Goal: Transaction & Acquisition: Book appointment/travel/reservation

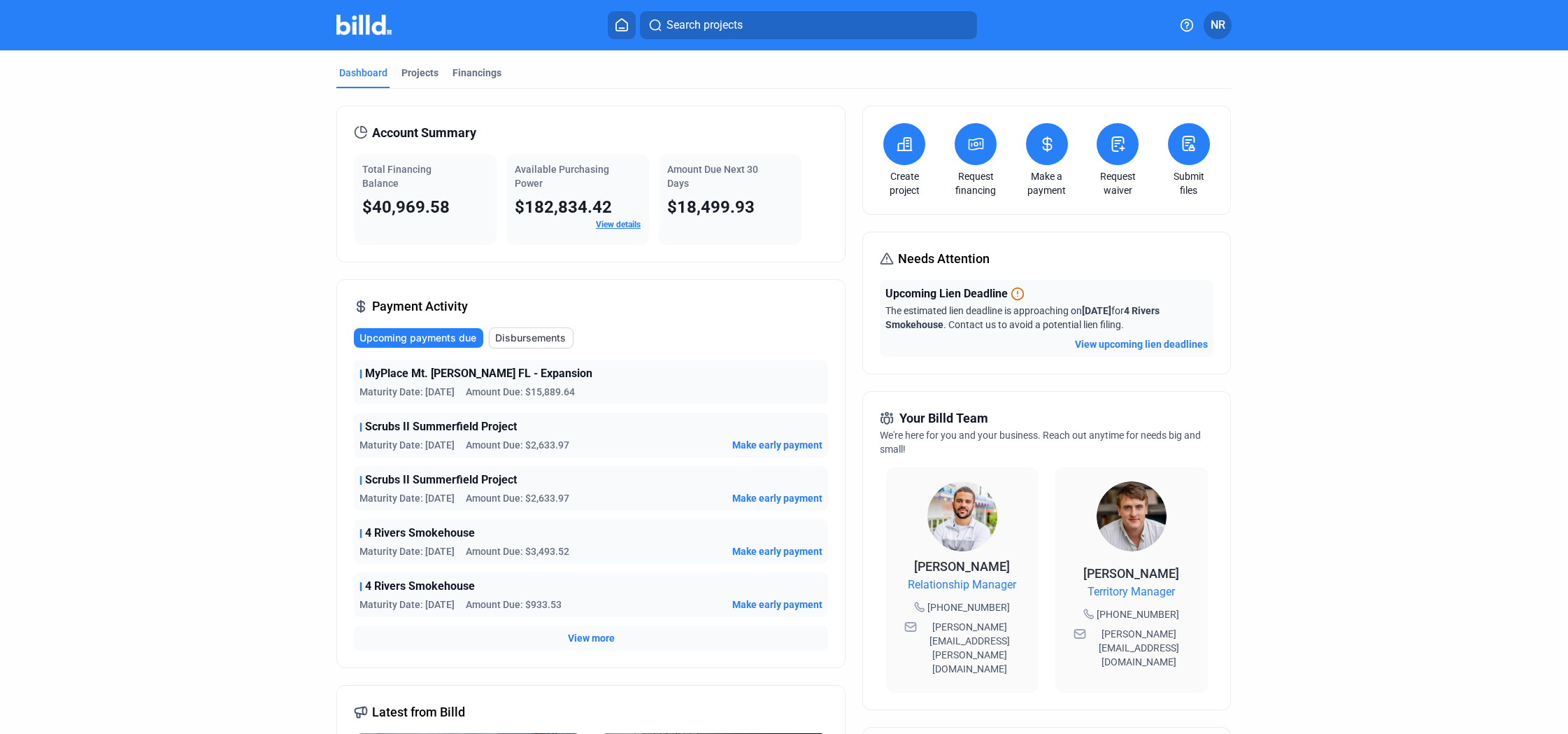
click at [599, 248] on div "Account Summary Total Financing Balance $40,969.58 Available Purchasing Power $…" at bounding box center [591, 183] width 510 height 157
drag, startPoint x: 540, startPoint y: 273, endPoint x: 607, endPoint y: 326, distance: 85.4
click at [540, 273] on div "Account Summary Total Financing Balance $40,969.58 Available Purchasing Power $…" at bounding box center [591, 547] width 510 height 884
click at [573, 259] on div "Account Summary Total Financing Balance $40,969.58 Available Purchasing Power $…" at bounding box center [591, 183] width 510 height 157
click at [526, 284] on div "Payment Activity Upcoming payments due Disbursements MyPlace Mt. [PERSON_NAME] …" at bounding box center [591, 474] width 510 height 389
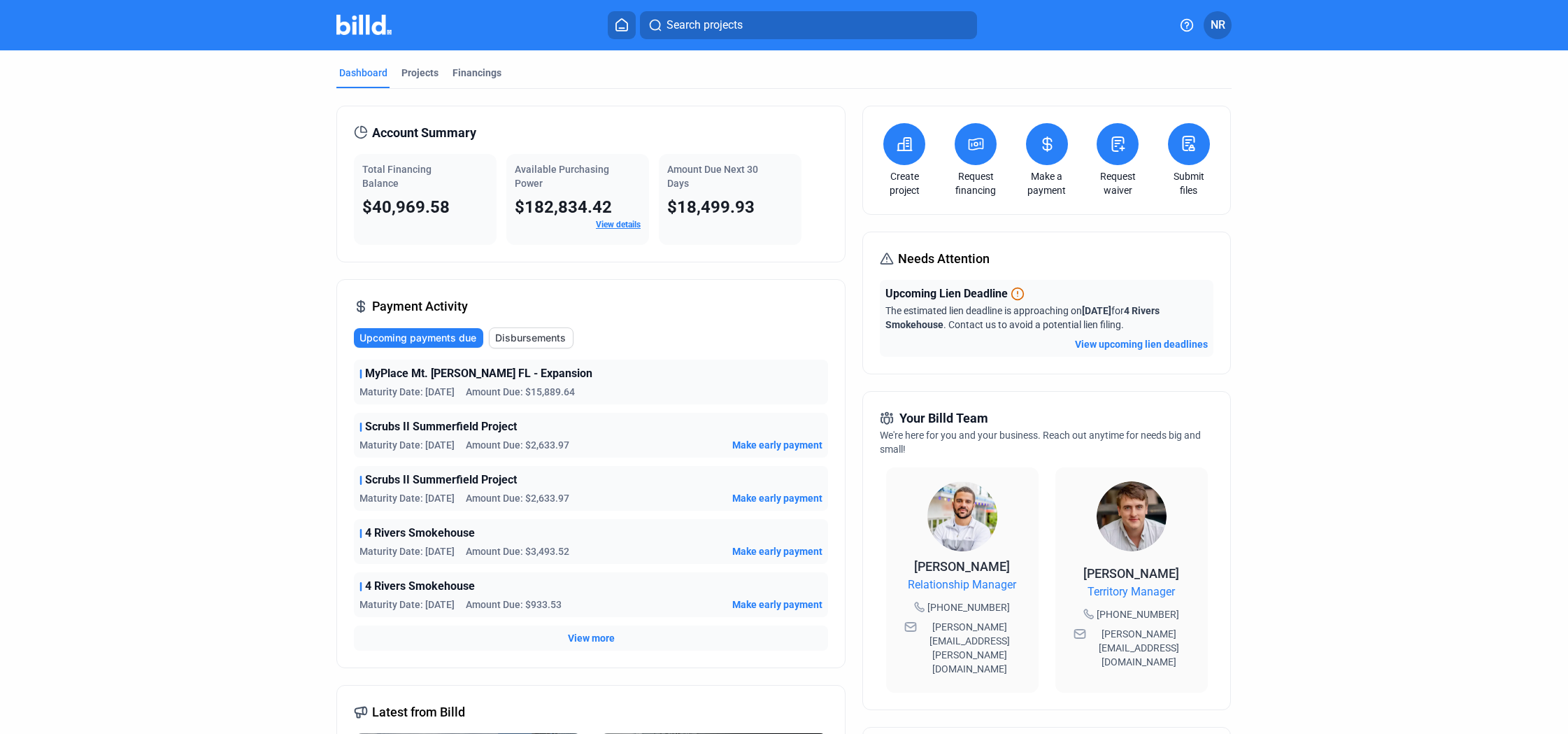
click at [969, 142] on icon at bounding box center [976, 144] width 17 height 17
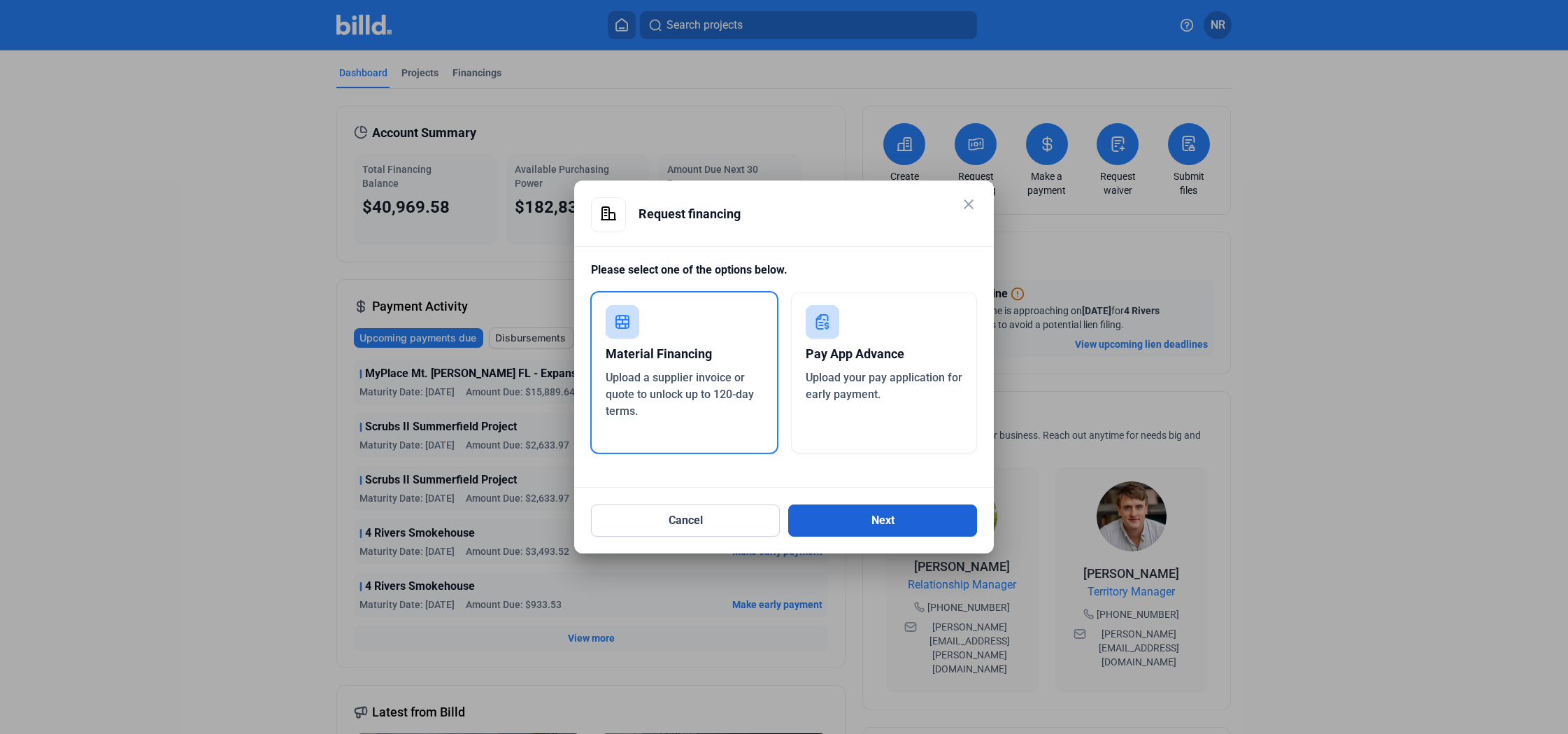
drag, startPoint x: 632, startPoint y: 379, endPoint x: 814, endPoint y: 525, distance: 233.3
click at [632, 379] on span "Upload a supplier invoice or quote to unlock up to 120-day terms." at bounding box center [679, 394] width 148 height 47
click at [842, 518] on button "Next" at bounding box center [882, 521] width 189 height 33
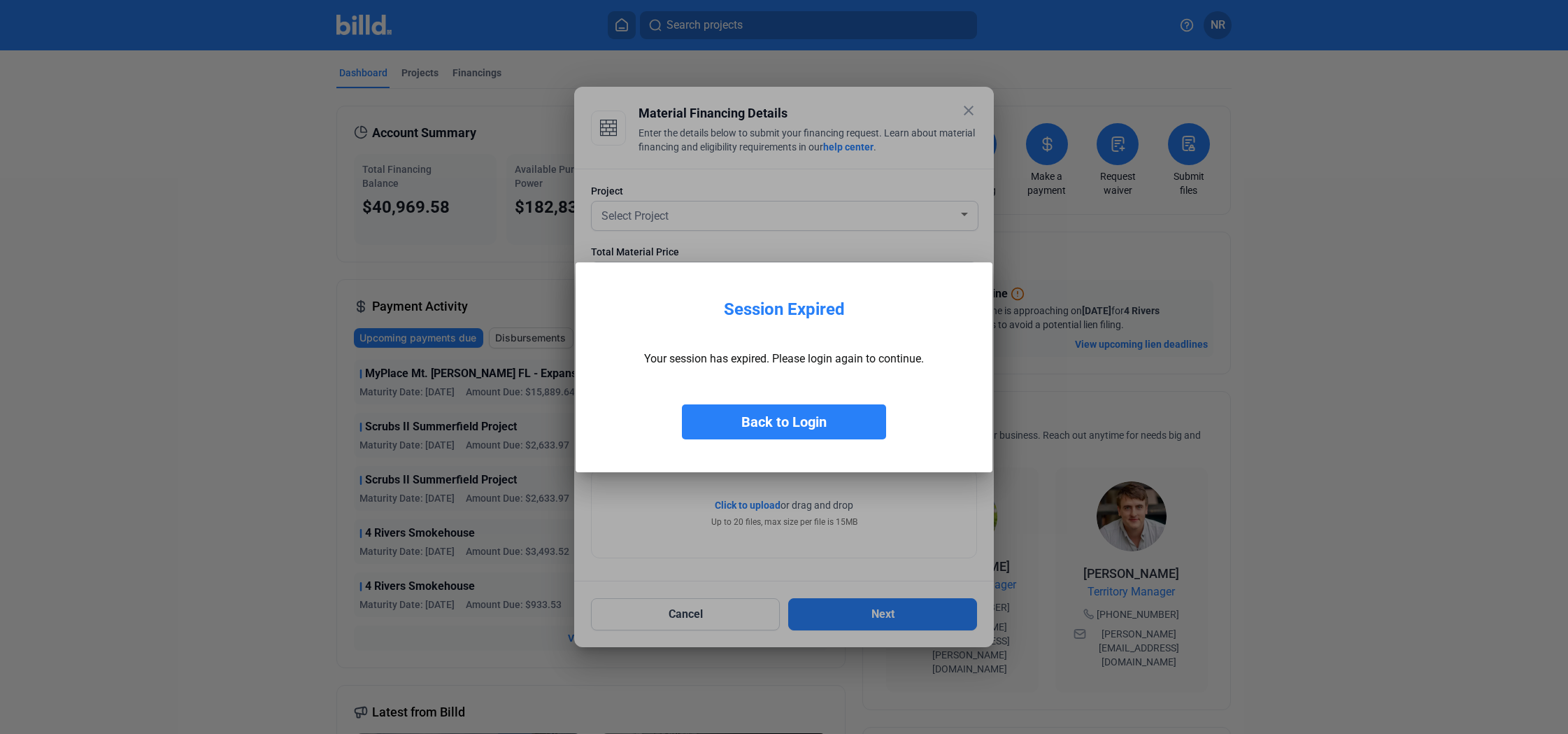
click at [822, 414] on button "Back to Login" at bounding box center [784, 421] width 204 height 35
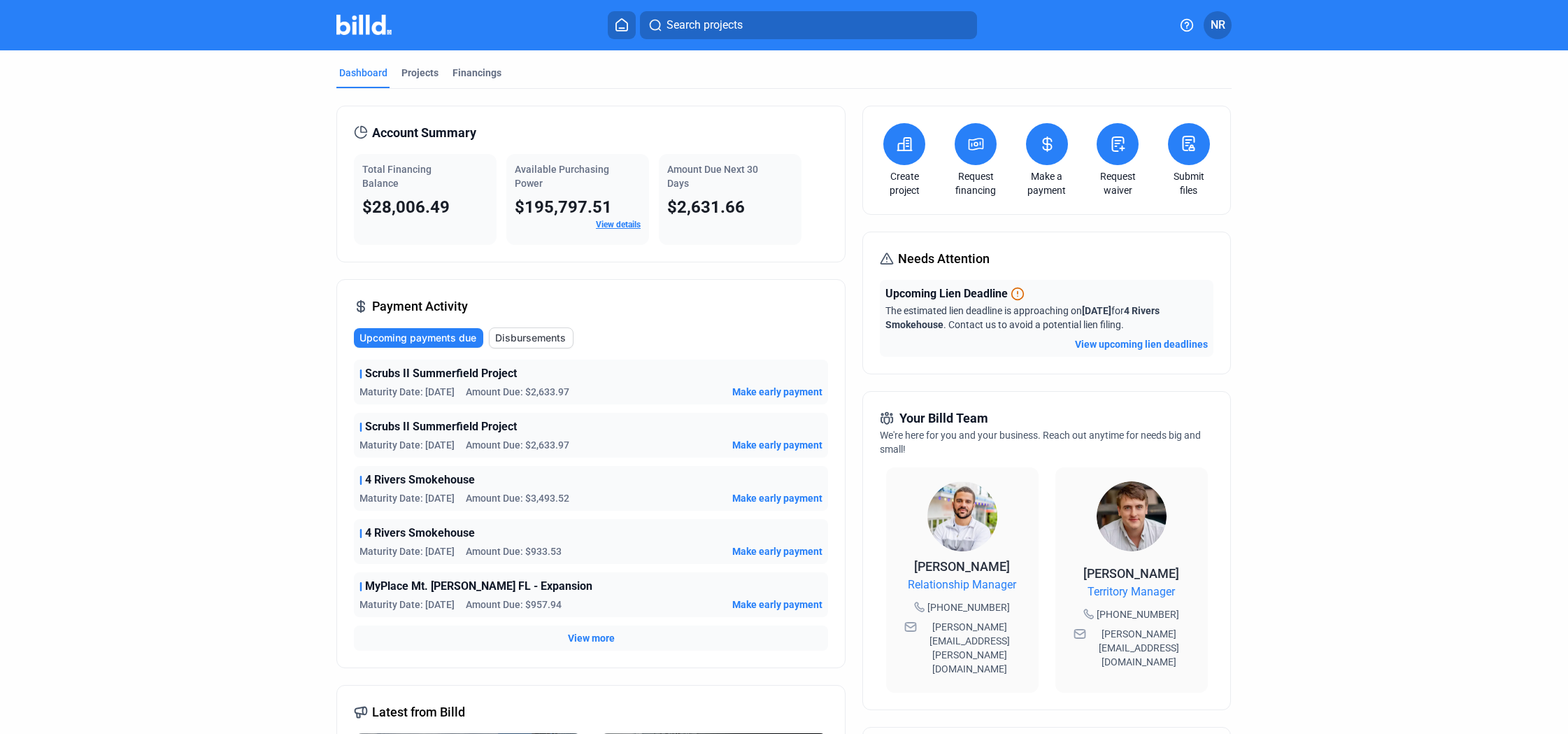
click at [974, 144] on icon at bounding box center [976, 144] width 17 height 17
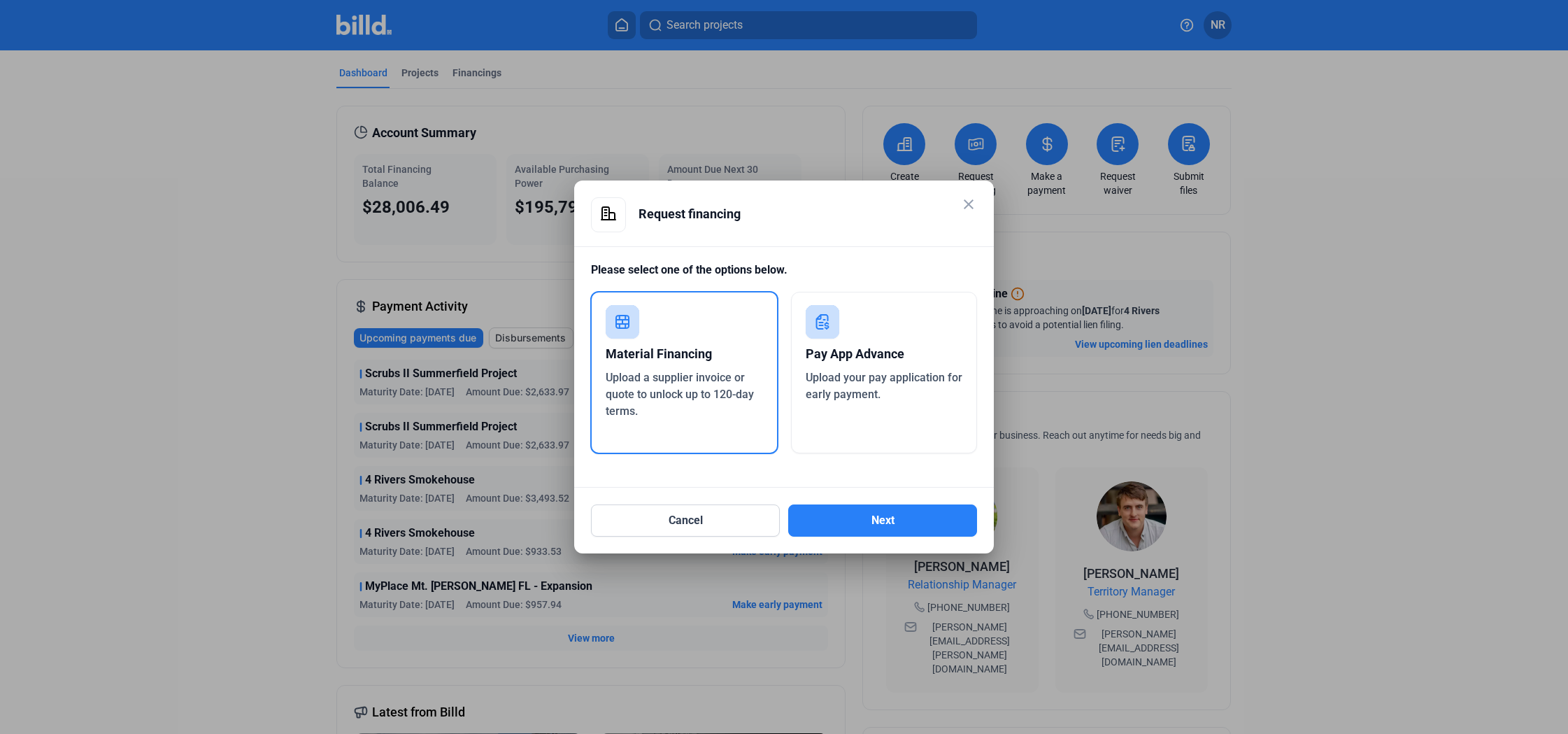
click at [706, 359] on div "Material Financing" at bounding box center [684, 354] width 158 height 31
click at [838, 528] on button "Next" at bounding box center [882, 521] width 189 height 33
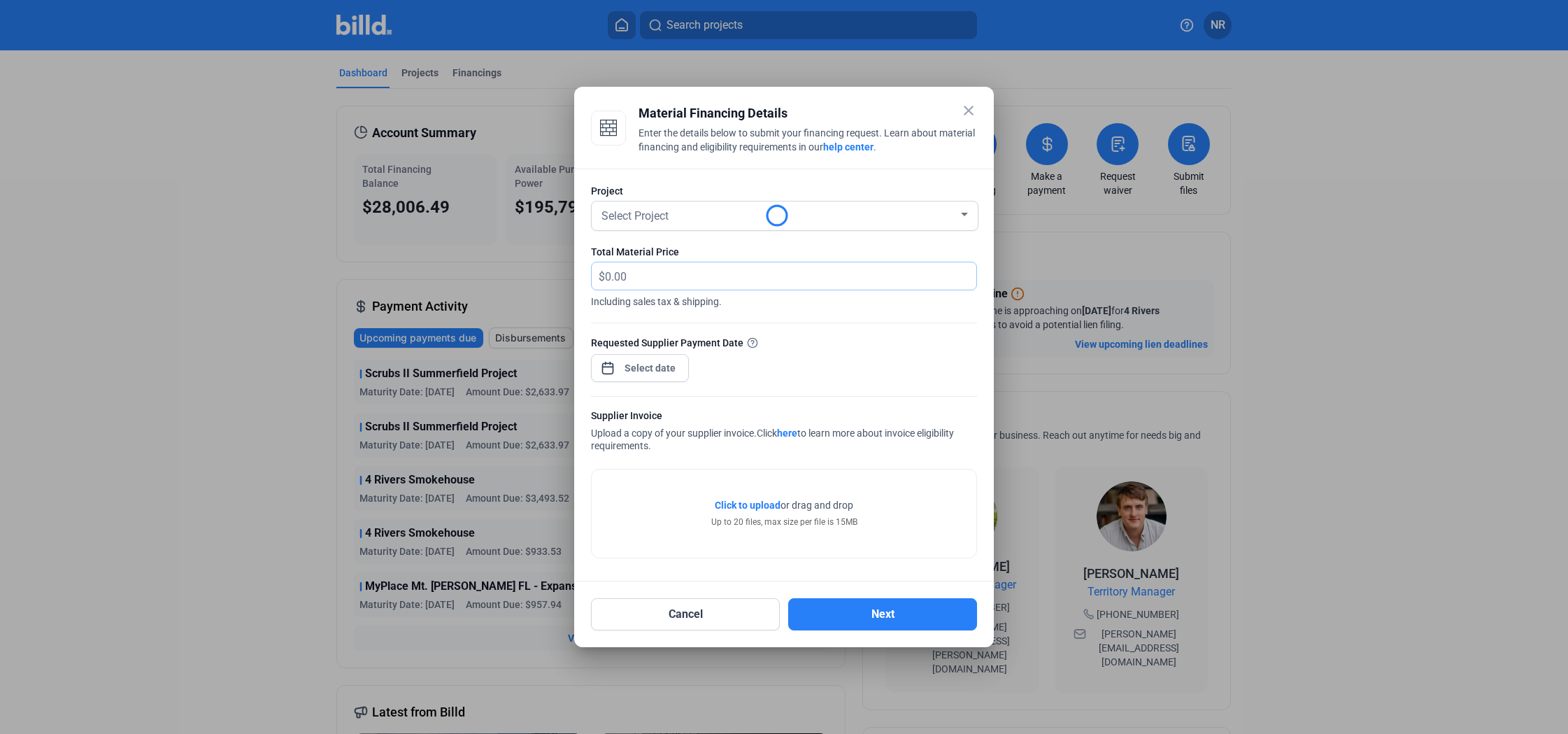
click at [643, 273] on input "text" at bounding box center [782, 276] width 355 height 27
type input "12"
drag, startPoint x: 675, startPoint y: 281, endPoint x: 586, endPoint y: 280, distance: 89.0
click at [586, 280] on div "Project Select Project Total Material Price $ 12 Including sales tax & shipping…" at bounding box center [784, 375] width 420 height 413
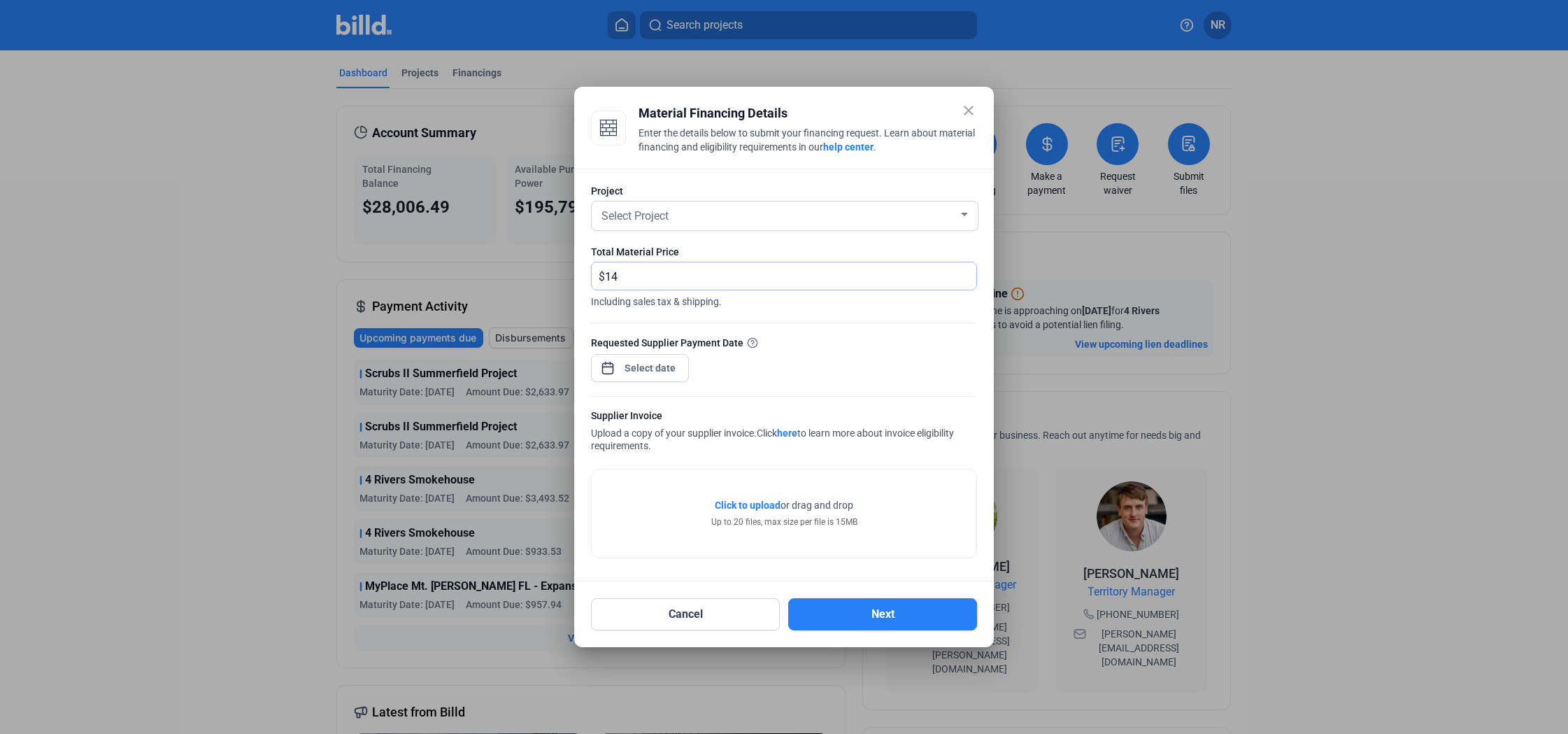
scroll to position [0, 0]
type input "14,218.43"
click at [784, 213] on div "Select Project" at bounding box center [778, 214] width 360 height 20
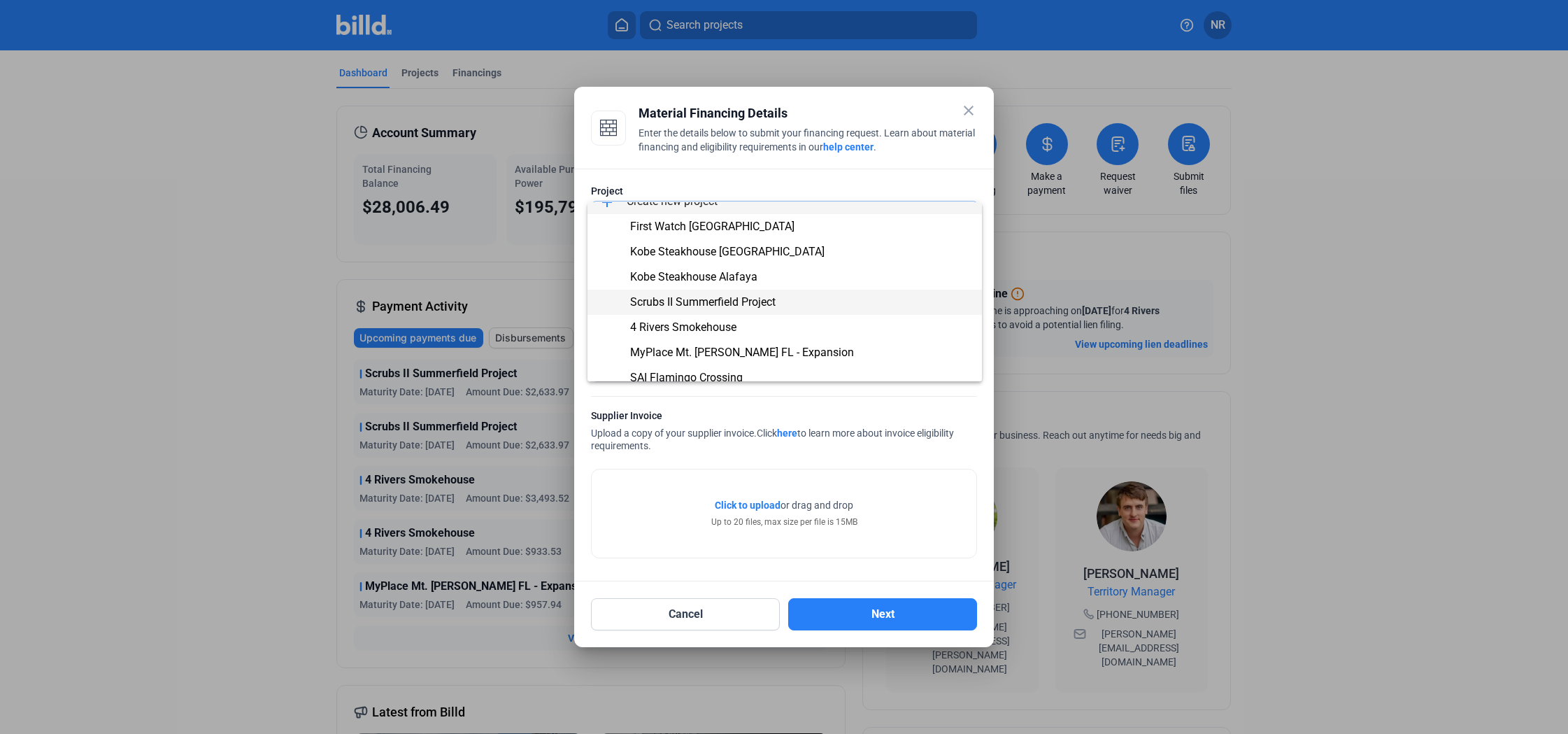
scroll to position [15, 0]
click at [694, 302] on span "Scrubs II Summerfield Project" at bounding box center [703, 301] width 146 height 14
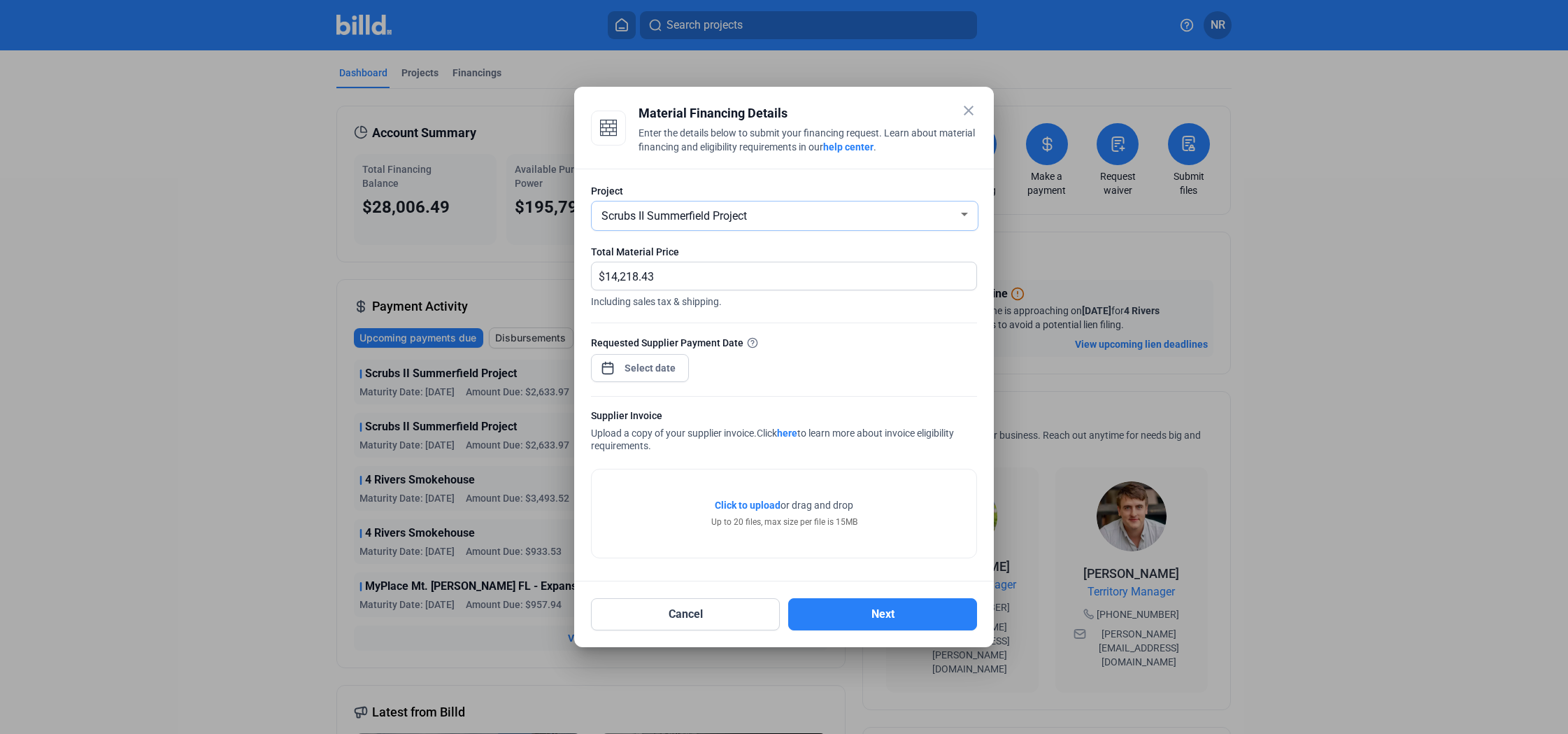
scroll to position [1, 0]
click at [656, 376] on div "close Material Financing Details Enter the details below to submit your financi…" at bounding box center [784, 367] width 1568 height 734
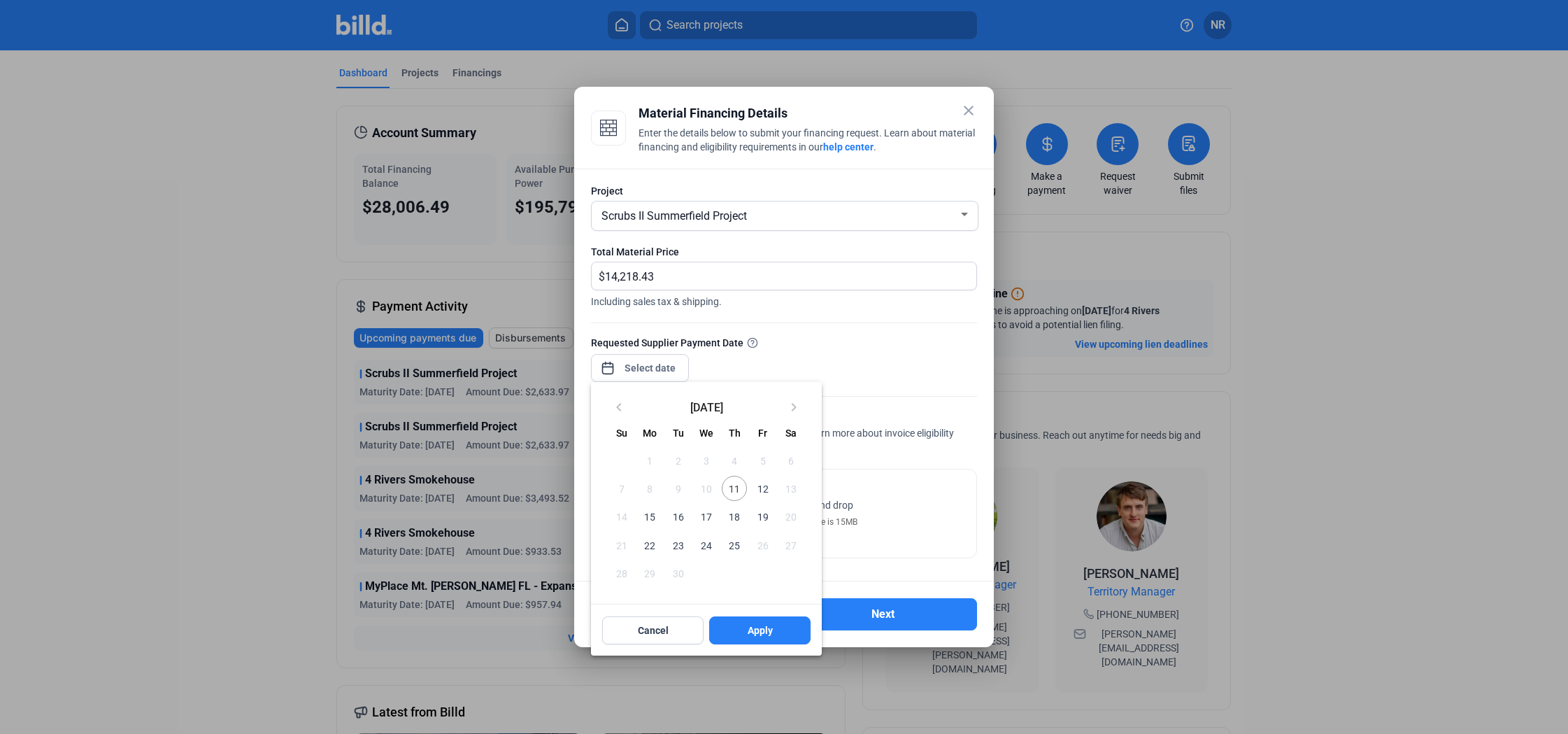
scroll to position [0, 0]
click at [735, 487] on span "11" at bounding box center [734, 487] width 25 height 25
click at [793, 628] on button "Apply" at bounding box center [760, 630] width 101 height 28
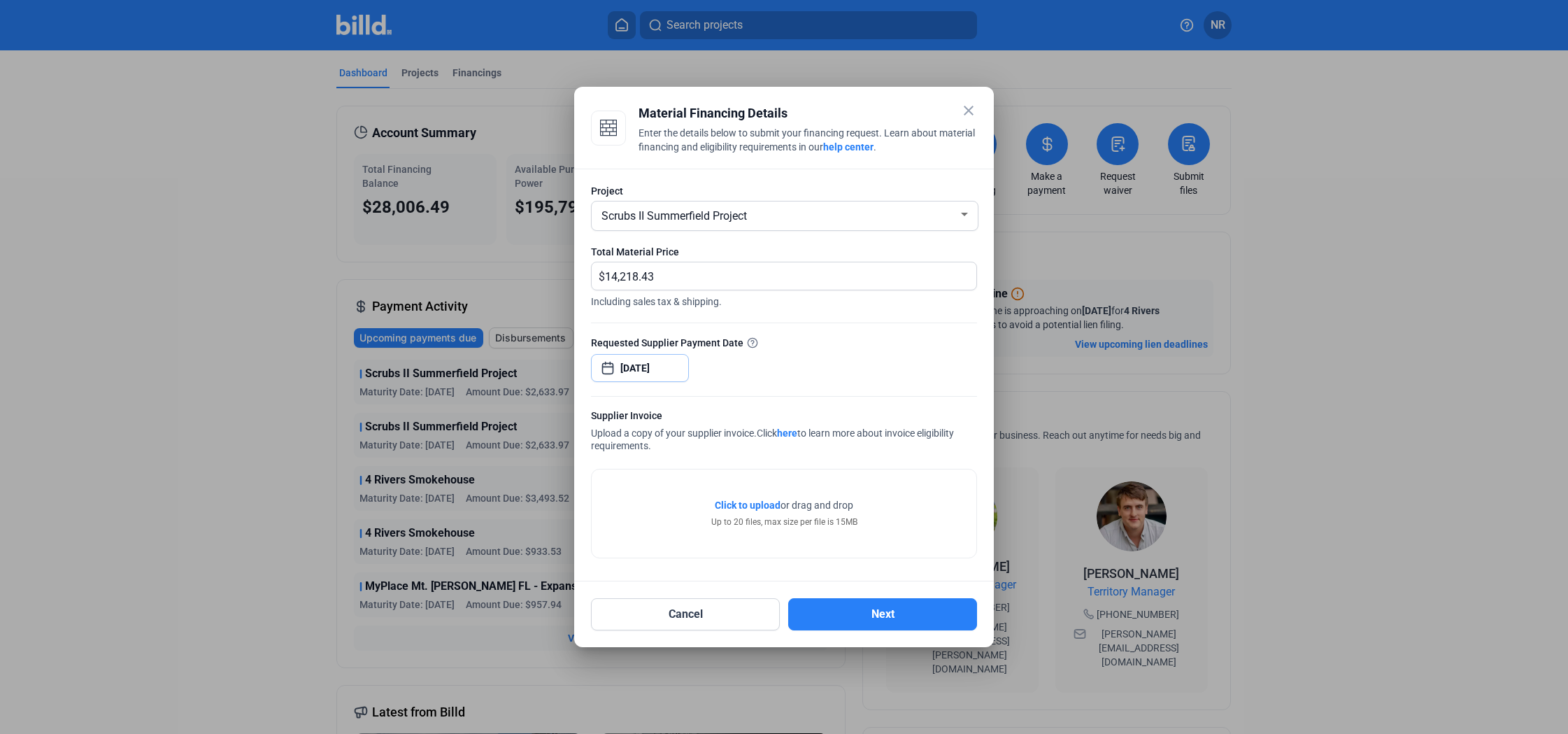
click at [670, 371] on input "[DATE]" at bounding box center [650, 368] width 60 height 17
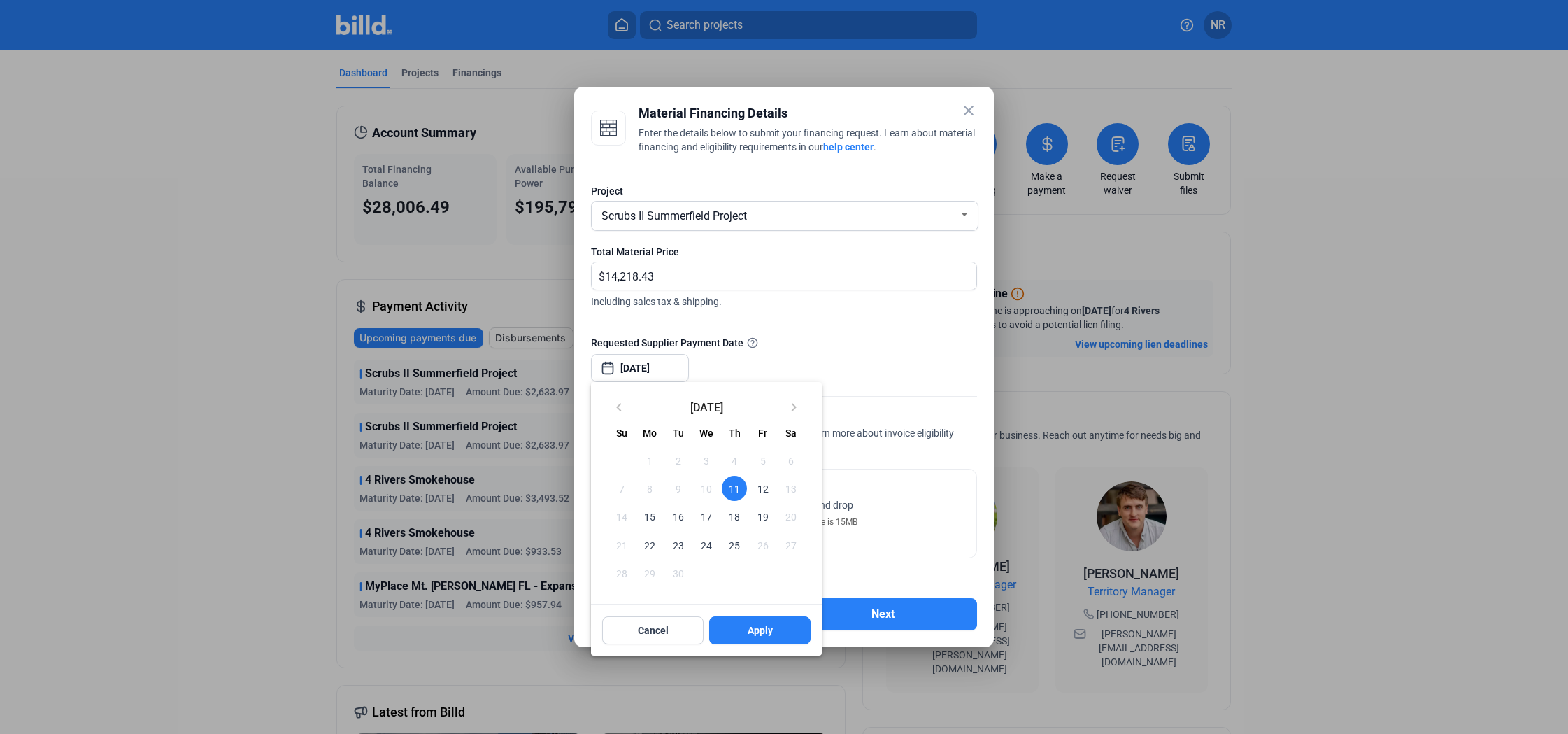
click at [763, 493] on span "12" at bounding box center [762, 487] width 25 height 25
click at [766, 631] on span "Apply" at bounding box center [760, 630] width 25 height 14
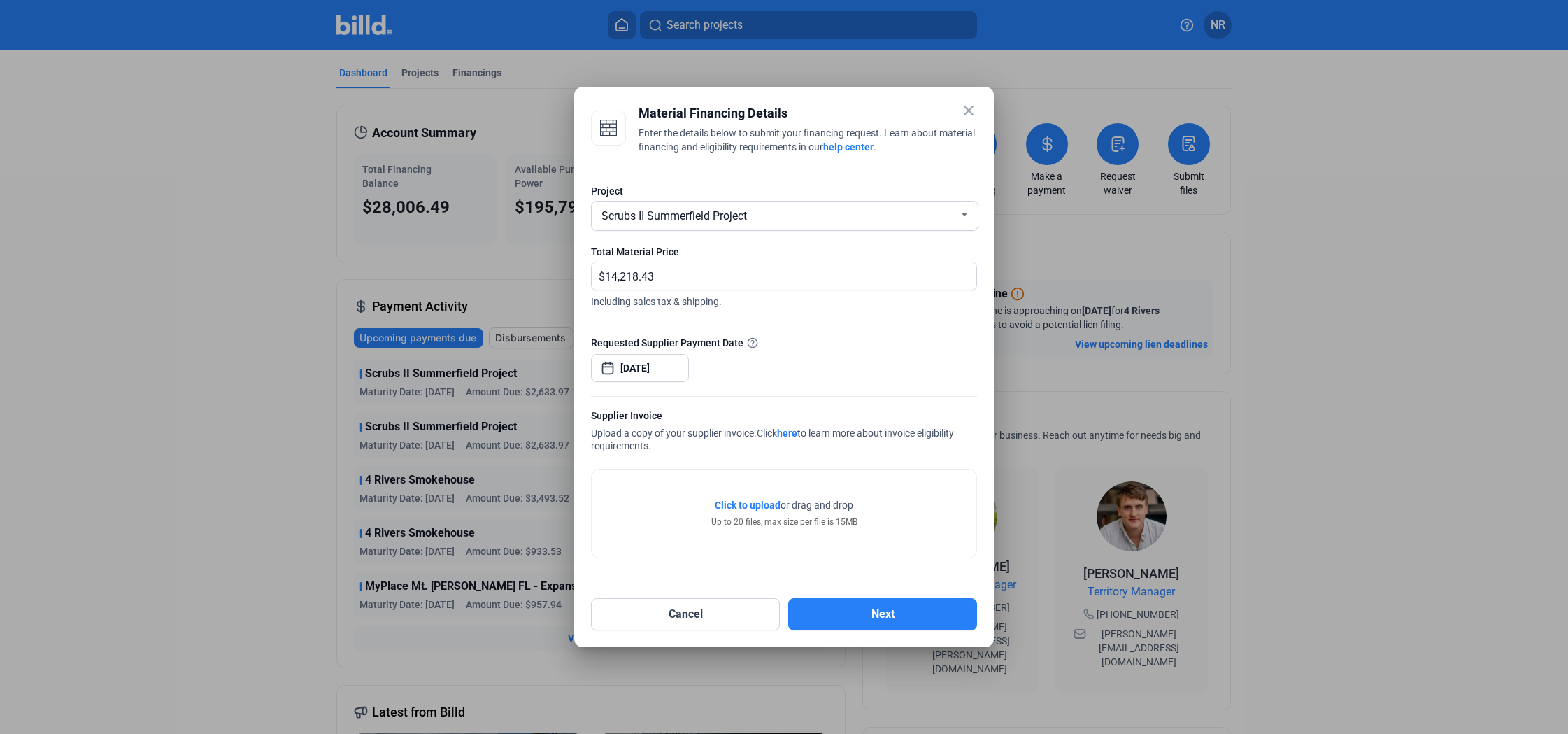
type input "[DATE]"
click at [821, 320] on div at bounding box center [784, 315] width 386 height 14
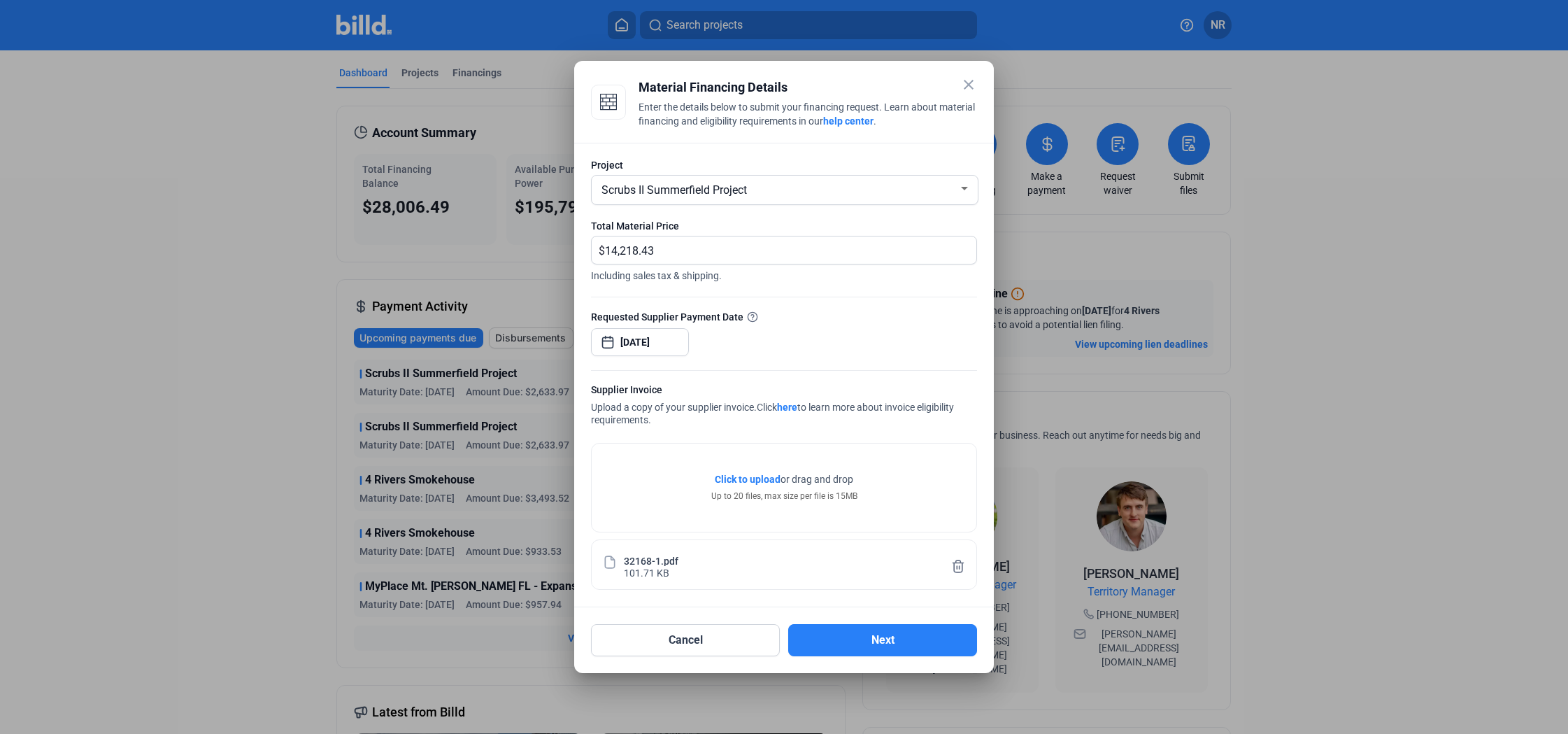
click at [968, 81] on mat-icon "close" at bounding box center [969, 85] width 17 height 17
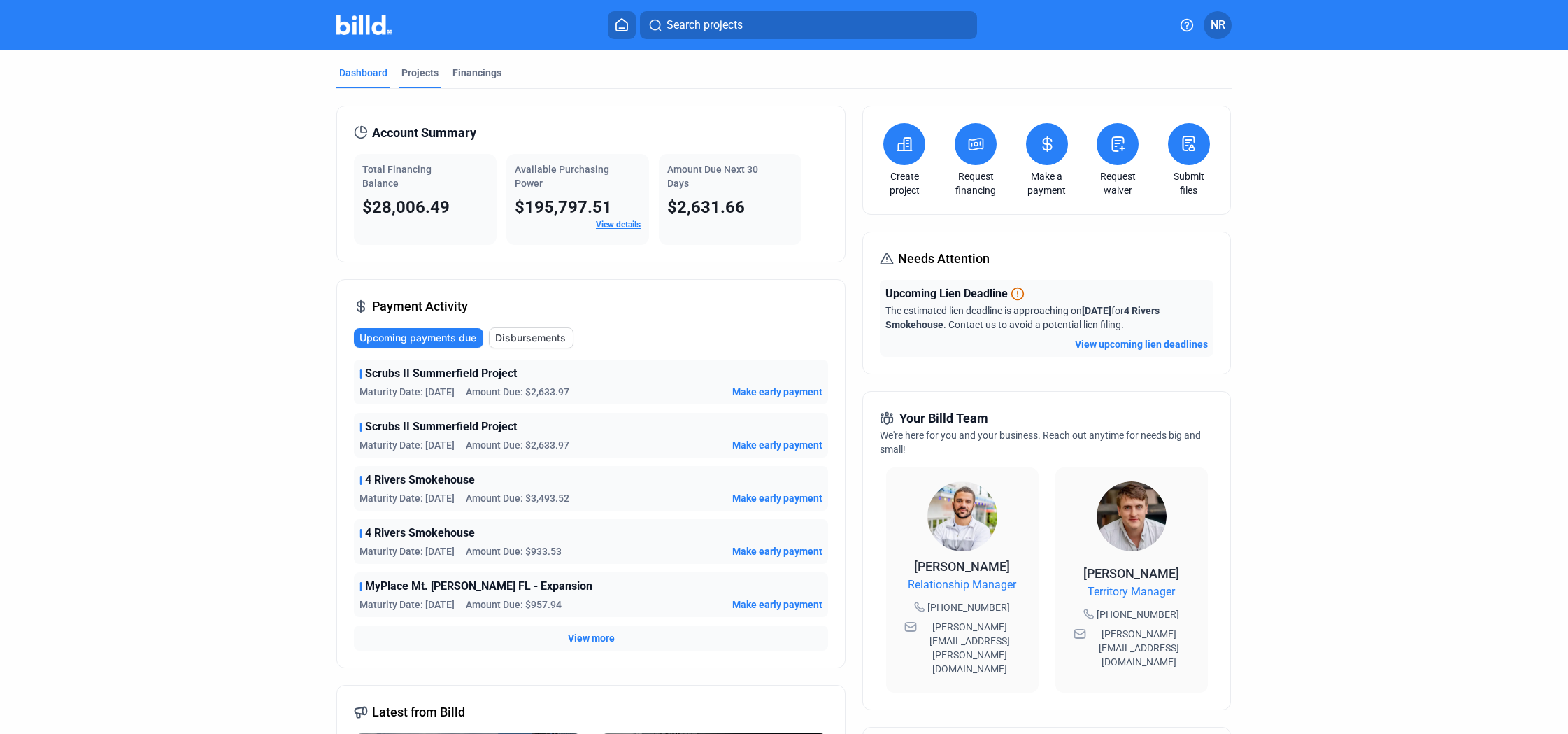
click at [418, 70] on div "Projects" at bounding box center [420, 73] width 37 height 14
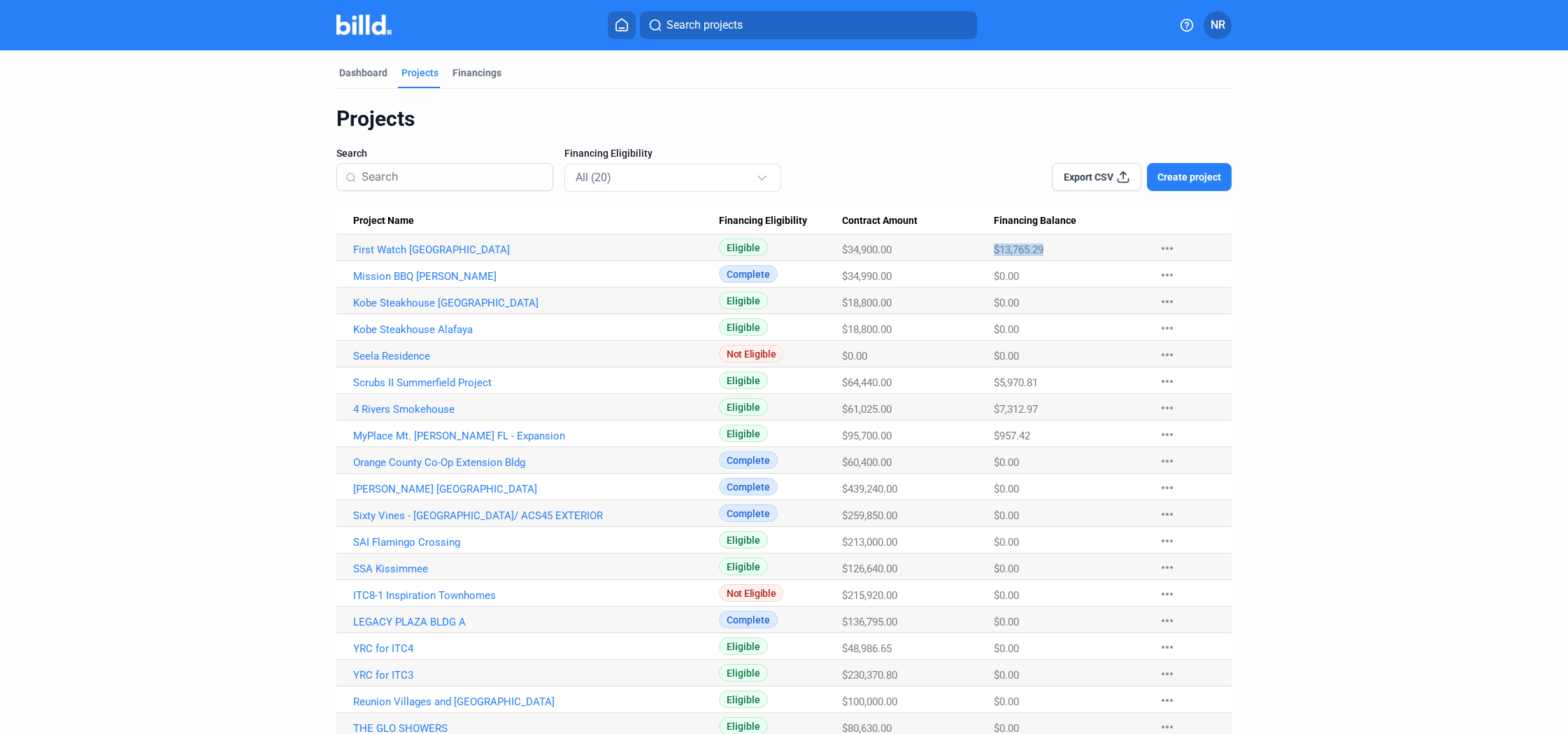
drag, startPoint x: 994, startPoint y: 248, endPoint x: 1075, endPoint y: 251, distance: 81.1
click at [1075, 251] on tr "First Watch Ormond Beach Eligible $34,900.00 $13,765.29 more_horiz" at bounding box center [784, 248] width 895 height 27
drag, startPoint x: 987, startPoint y: 439, endPoint x: 1026, endPoint y: 439, distance: 39.0
click at [1026, 439] on tr "MyPlace Mt. [PERSON_NAME] FL - Expansion Eligible $95,700.00 $957.42 more_horiz" at bounding box center [784, 433] width 895 height 27
click at [1076, 448] on Balance "$0.00" at bounding box center [1070, 460] width 152 height 27
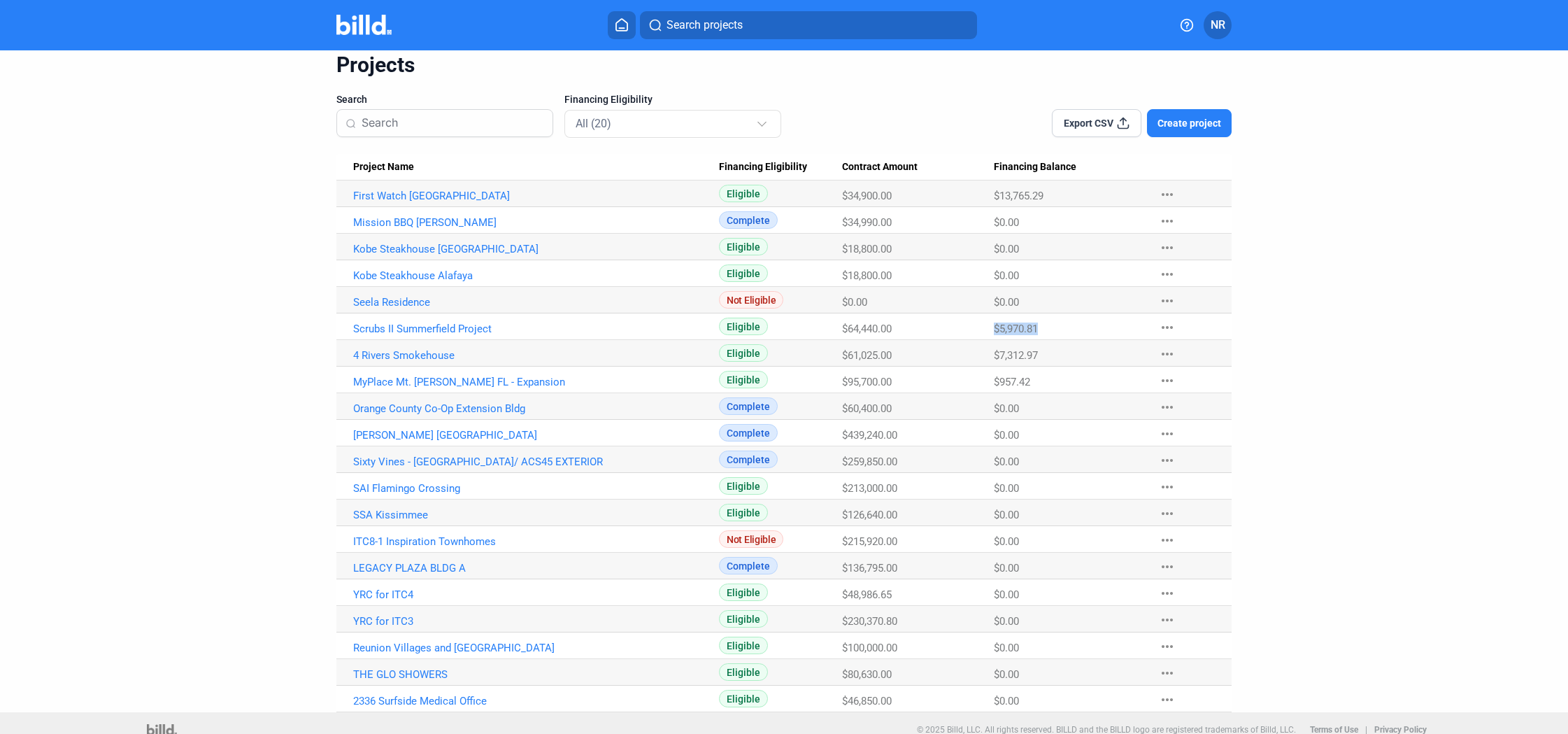
drag, startPoint x: 993, startPoint y: 331, endPoint x: 1046, endPoint y: 334, distance: 53.1
click at [1046, 334] on div "$5,970.81" at bounding box center [1070, 329] width 152 height 13
click at [1025, 119] on div "Export CSV Create project" at bounding box center [1052, 111] width 358 height 45
click at [474, 325] on link "Scrubs II Summerfield Project" at bounding box center [535, 325] width 366 height 13
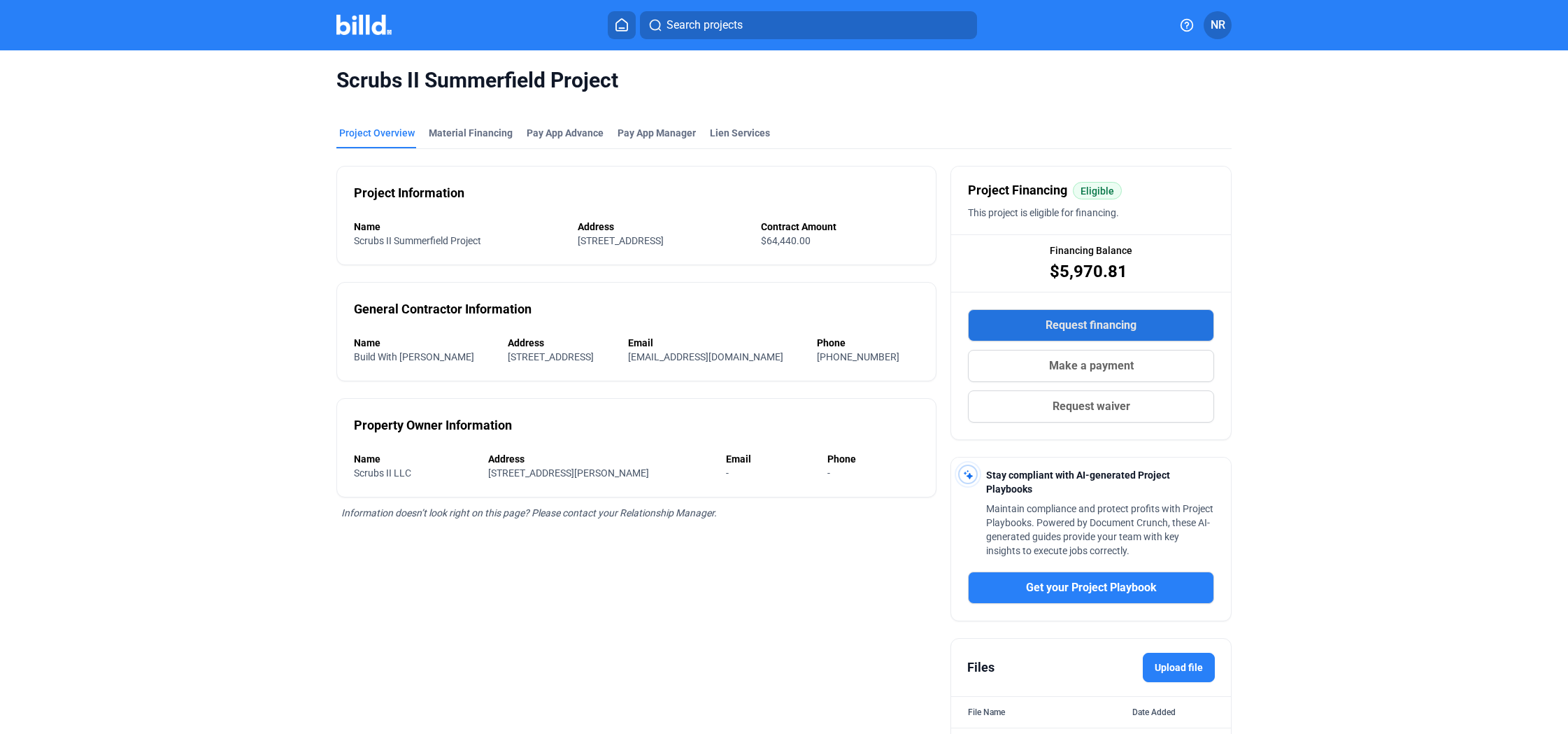
click at [1077, 326] on span "Request financing" at bounding box center [1091, 325] width 91 height 17
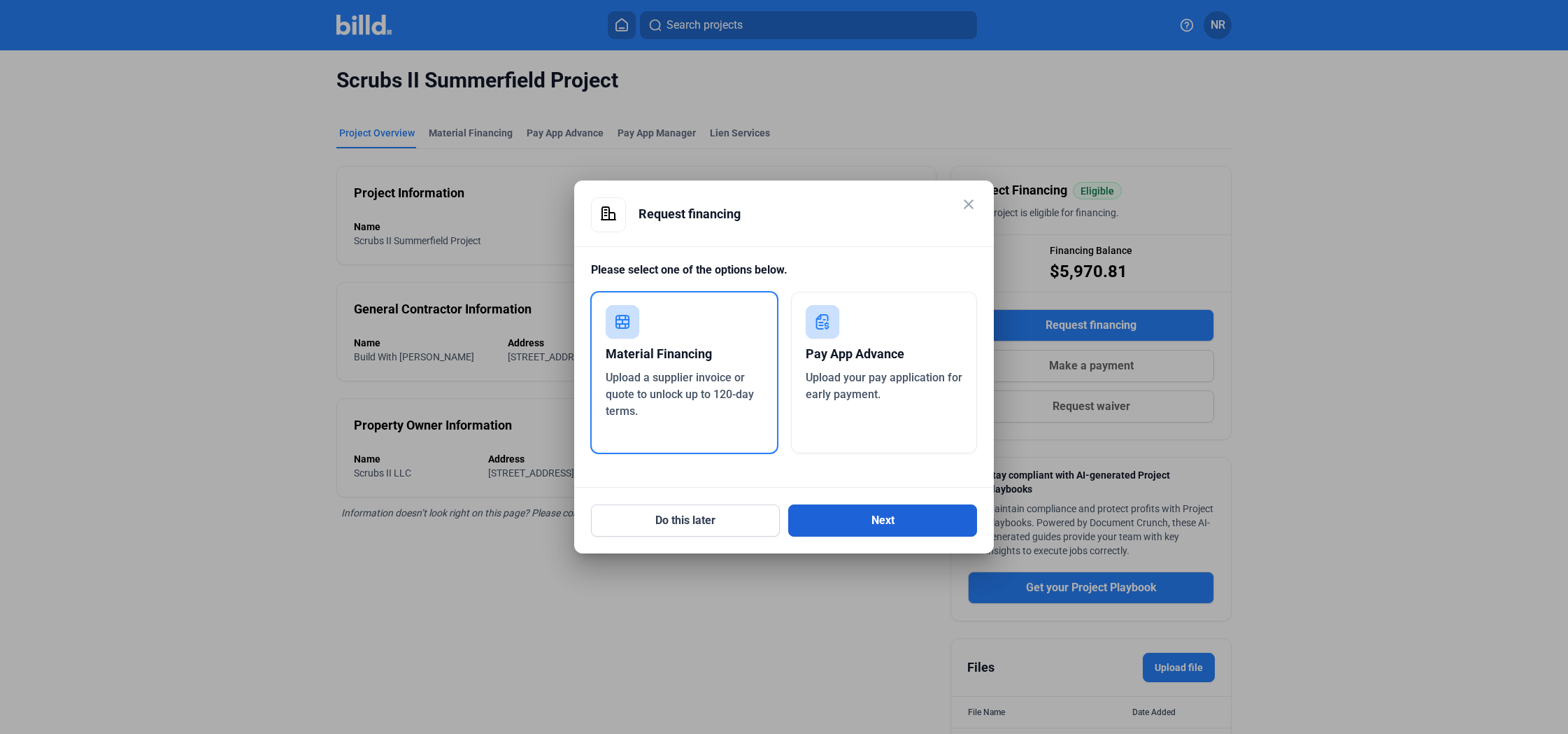
drag, startPoint x: 671, startPoint y: 383, endPoint x: 833, endPoint y: 528, distance: 217.4
click at [671, 383] on span "Upload a supplier invoice or quote to unlock up to 120-day terms." at bounding box center [679, 394] width 148 height 47
click at [835, 520] on button "Next" at bounding box center [882, 521] width 189 height 33
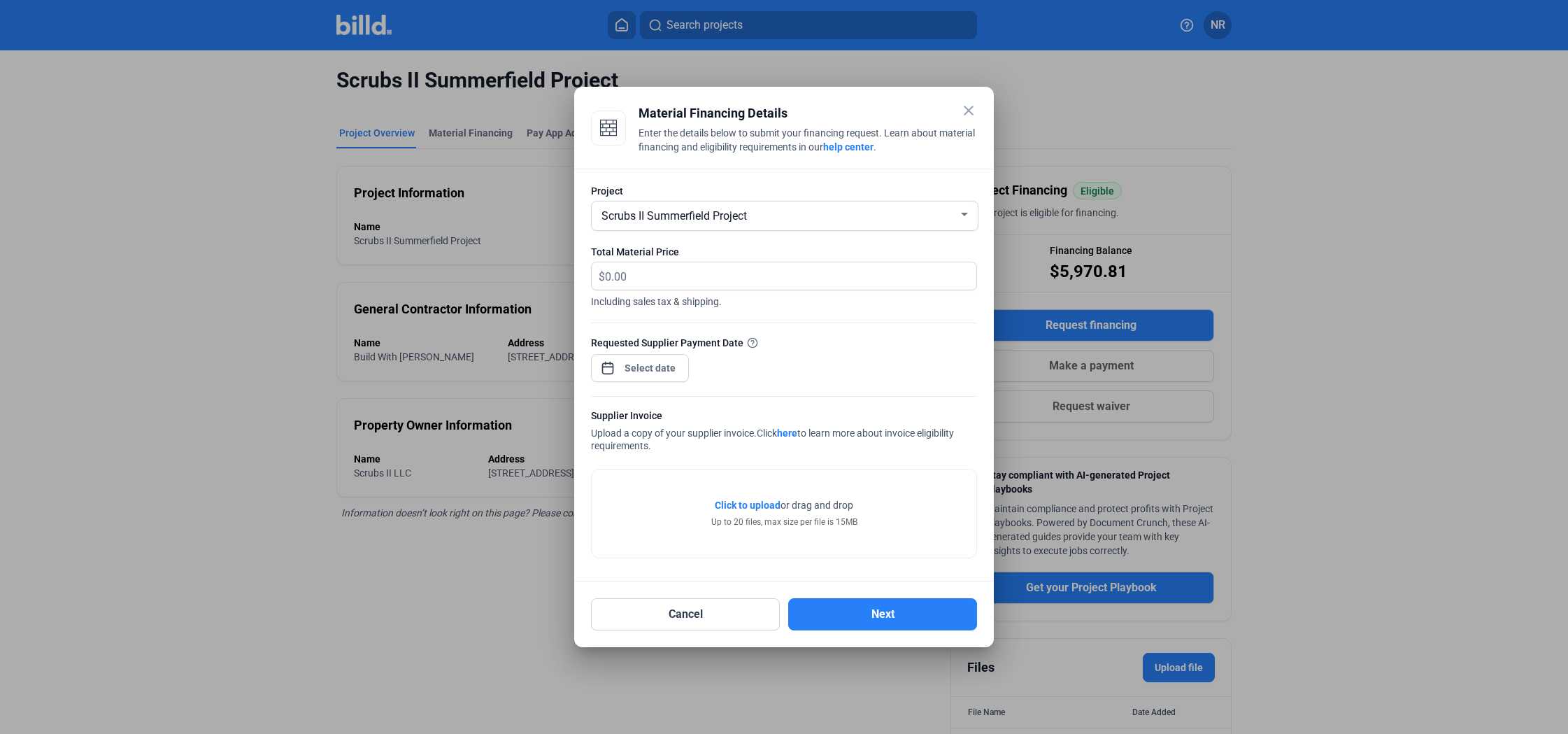
click at [641, 360] on div "close Material Financing Details Enter the details below to submit your financi…" at bounding box center [784, 367] width 1568 height 734
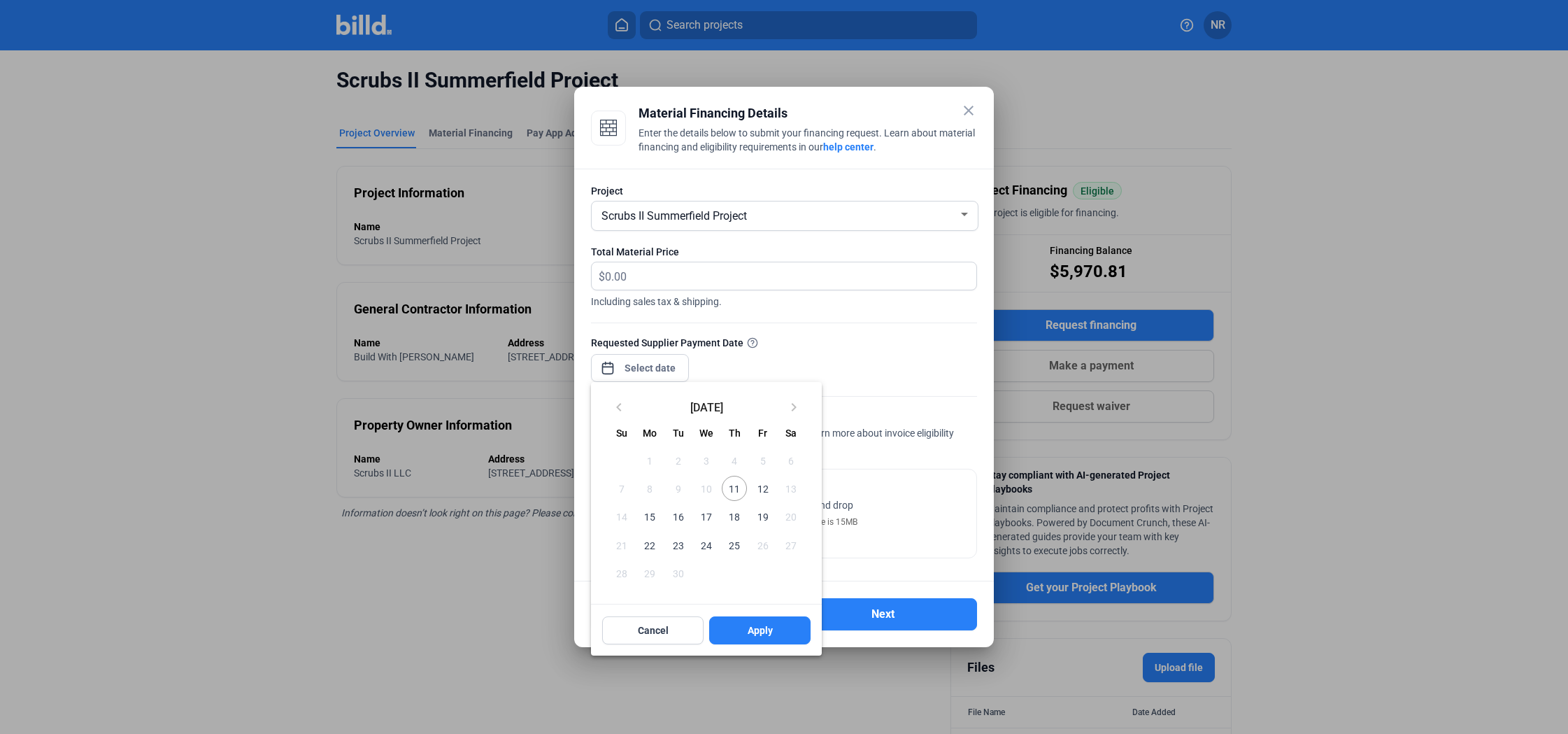
drag, startPoint x: 758, startPoint y: 487, endPoint x: 777, endPoint y: 576, distance: 91.0
click at [758, 488] on span "12" at bounding box center [762, 487] width 25 height 25
drag, startPoint x: 784, startPoint y: 625, endPoint x: 788, endPoint y: 618, distance: 8.1
click at [784, 625] on button "Apply" at bounding box center [760, 630] width 101 height 28
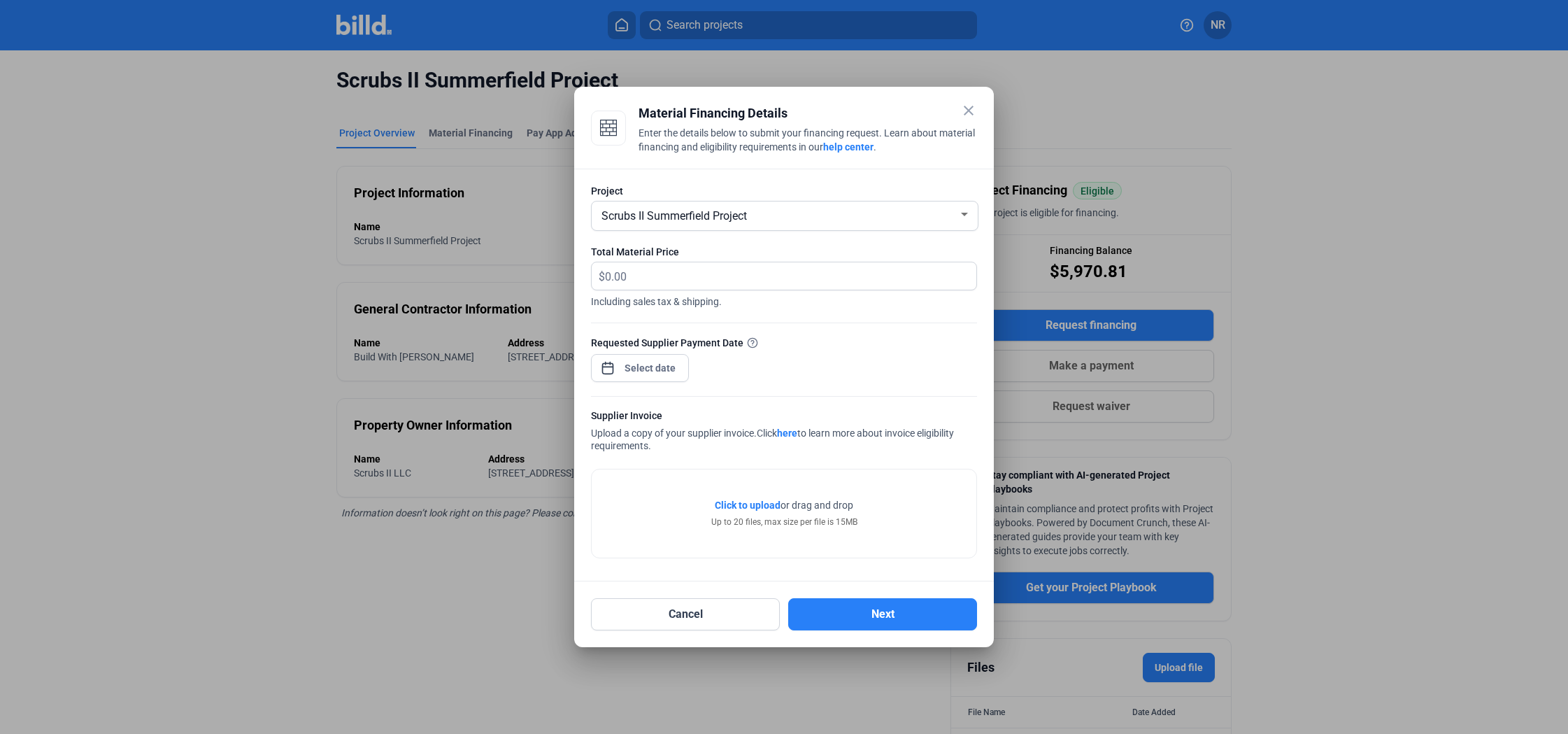
type input "[DATE]"
click at [662, 280] on input "text" at bounding box center [782, 276] width 355 height 27
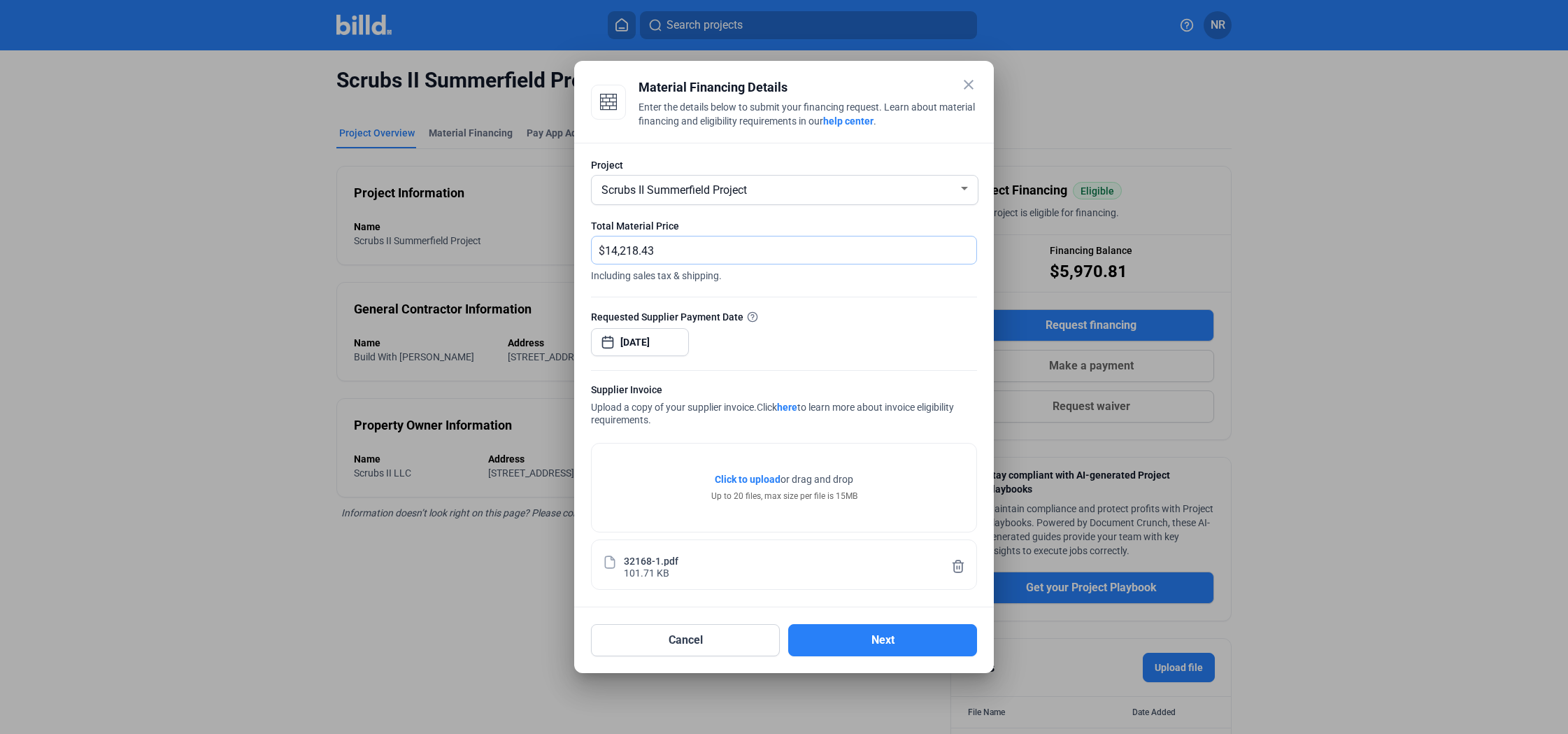
type input "14,218.43"
click at [800, 305] on form "Project Scrubs II Summerfield Project Total Material Price $ 14,218.43 Includin…" at bounding box center [784, 374] width 386 height 432
drag, startPoint x: 856, startPoint y: 618, endPoint x: 861, endPoint y: 632, distance: 14.9
click at [857, 618] on div "close Material Financing Details Enter the details below to submit your financi…" at bounding box center [784, 367] width 386 height 578
click at [861, 636] on button "Next" at bounding box center [882, 641] width 189 height 33
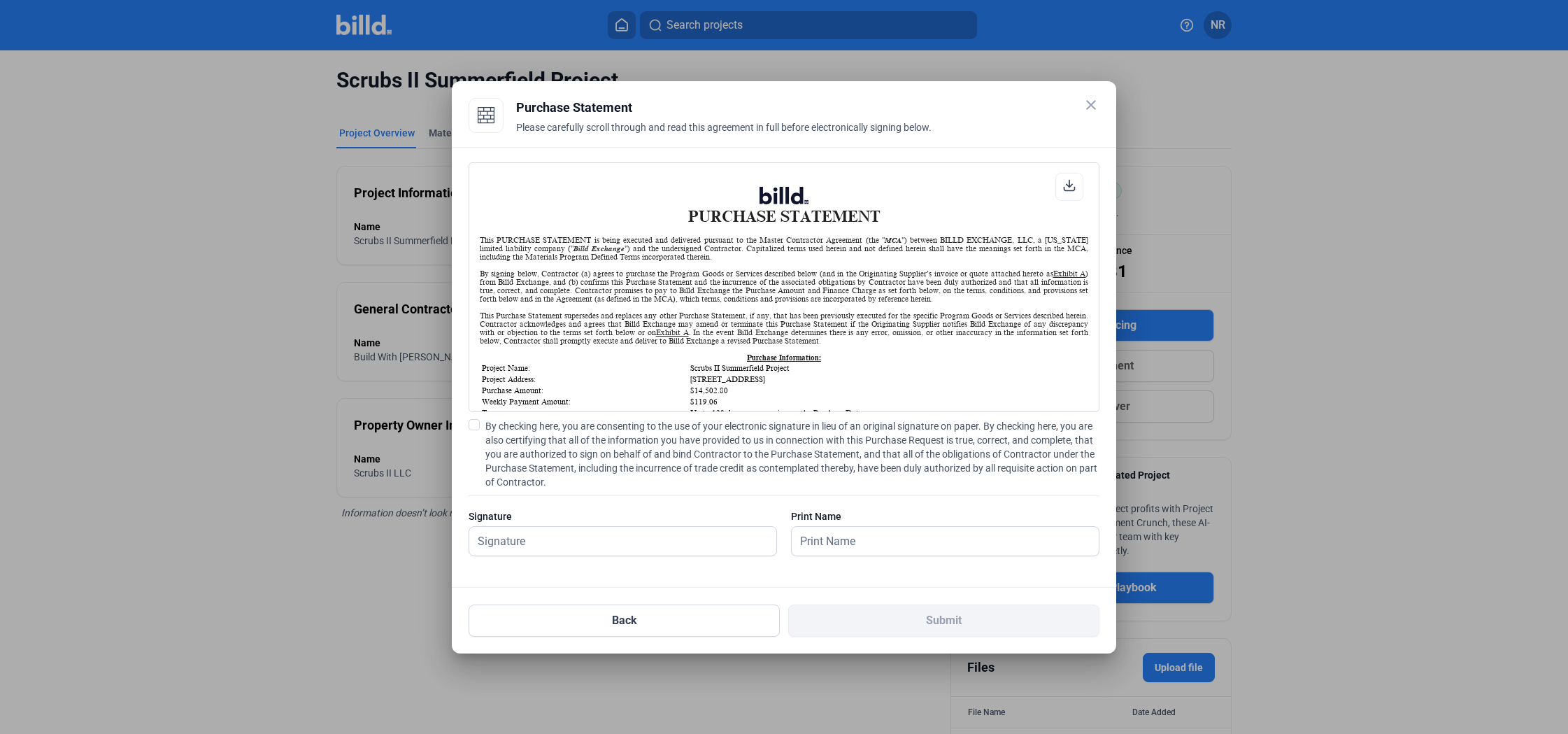
scroll to position [1, 0]
click at [575, 536] on input "text" at bounding box center [623, 540] width 307 height 28
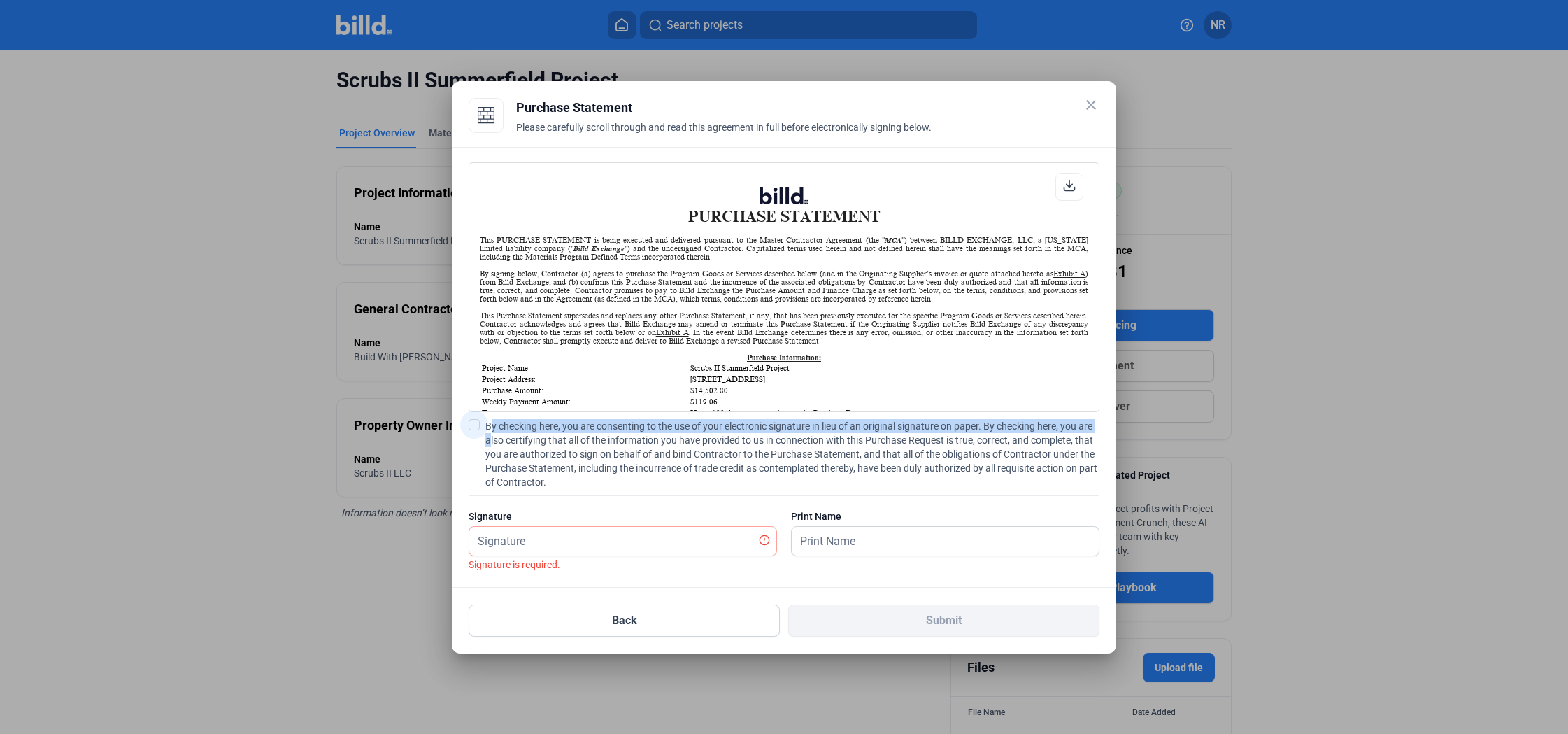
click at [483, 429] on label "By checking here, you are consenting to the use of your electronic signature in…" at bounding box center [784, 454] width 631 height 70
click at [0, 0] on input "By checking here, you are consenting to the use of your electronic signature in…" at bounding box center [0, 0] width 0 height 0
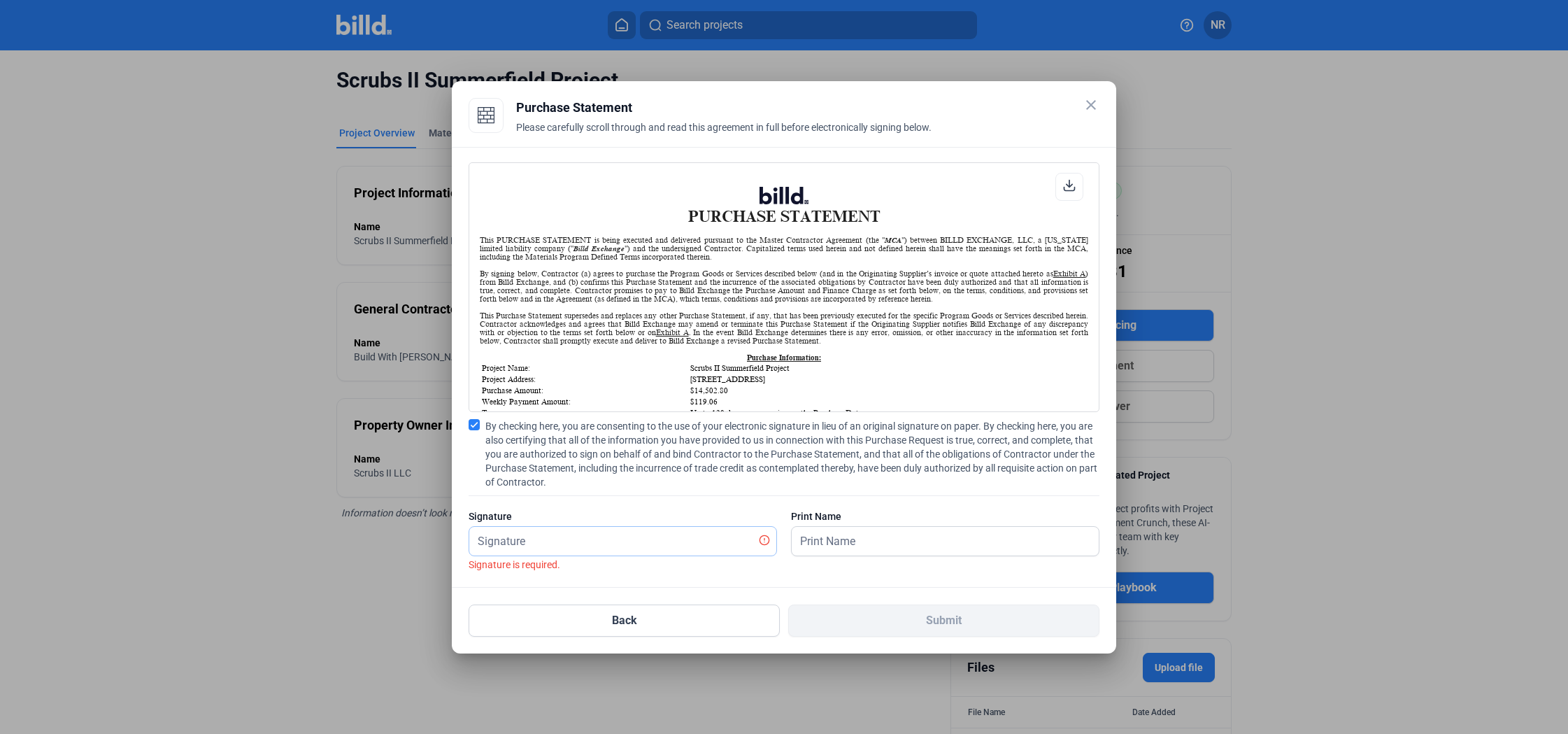
click at [517, 547] on input "text" at bounding box center [615, 540] width 292 height 28
type input "[PERSON_NAME]"
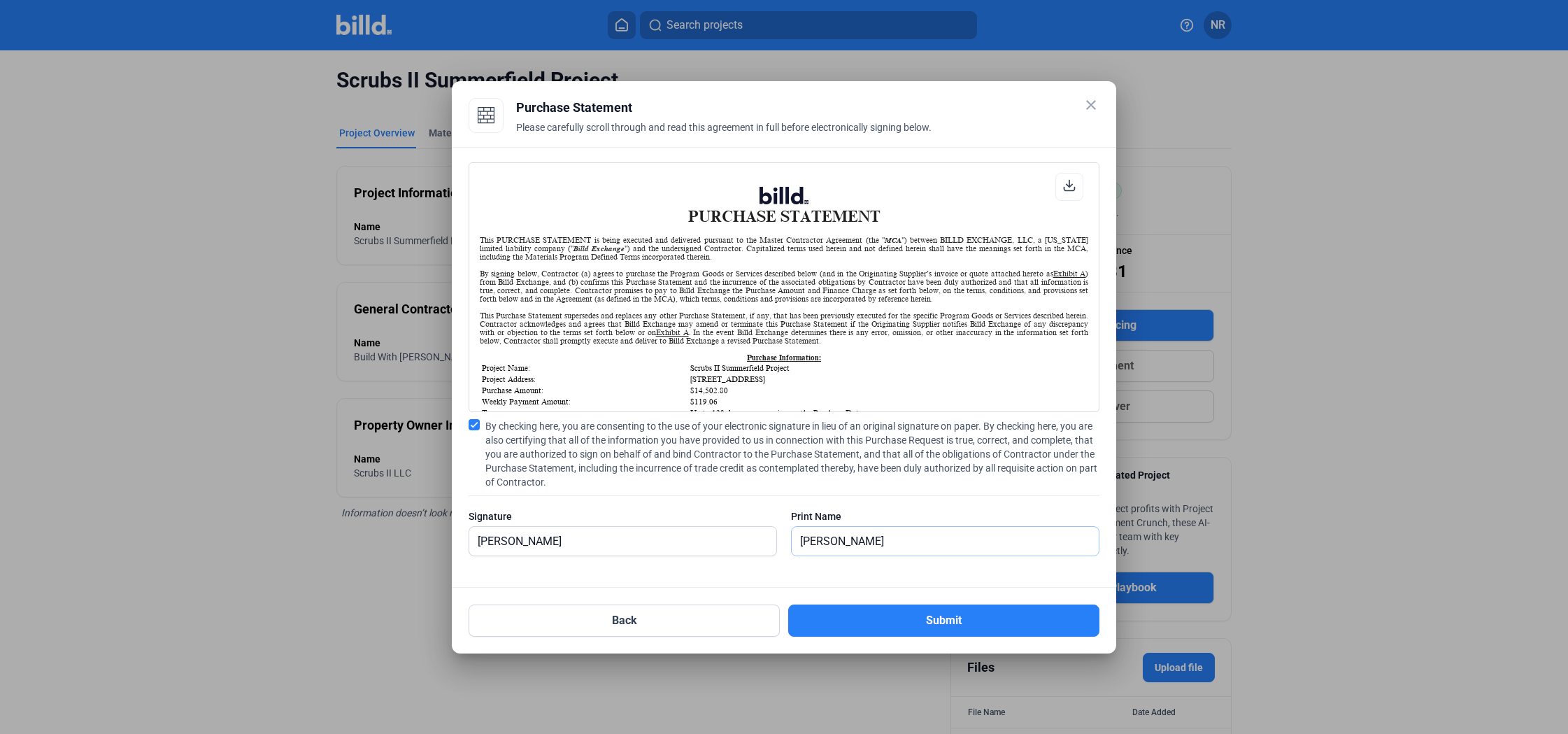
scroll to position [0, 0]
type input "[PERSON_NAME]"
click at [914, 620] on button "Submit" at bounding box center [943, 621] width 311 height 33
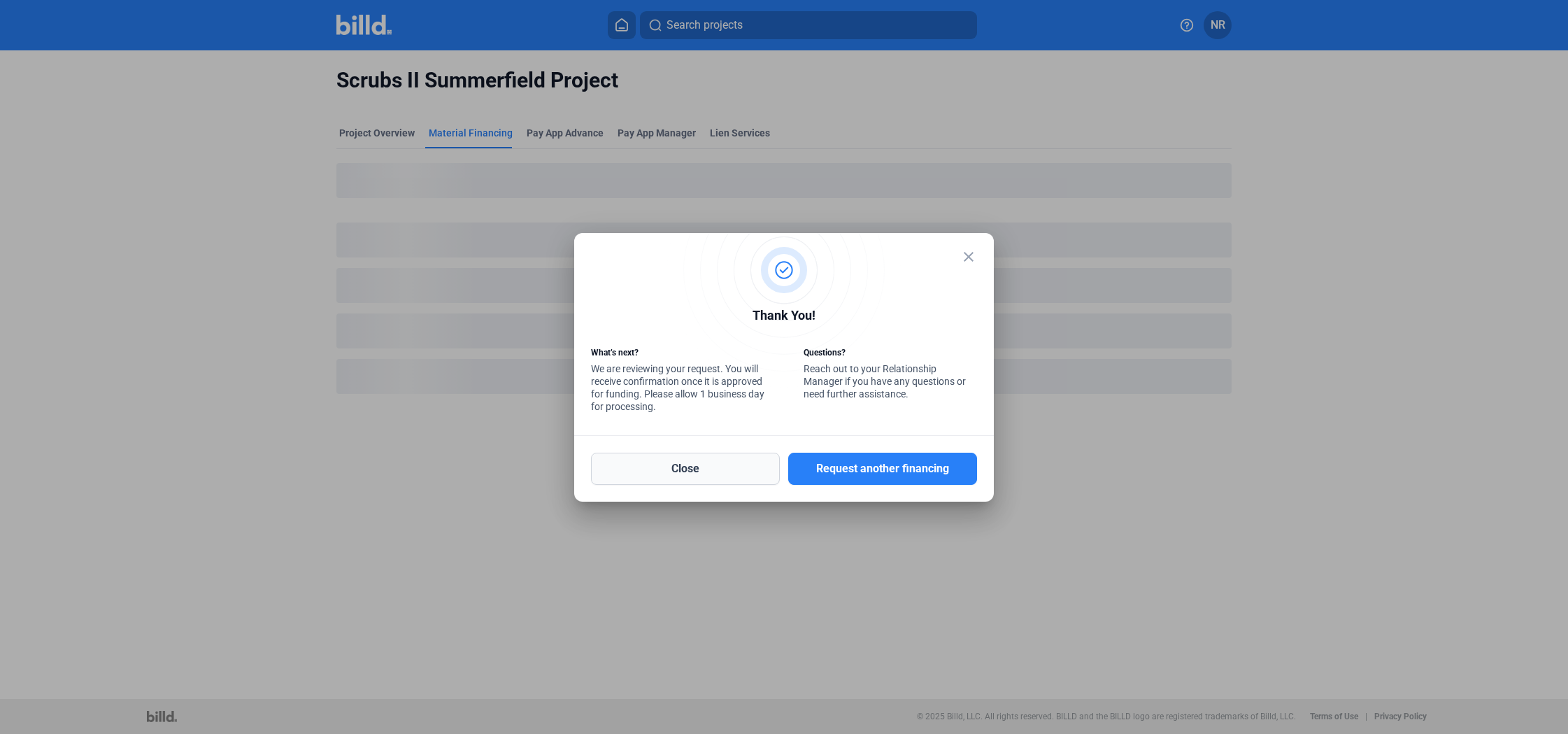
click at [706, 473] on button "Close" at bounding box center [685, 468] width 189 height 33
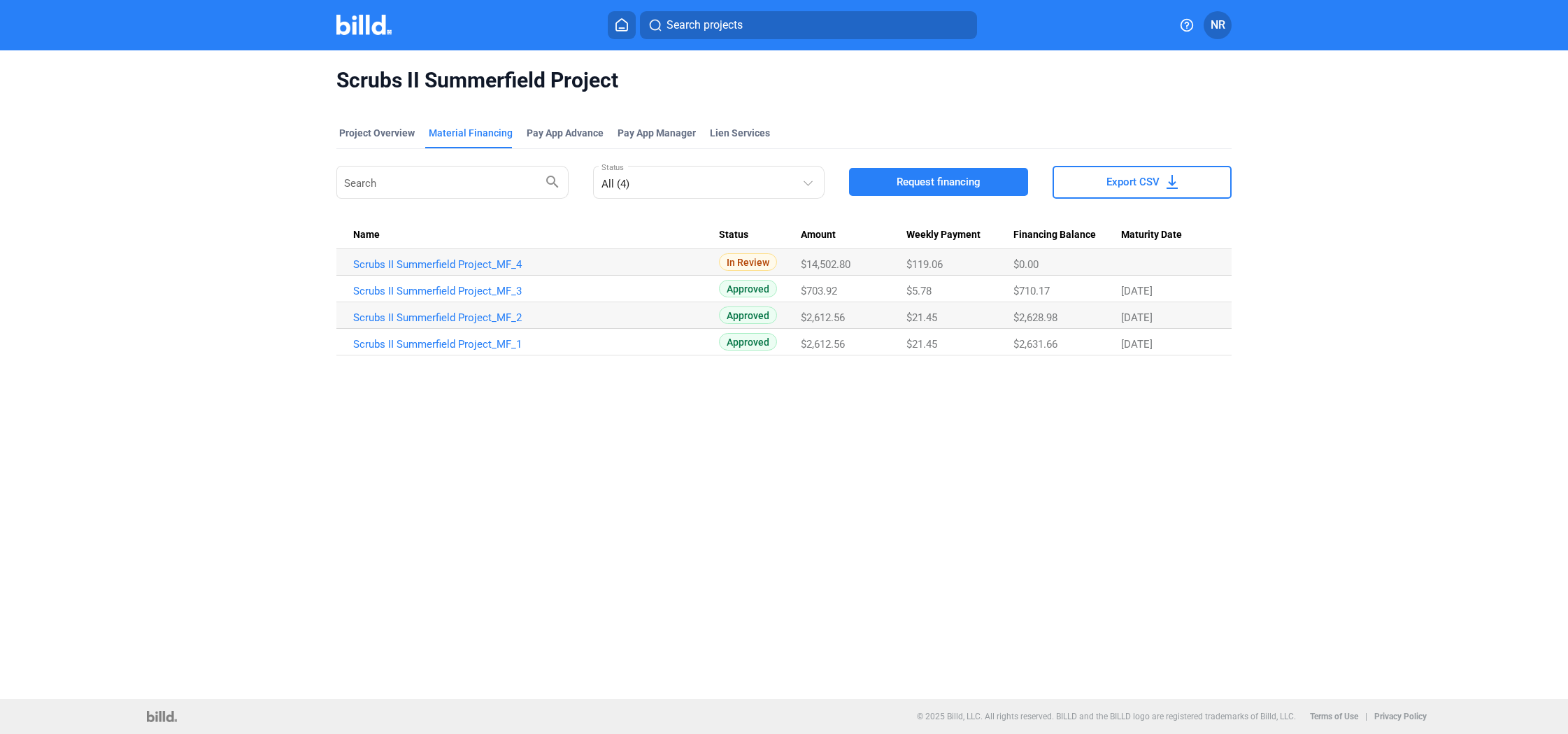
click at [899, 97] on div "Scrubs II Summerfield Project" at bounding box center [784, 81] width 895 height 60
click at [358, 33] on img at bounding box center [364, 25] width 56 height 21
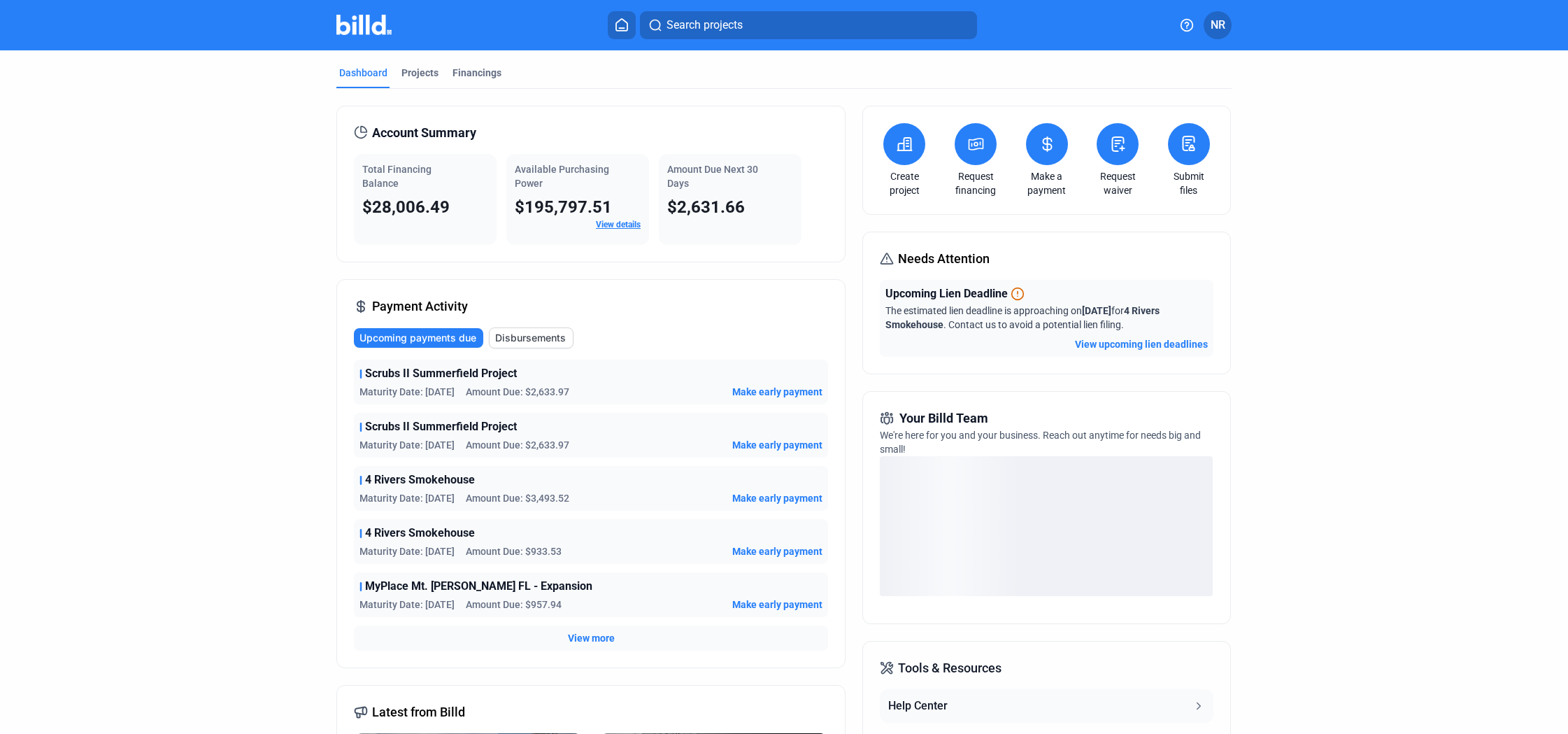
click at [1415, 152] on dashboard "Dashboard Projects Financings Account Summary Total Financing Balance $28,006.4…" at bounding box center [784, 486] width 1411 height 870
click at [909, 136] on icon at bounding box center [904, 144] width 17 height 17
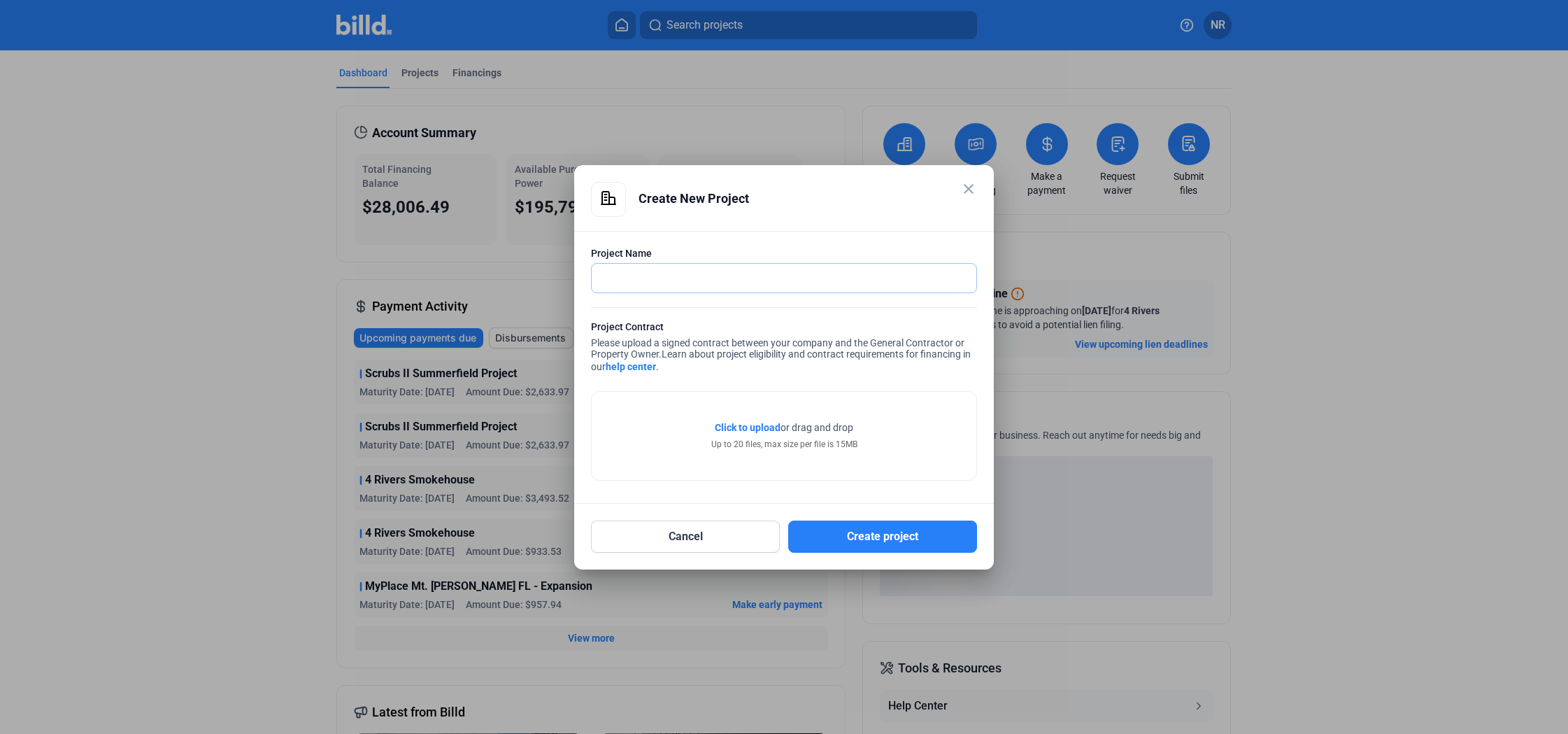
click at [718, 291] on input "text" at bounding box center [776, 277] width 369 height 28
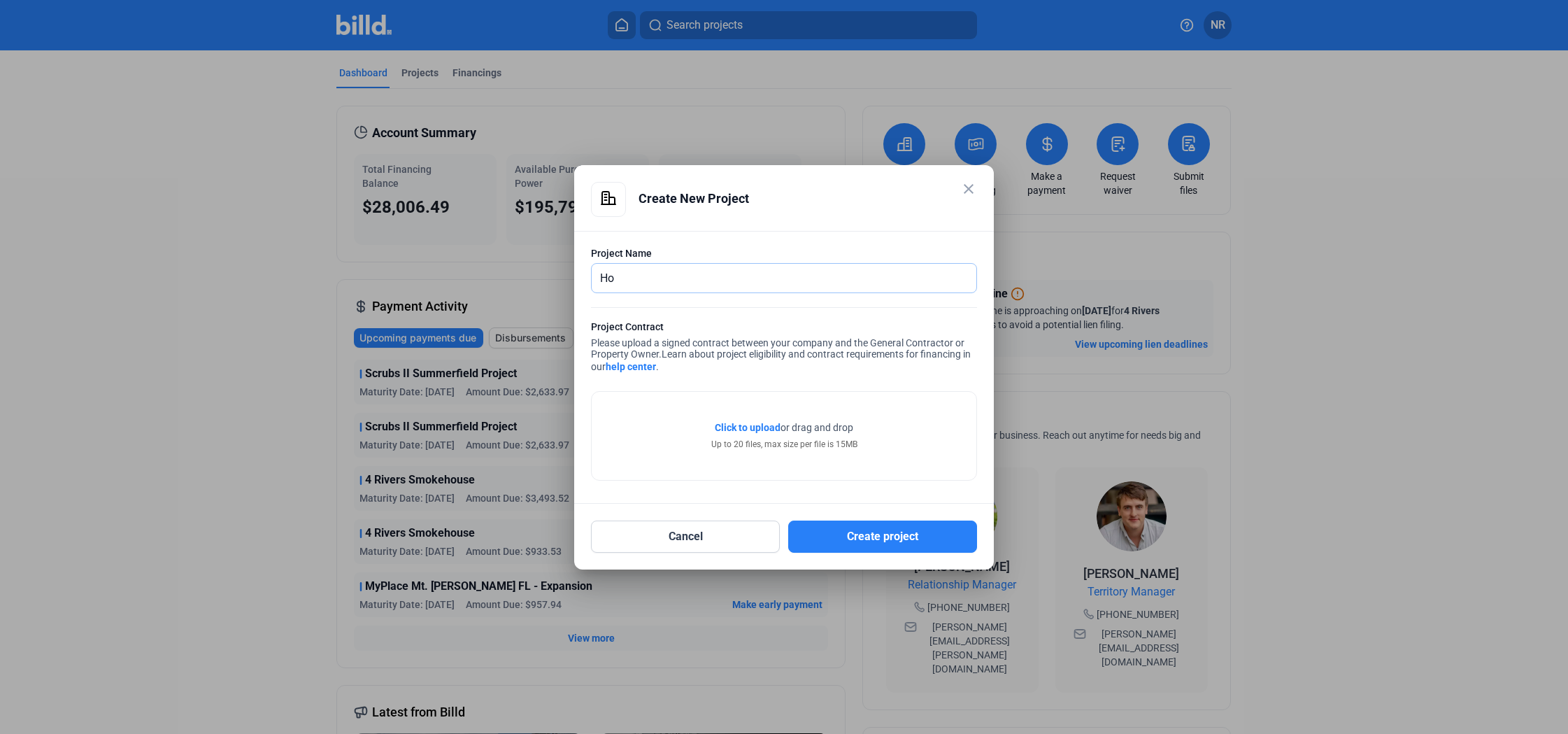
type input "H"
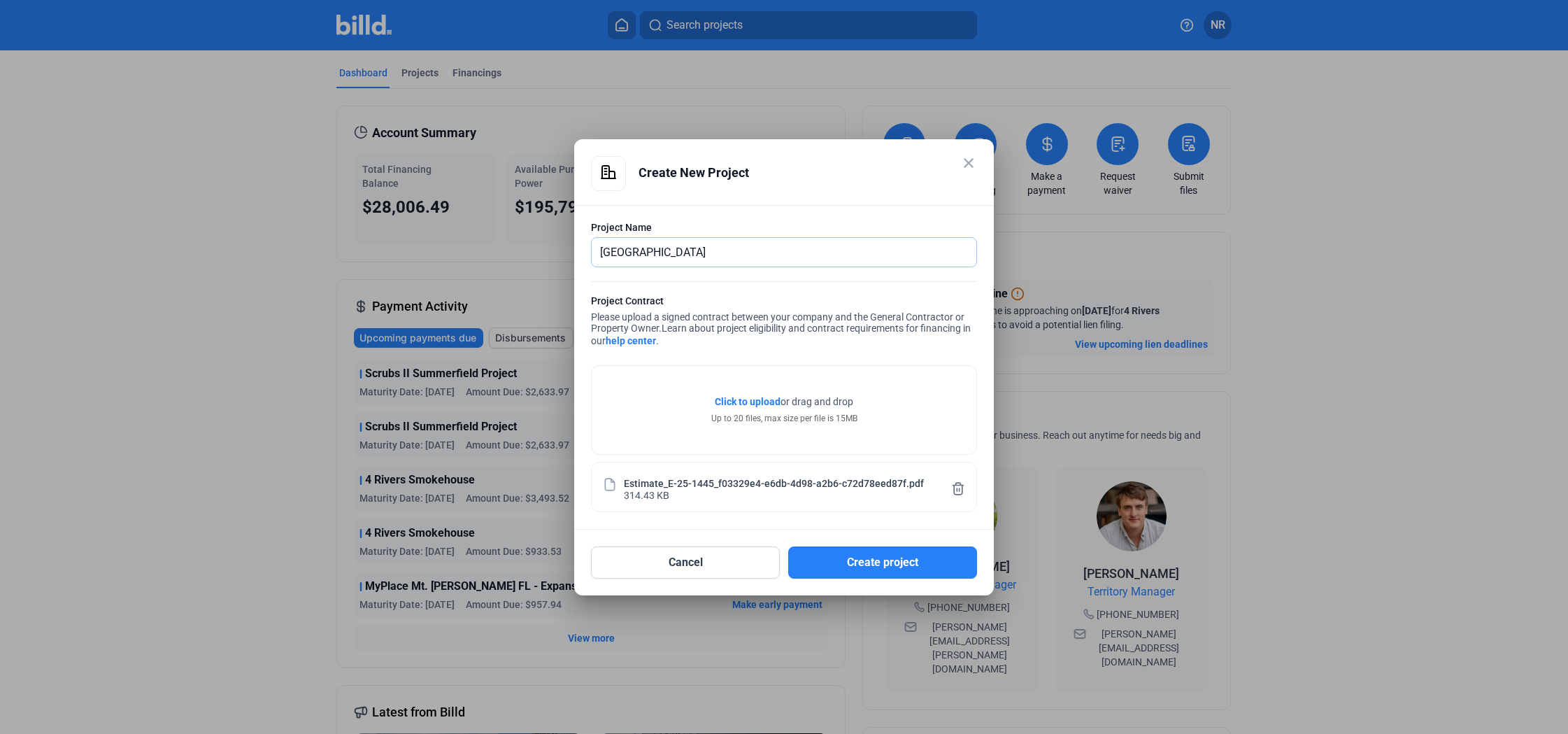
type input "[GEOGRAPHIC_DATA]"
drag, startPoint x: 796, startPoint y: 166, endPoint x: 575, endPoint y: 128, distance: 224.2
click at [575, 128] on div "close Create New Project Project Name [GEOGRAPHIC_DATA] Project Contract Please…" at bounding box center [784, 367] width 1568 height 734
click at [830, 174] on div "Create New Project" at bounding box center [808, 172] width 338 height 33
click at [871, 564] on button "Create project" at bounding box center [882, 563] width 189 height 33
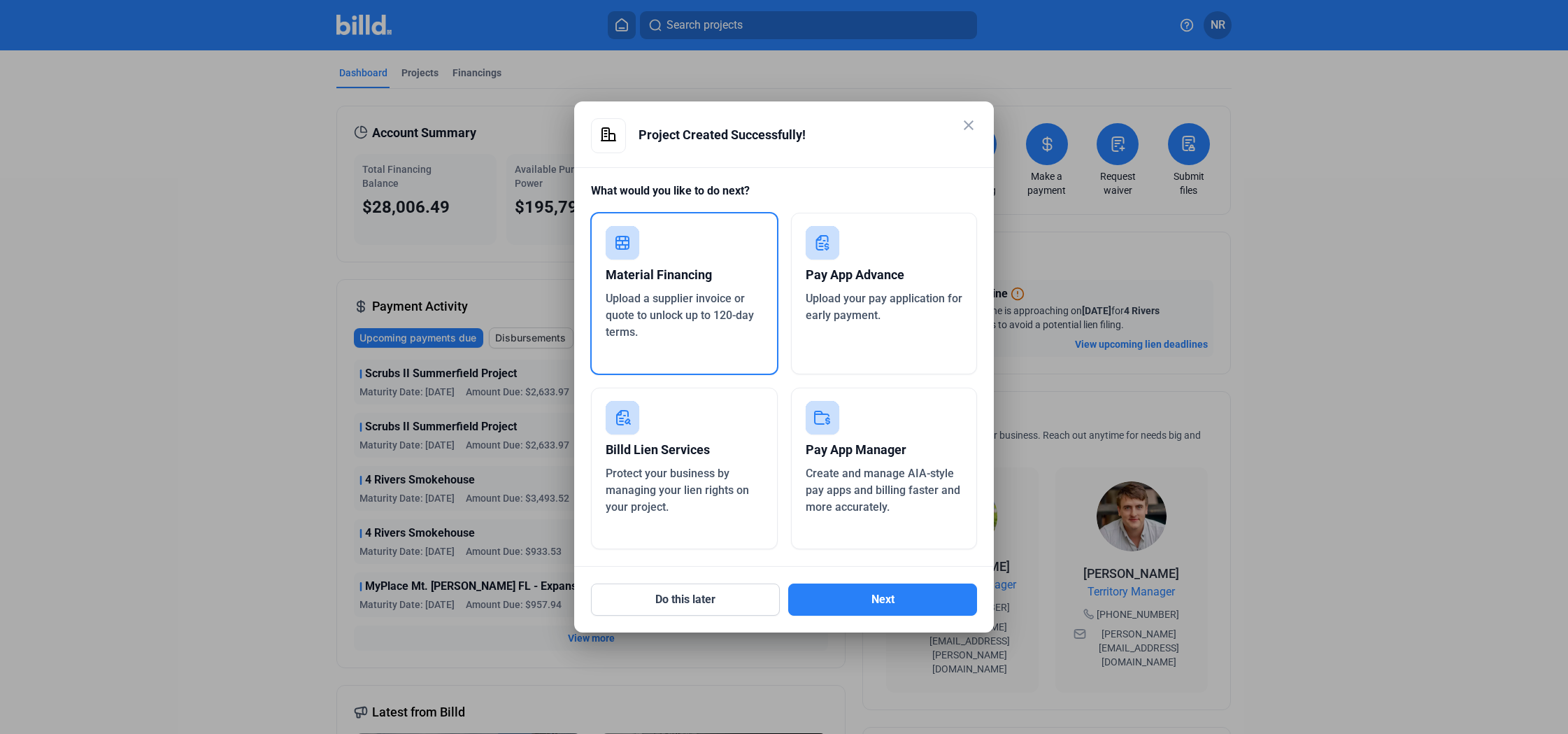
click at [839, 333] on div "Pay App Advance Upload your pay application for early payment." at bounding box center [885, 293] width 187 height 162
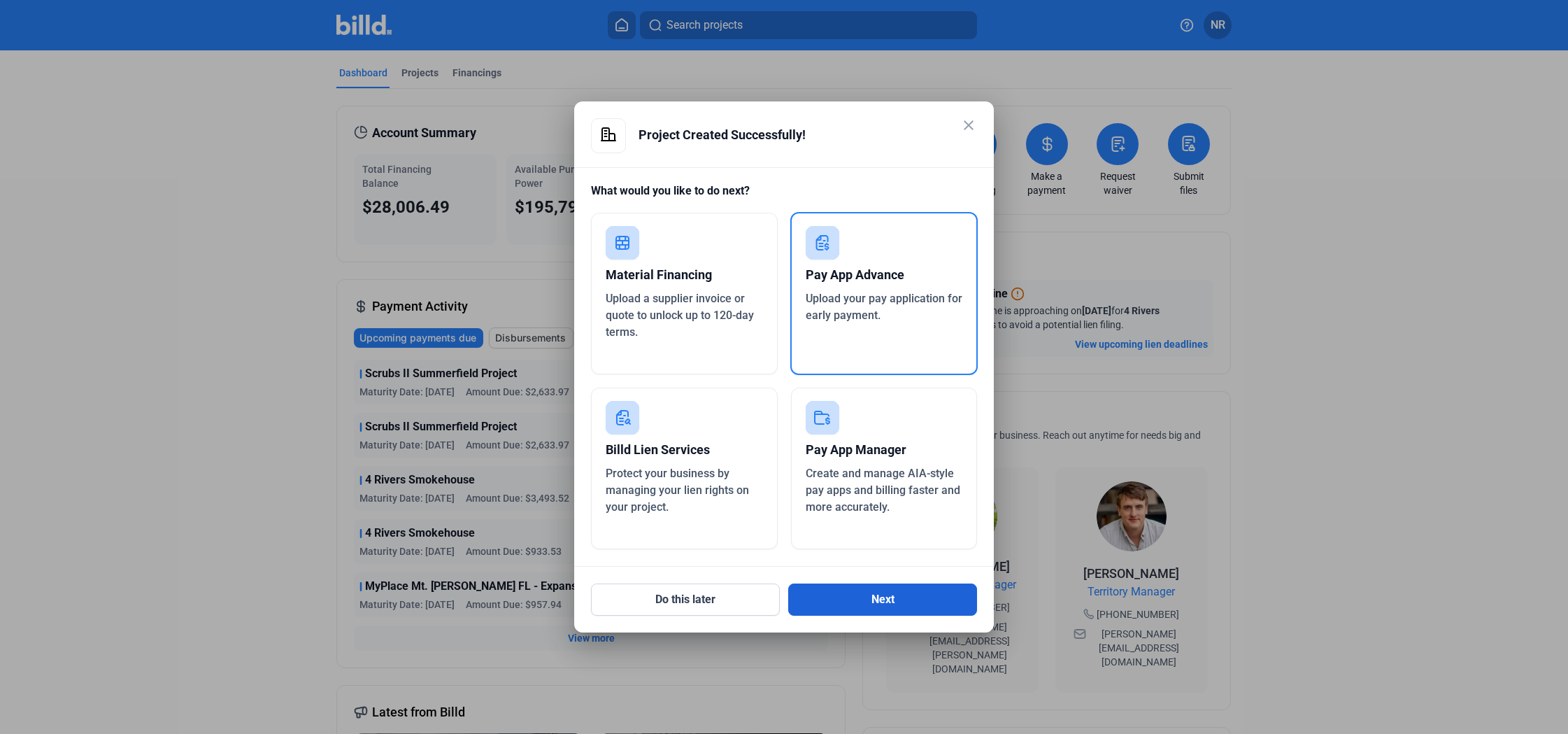
click at [879, 600] on button "Next" at bounding box center [882, 600] width 189 height 33
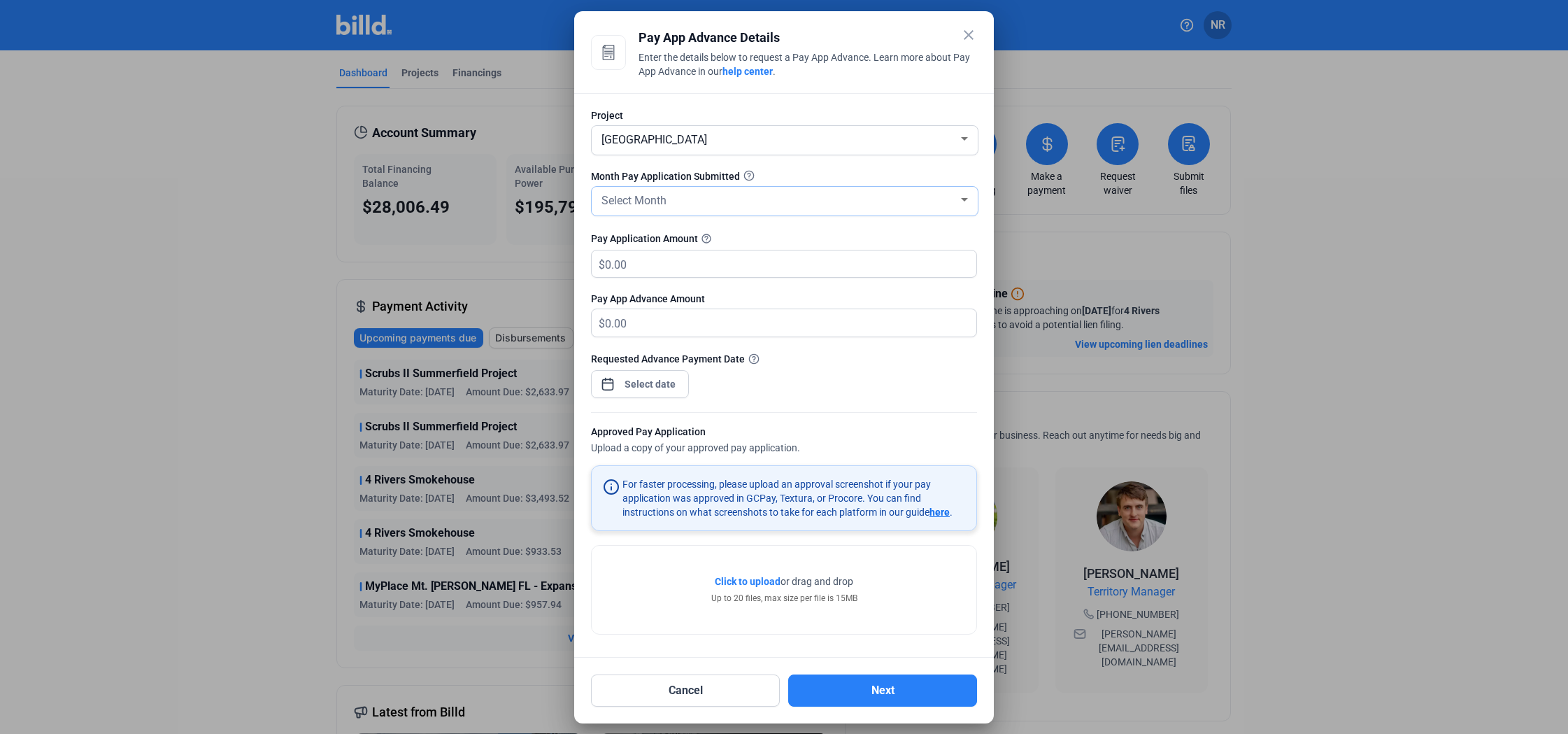
click at [659, 194] on span "Select Month" at bounding box center [634, 200] width 65 height 14
click at [622, 315] on span "SEP" at bounding box center [784, 320] width 373 height 25
click at [617, 265] on input "text" at bounding box center [790, 264] width 372 height 27
drag, startPoint x: 639, startPoint y: 266, endPoint x: 667, endPoint y: 264, distance: 28.1
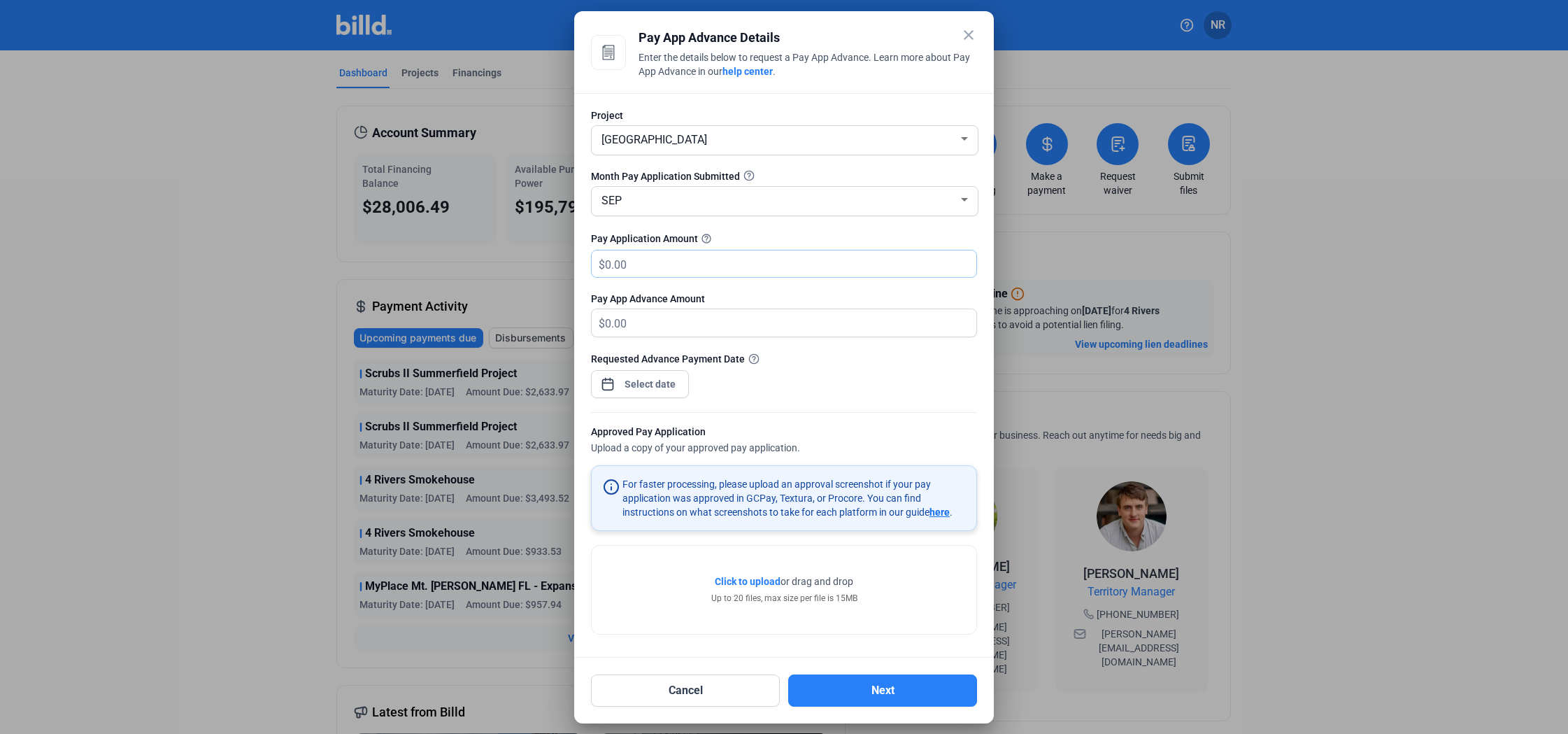
click at [667, 264] on input "text" at bounding box center [790, 264] width 372 height 27
type input "1,4000"
click at [873, 387] on div "Requested Advance Payment Date" at bounding box center [784, 381] width 386 height 61
click at [645, 389] on div "close Pay App Advance Details Enter the details below to request a Pay App Adva…" at bounding box center [784, 367] width 1568 height 734
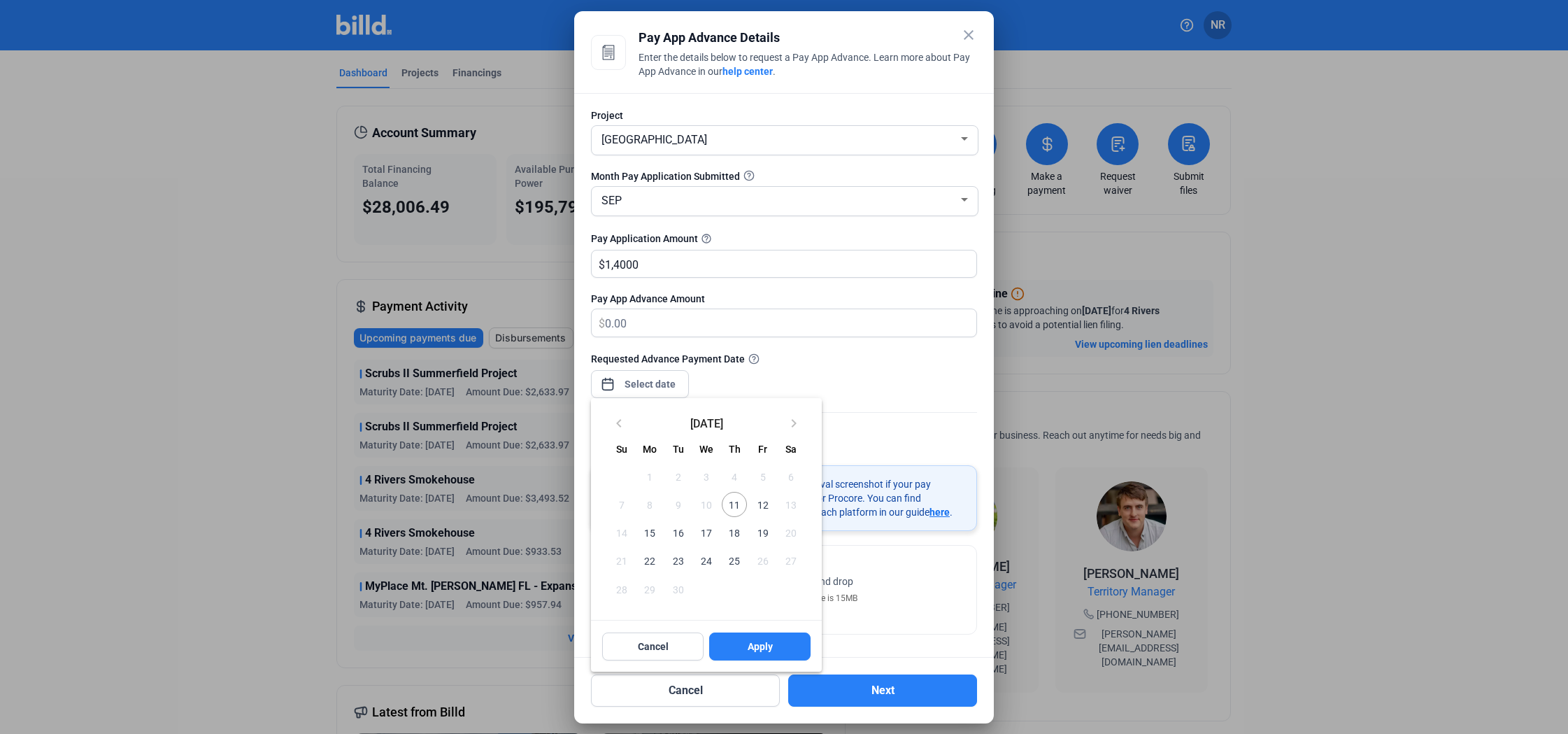
click at [738, 503] on span "11" at bounding box center [734, 504] width 25 height 25
click at [758, 498] on span "12" at bounding box center [762, 504] width 25 height 25
click at [737, 494] on span "11" at bounding box center [734, 504] width 25 height 25
click at [778, 647] on button "Apply" at bounding box center [760, 646] width 101 height 28
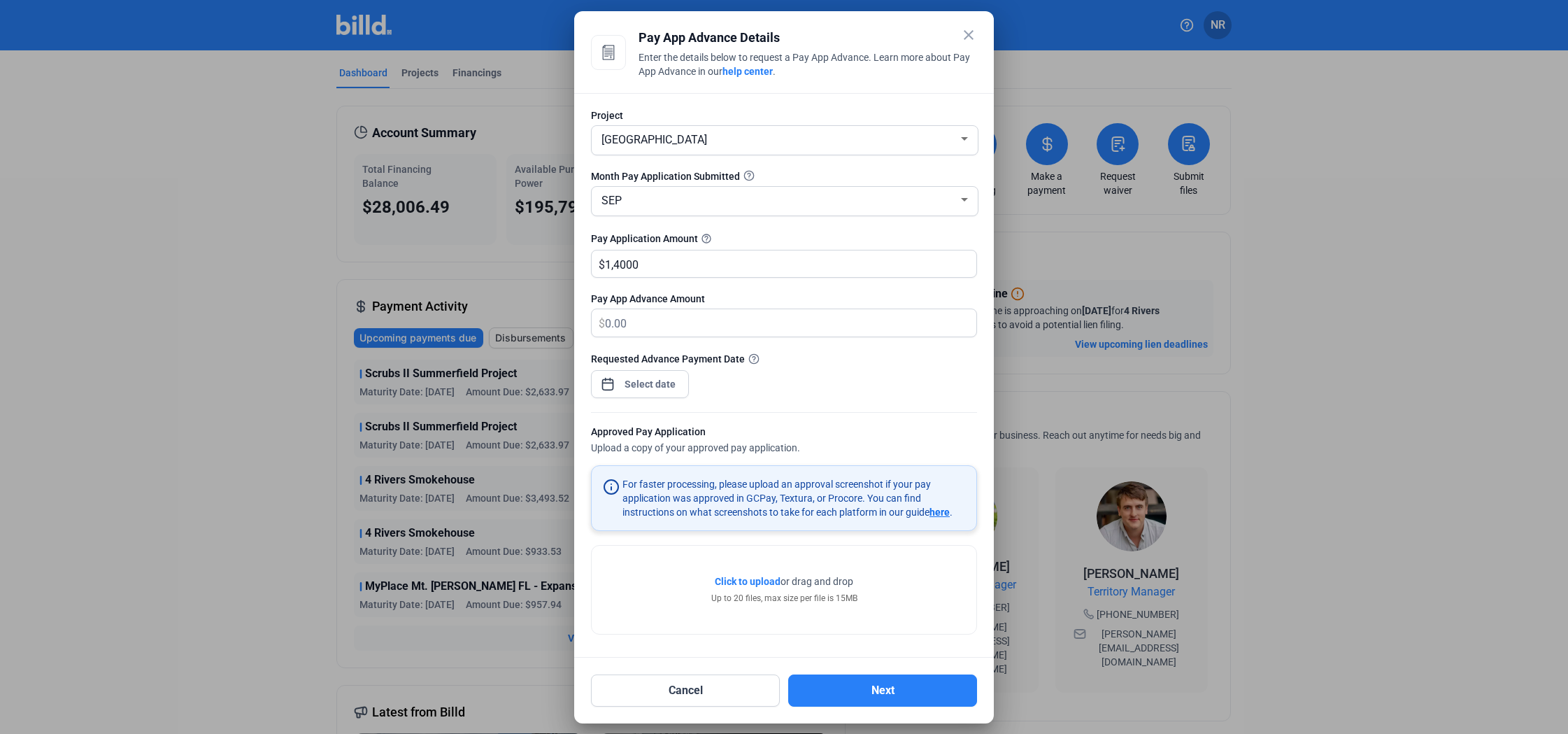
click at [868, 418] on form "Project [GEOGRAPHIC_DATA] Month Pay Application Submitted SEP Pay Application A…" at bounding box center [784, 374] width 386 height 532
click at [829, 365] on div "Requested Advance Payment Date" at bounding box center [784, 358] width 386 height 15
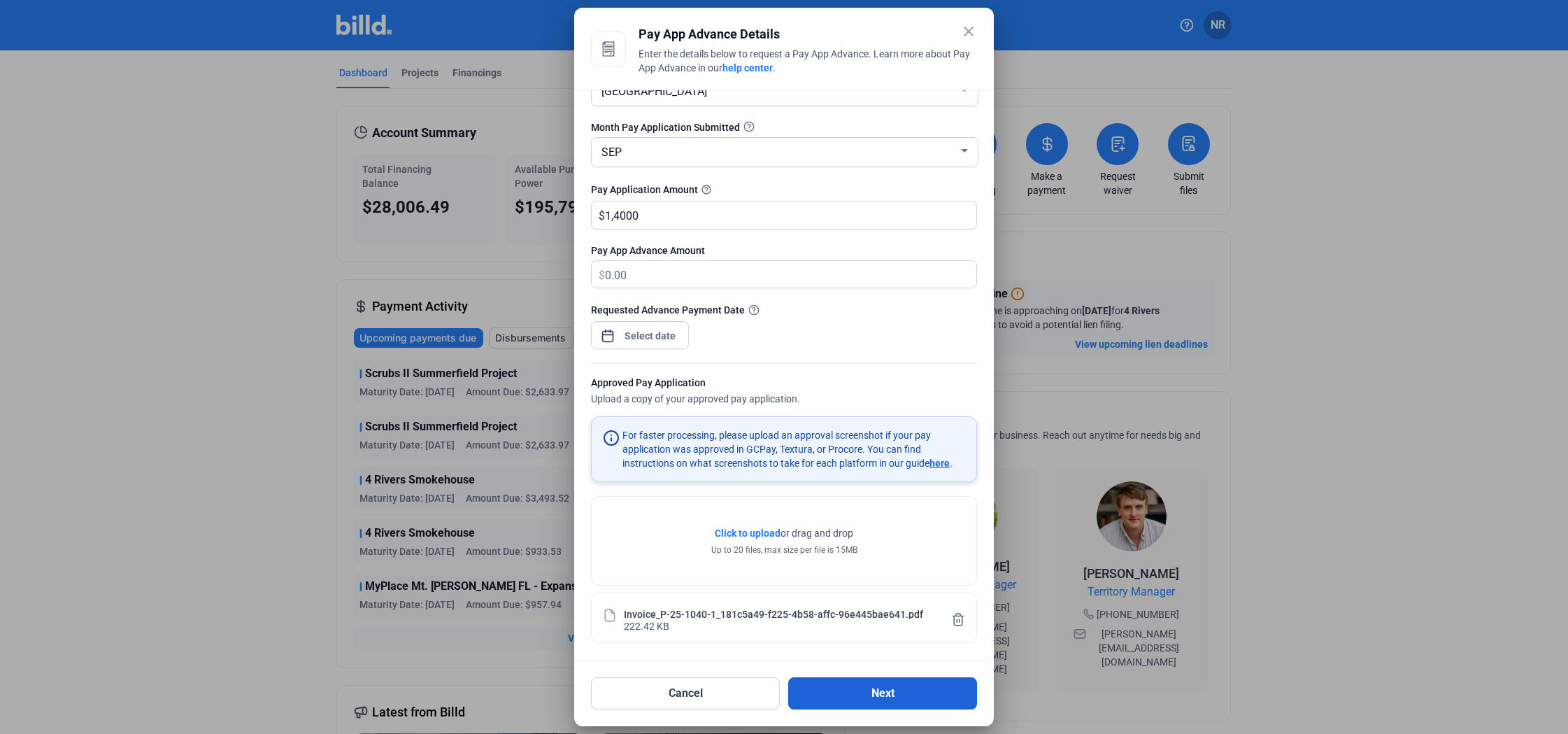
scroll to position [45, 0]
click at [861, 689] on button "Next" at bounding box center [882, 694] width 189 height 33
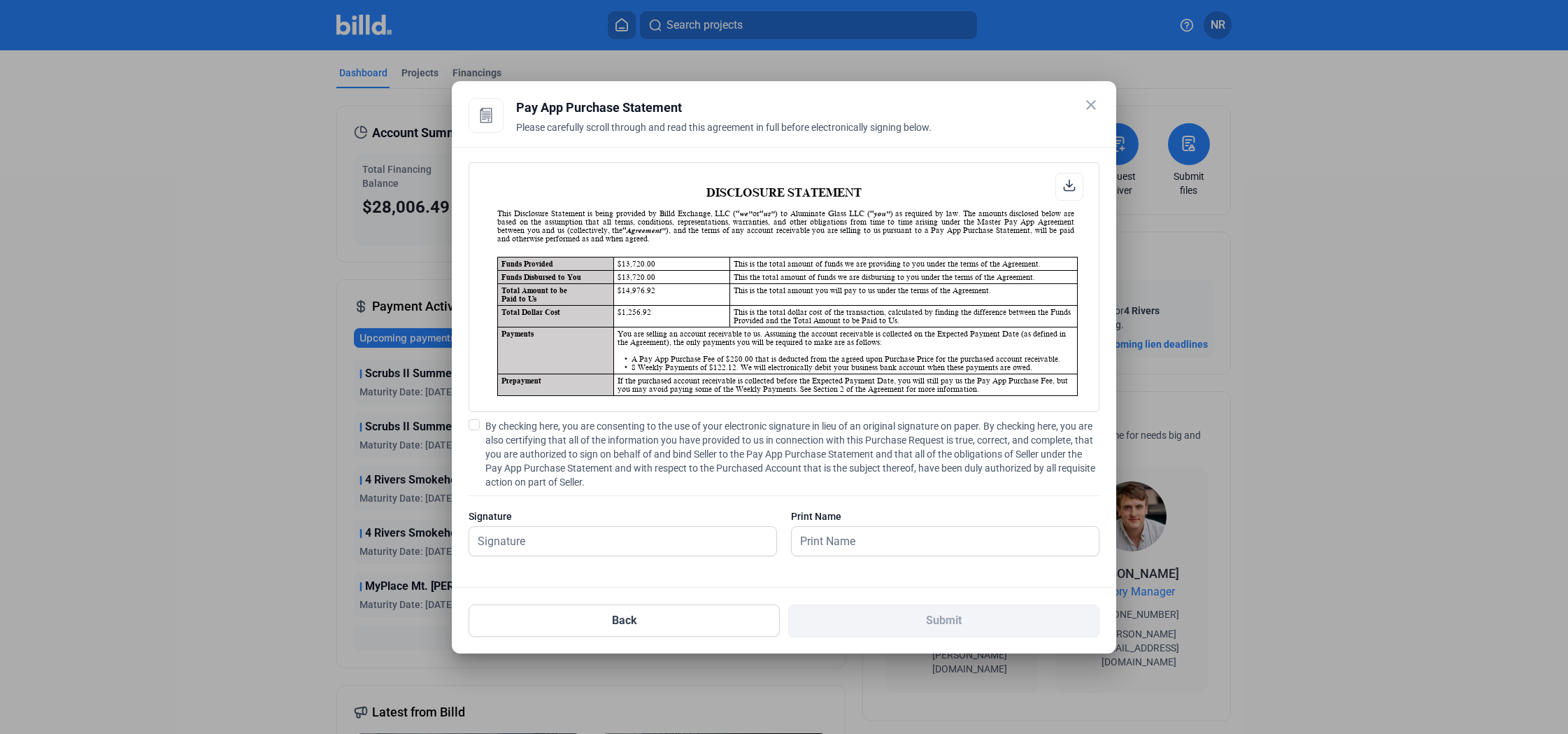
scroll to position [1, 0]
click at [476, 426] on span at bounding box center [474, 424] width 11 height 11
click at [0, 0] on input "By checking here, you are consenting to the use of your electronic signature in…" at bounding box center [0, 0] width 0 height 0
click at [563, 540] on input "text" at bounding box center [615, 540] width 292 height 28
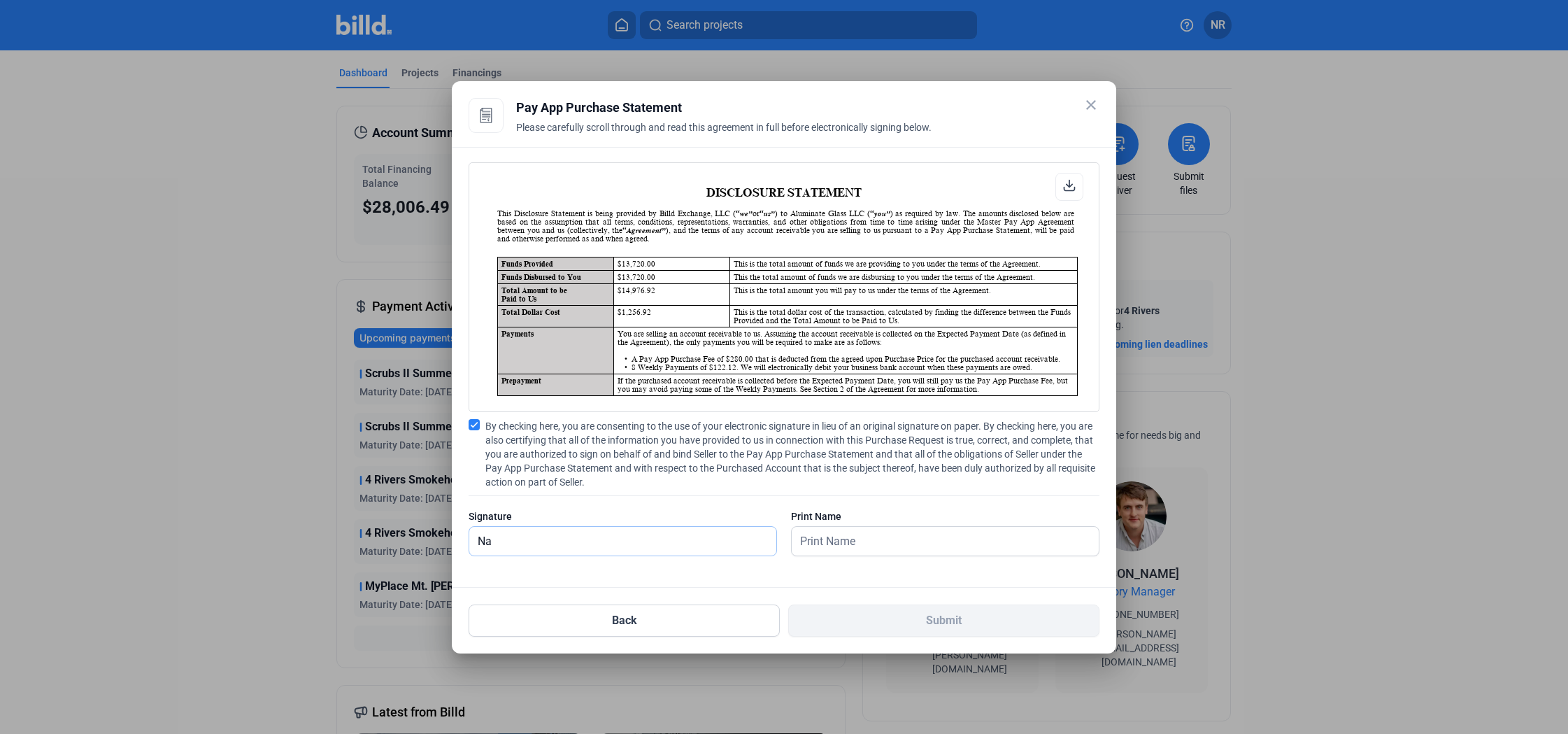
type input "N"
type input "[PERSON_NAME]"
click at [1093, 112] on mat-icon "close" at bounding box center [1091, 105] width 17 height 17
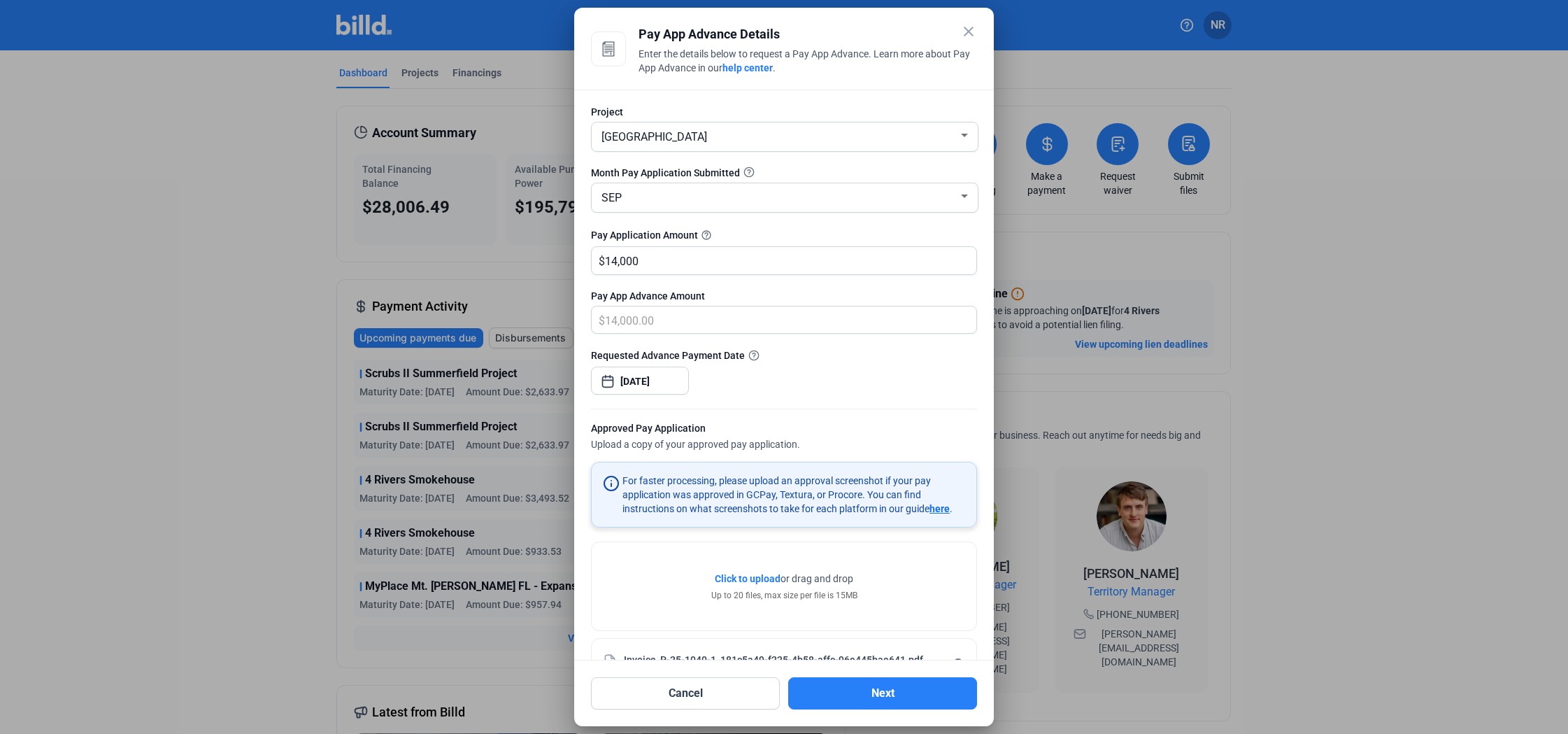
click at [968, 33] on mat-icon "close" at bounding box center [969, 32] width 17 height 17
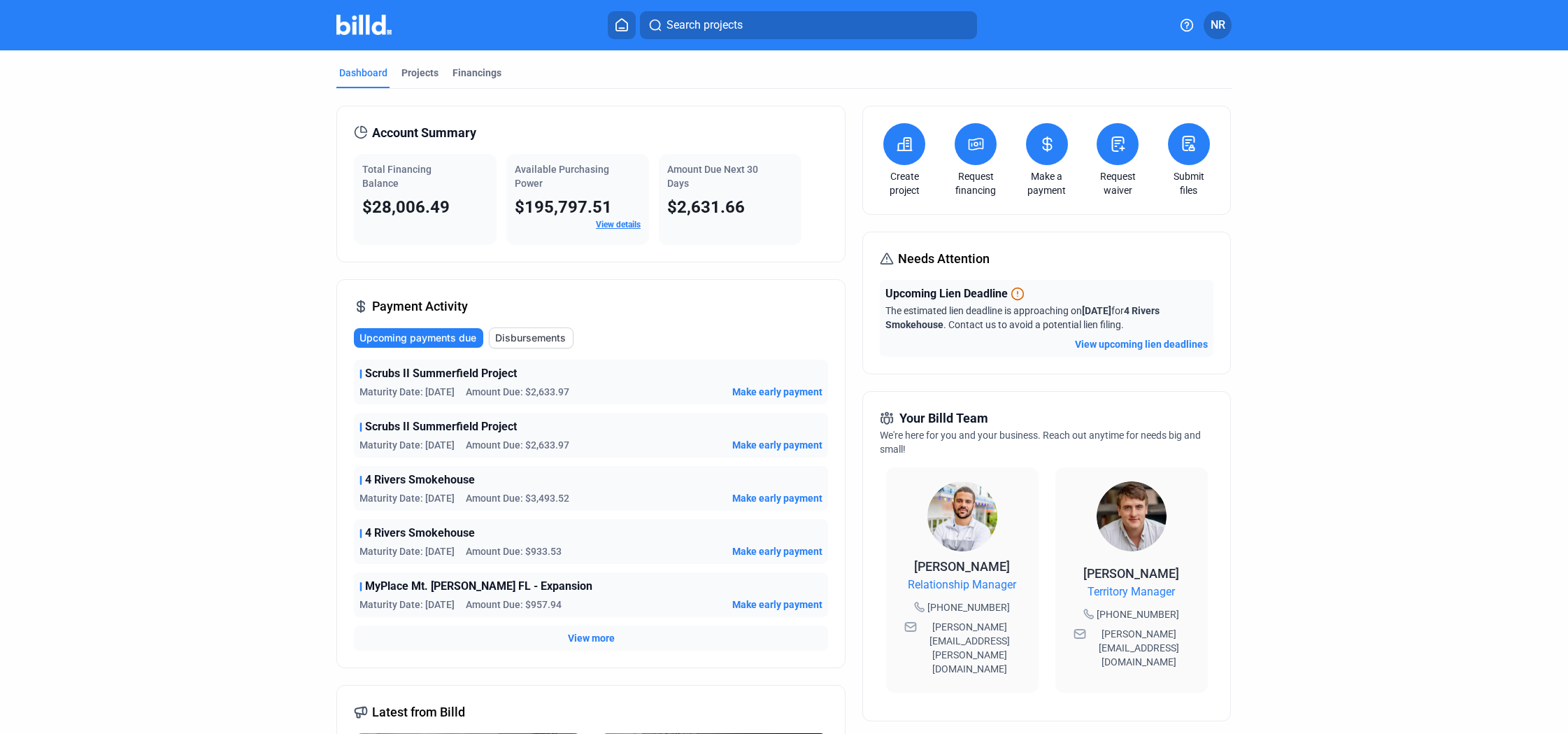
click at [777, 275] on div "Account Summary Total Financing Balance $28,006.49 Available Purchasing Power $…" at bounding box center [591, 552] width 510 height 895
click at [414, 538] on span "4 Rivers Smokehouse" at bounding box center [420, 534] width 110 height 17
click at [968, 151] on icon at bounding box center [976, 144] width 17 height 17
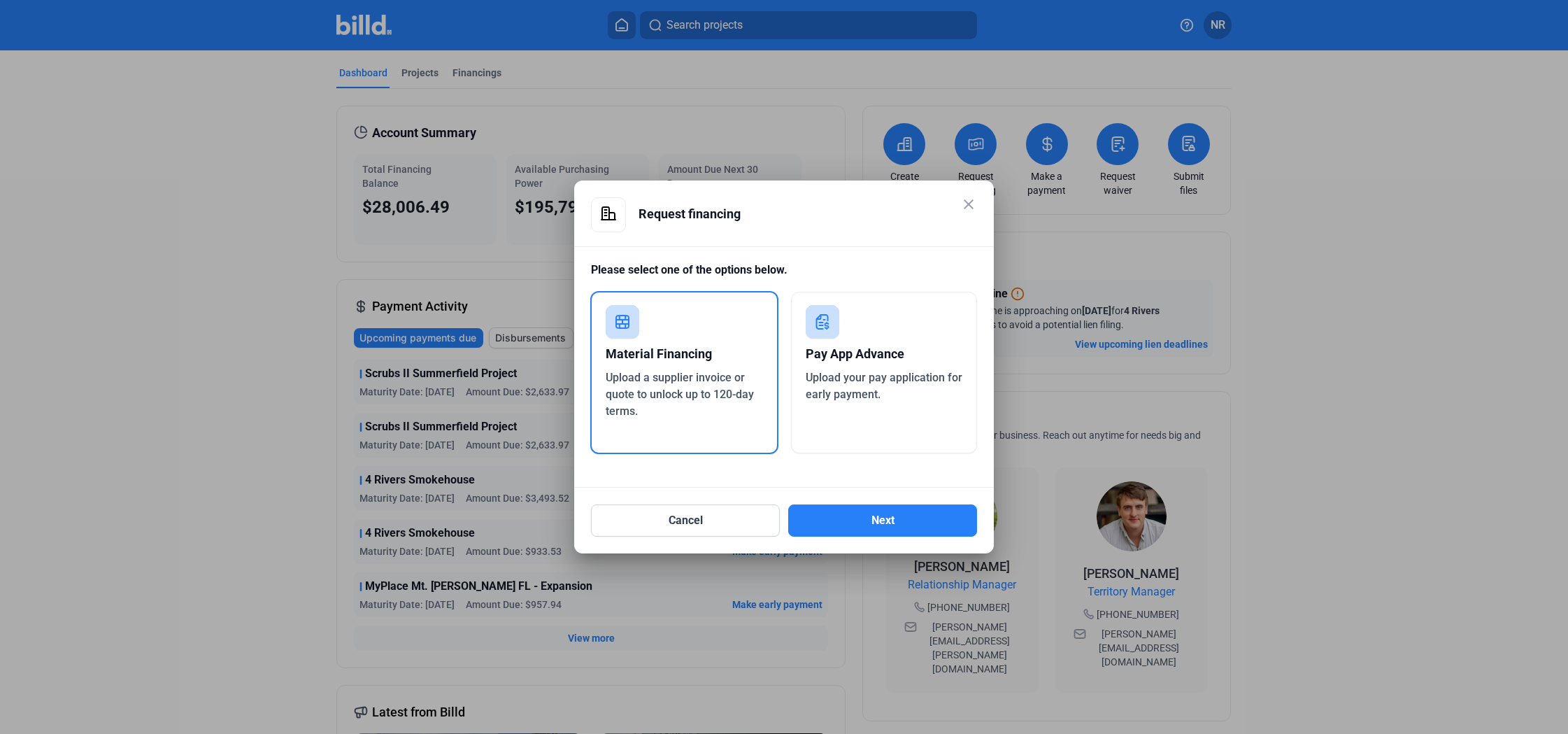
click at [685, 408] on div "Upload a supplier invoice or quote to unlock up to 120-day terms." at bounding box center [684, 394] width 158 height 51
drag, startPoint x: 685, startPoint y: 408, endPoint x: 864, endPoint y: 394, distance: 179.5
click at [859, 401] on div "Material Financing Upload a supplier invoice or quote to unlock up to 120-day t…" at bounding box center [784, 379] width 386 height 175
click at [873, 349] on div "Pay App Advance" at bounding box center [885, 354] width 158 height 31
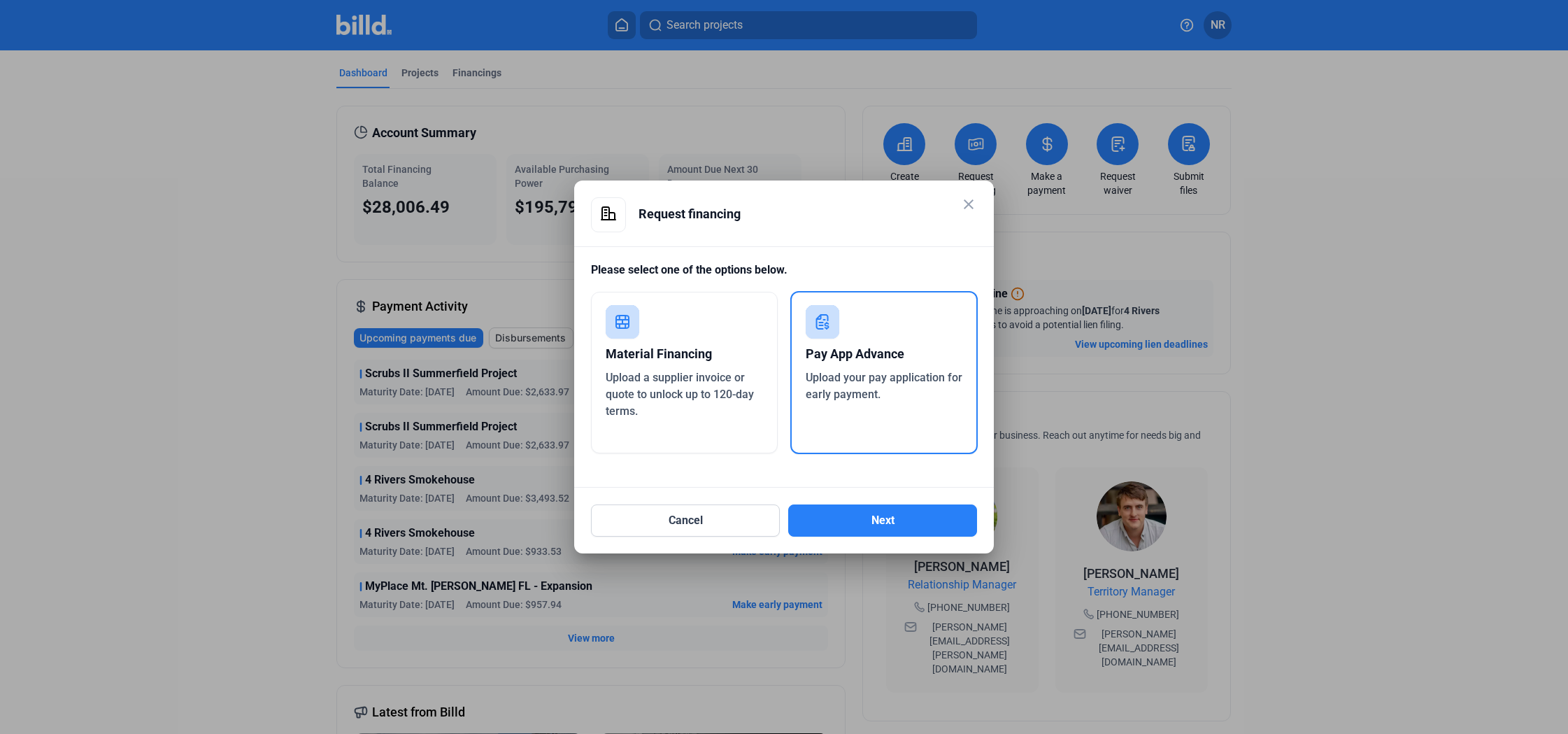
click at [873, 349] on div "Pay App Advance" at bounding box center [885, 354] width 158 height 31
click at [882, 528] on button "Next" at bounding box center [882, 521] width 189 height 33
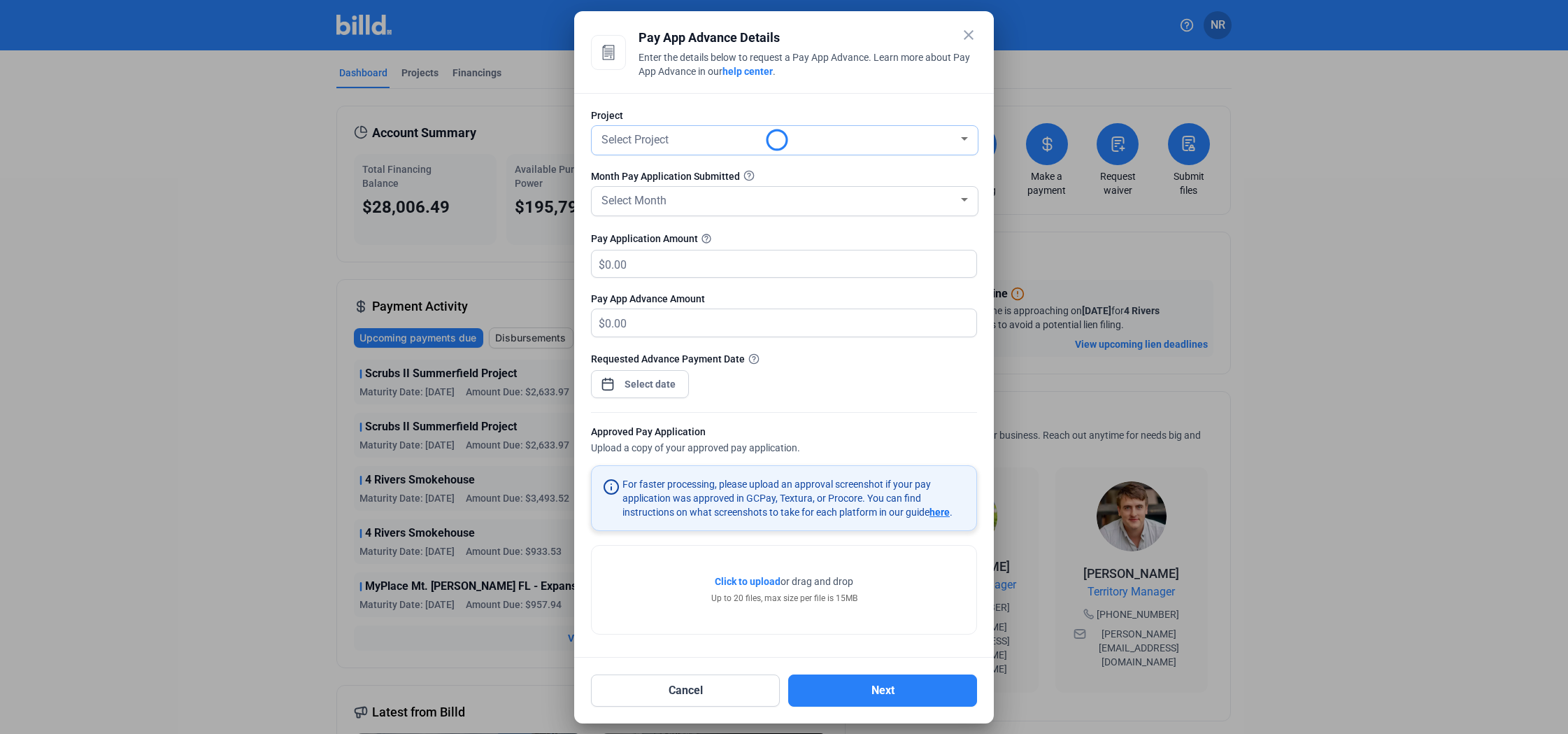
click at [654, 140] on span "Select Project" at bounding box center [635, 140] width 67 height 14
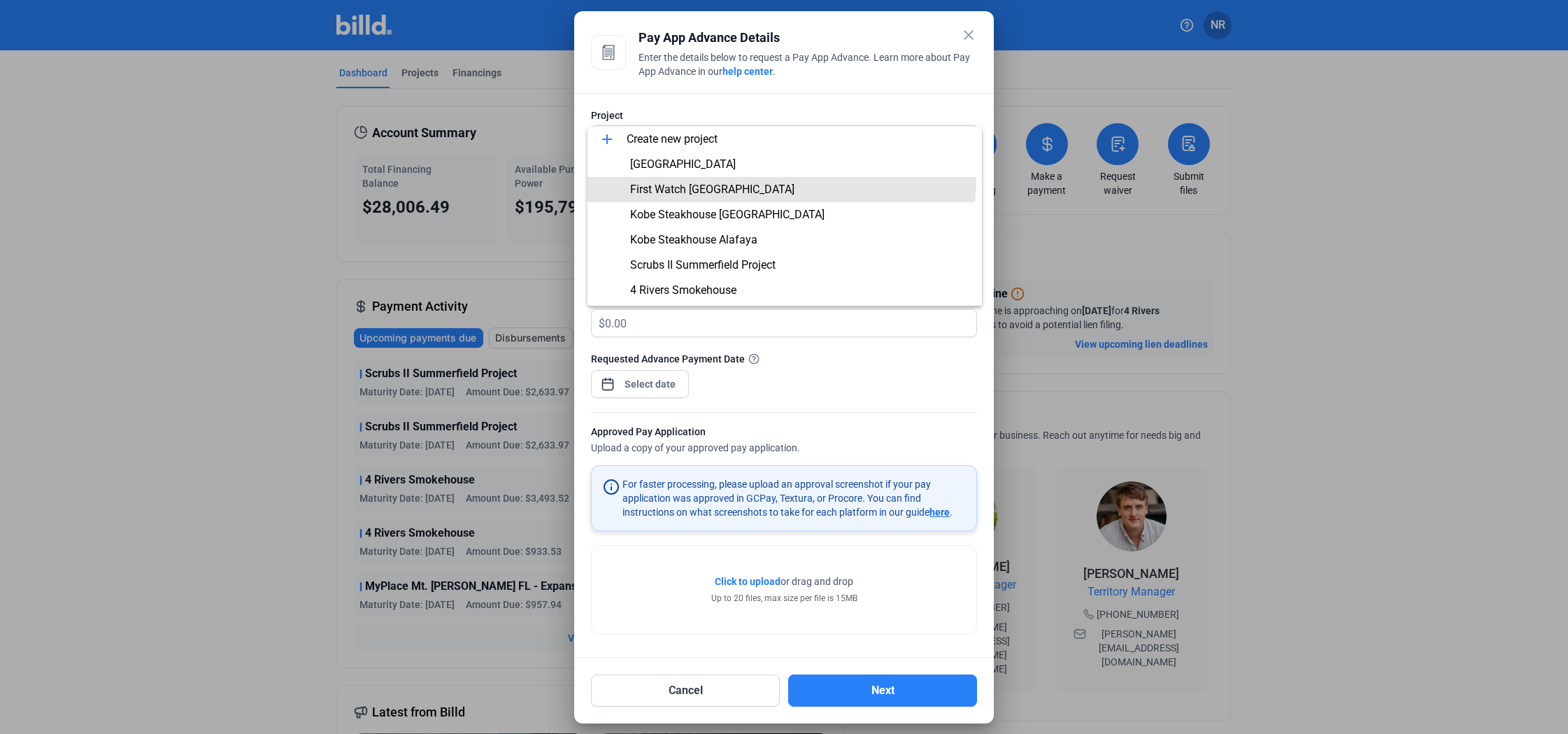
click at [737, 177] on span "First Watch [GEOGRAPHIC_DATA]" at bounding box center [784, 189] width 373 height 25
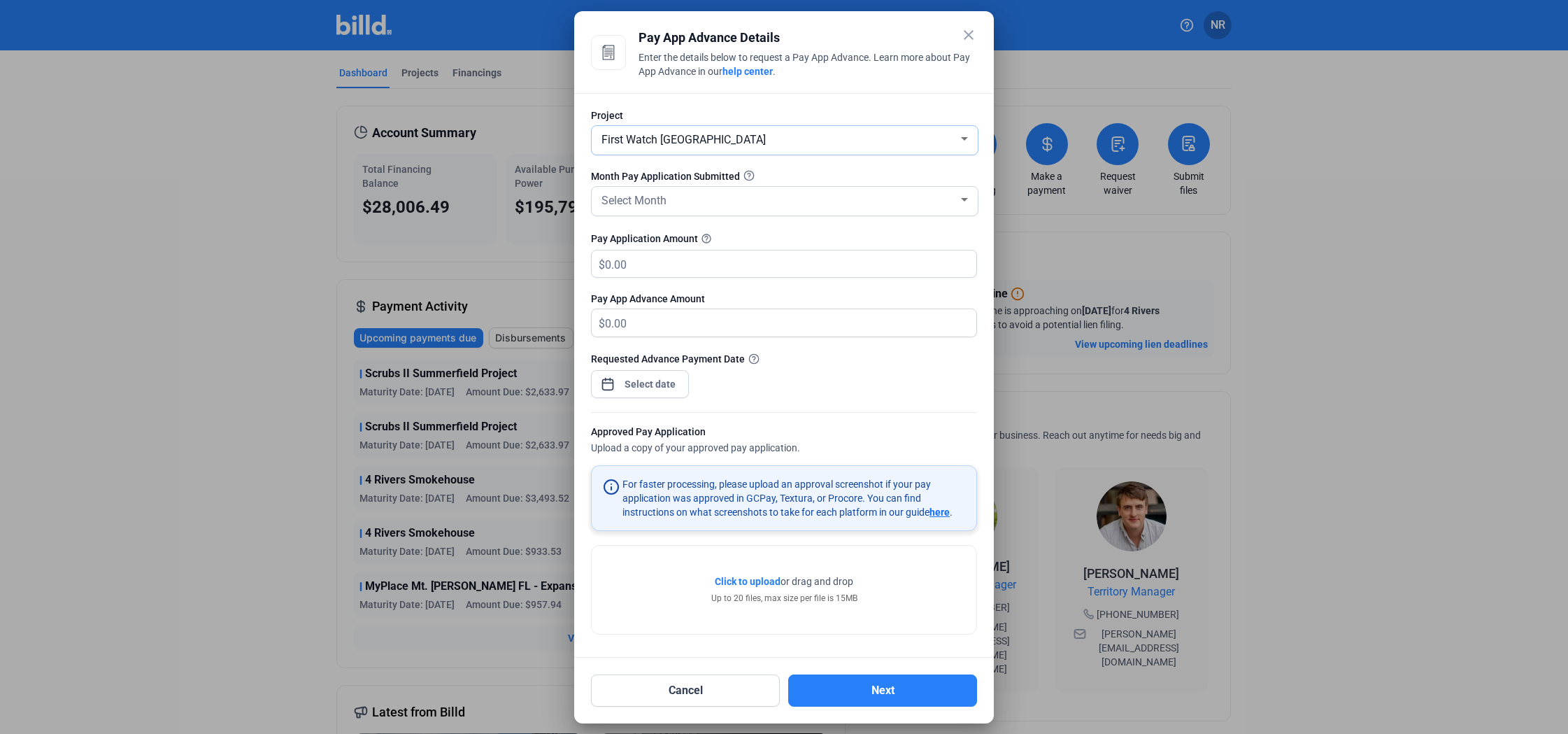
click at [676, 148] on div "First Watch [GEOGRAPHIC_DATA]" at bounding box center [784, 140] width 373 height 28
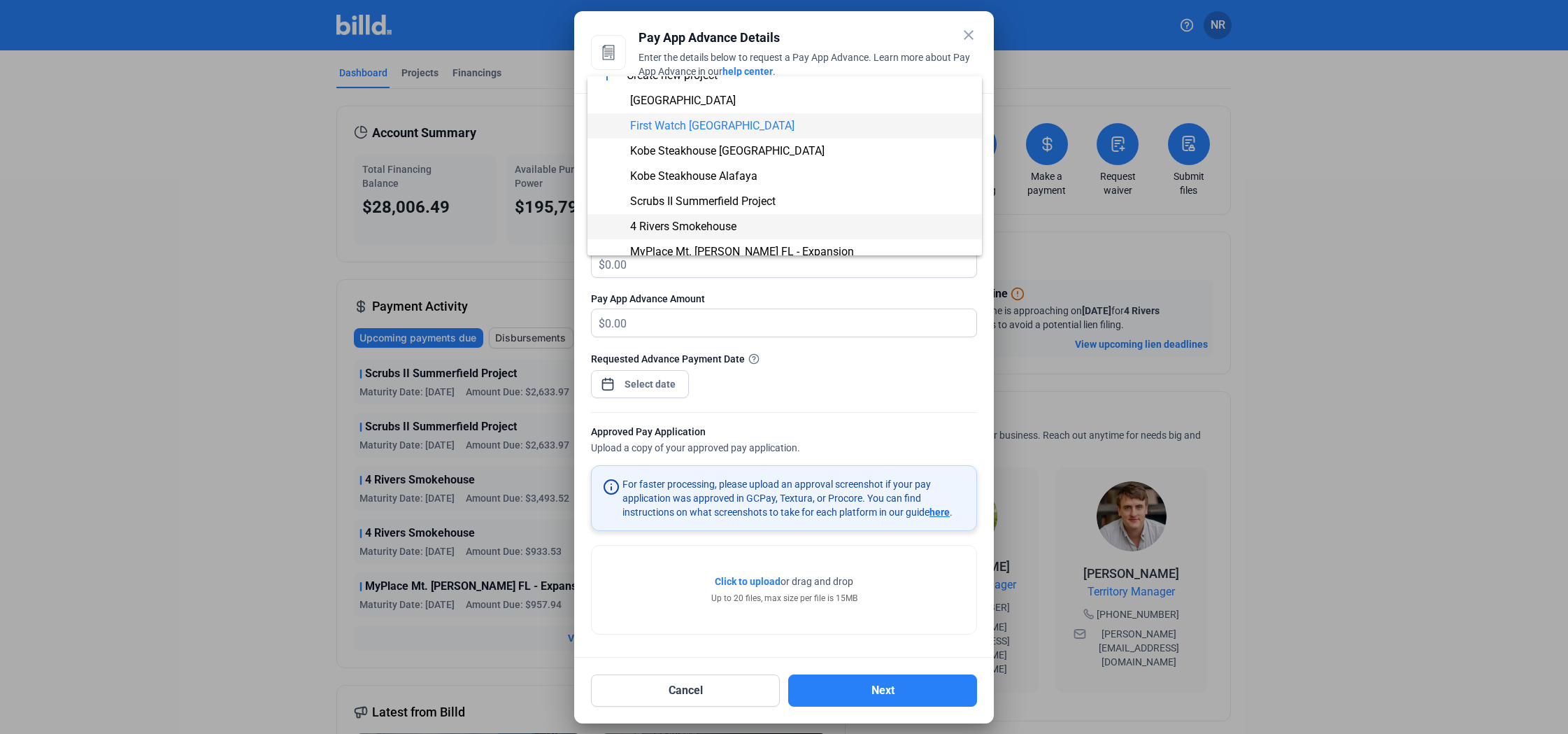
click at [654, 231] on span "4 Rivers Smokehouse" at bounding box center [683, 226] width 106 height 14
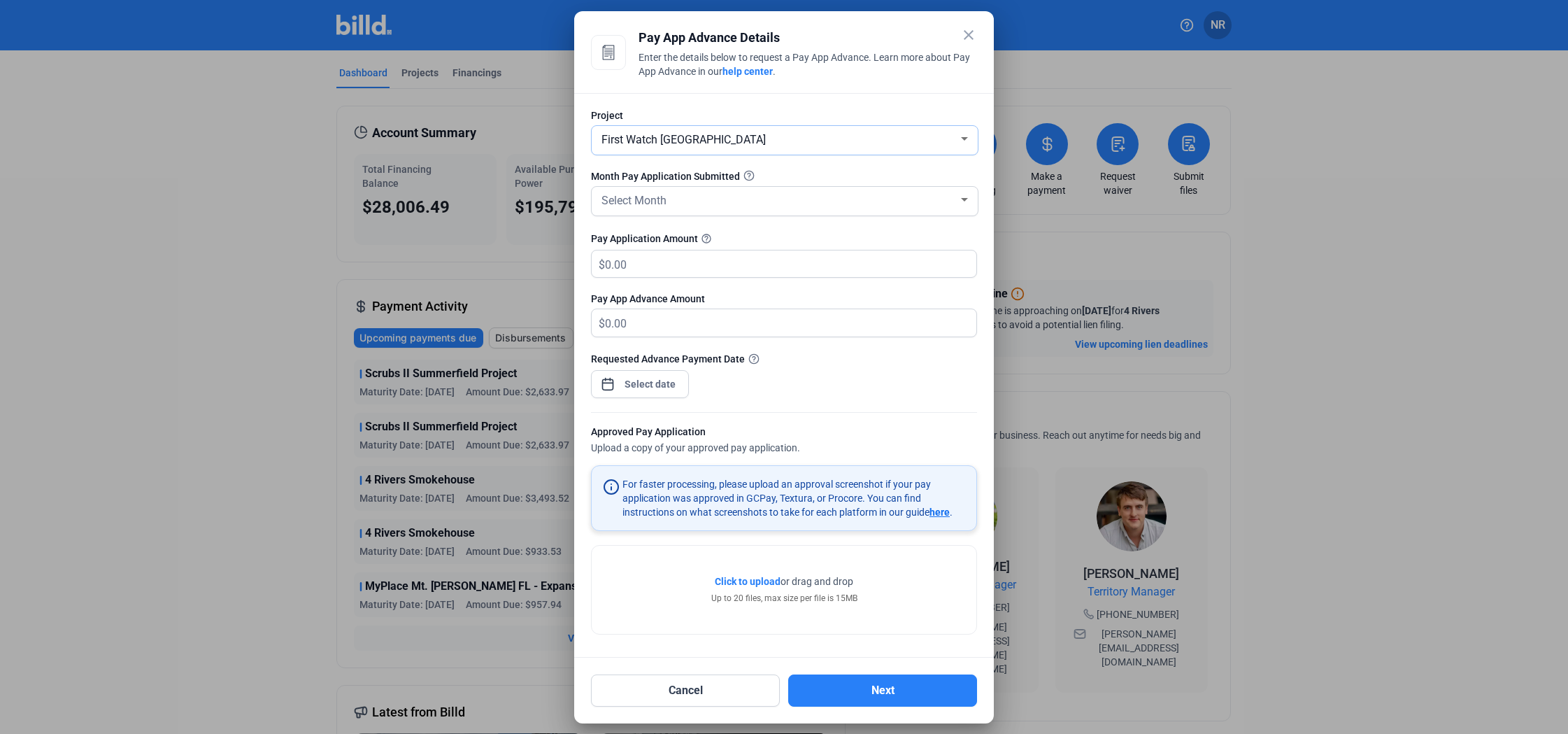
scroll to position [12, 0]
click at [652, 194] on span "Select Month" at bounding box center [634, 200] width 65 height 14
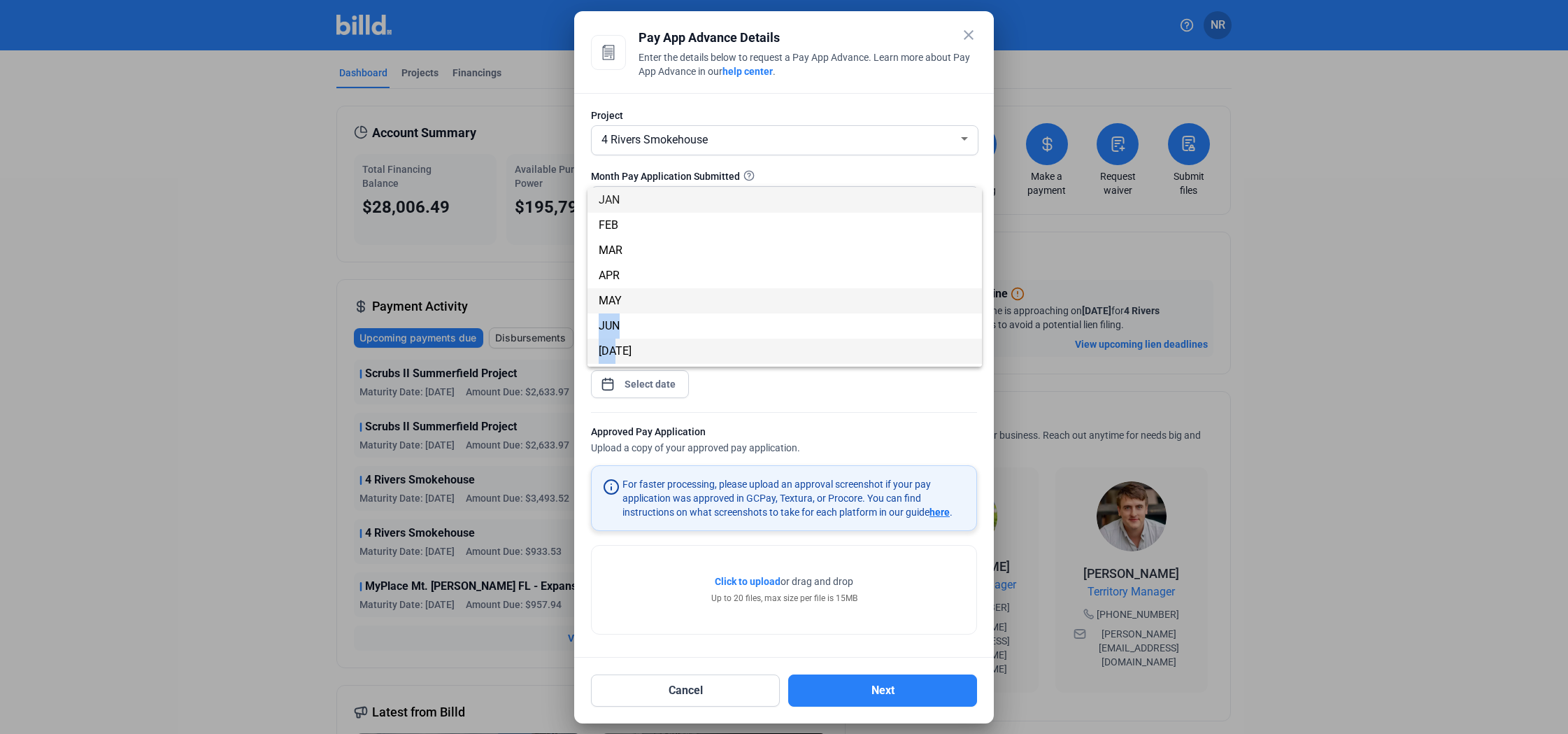
drag, startPoint x: 632, startPoint y: 355, endPoint x: 682, endPoint y: 301, distance: 73.6
click at [682, 301] on div "JAN FEB MAR APR MAY JUN [DATE] AUG SEP OCT NOV DEC" at bounding box center [784, 277] width 395 height 179
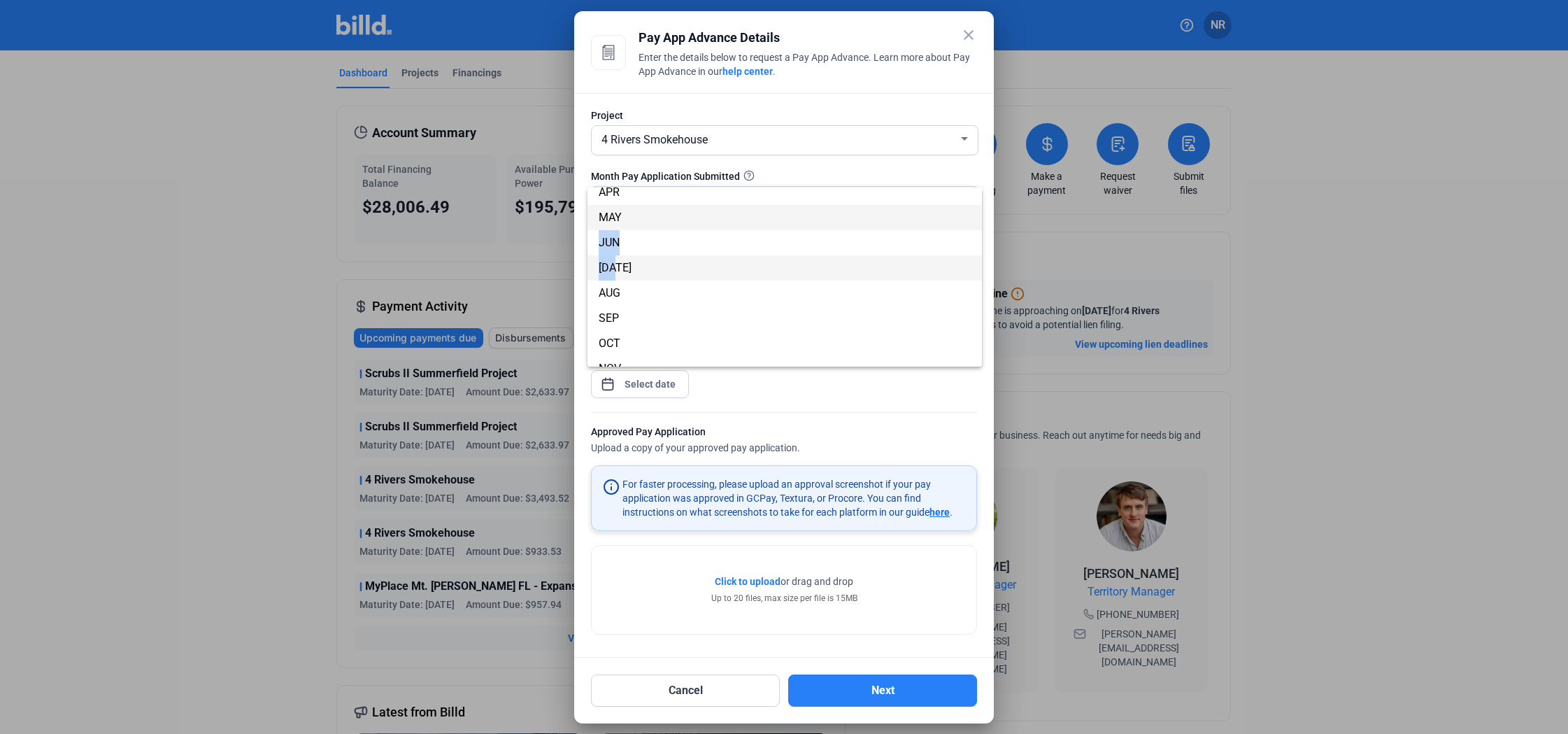
scroll to position [86, 0]
click at [629, 284] on span "AUG" at bounding box center [784, 289] width 373 height 25
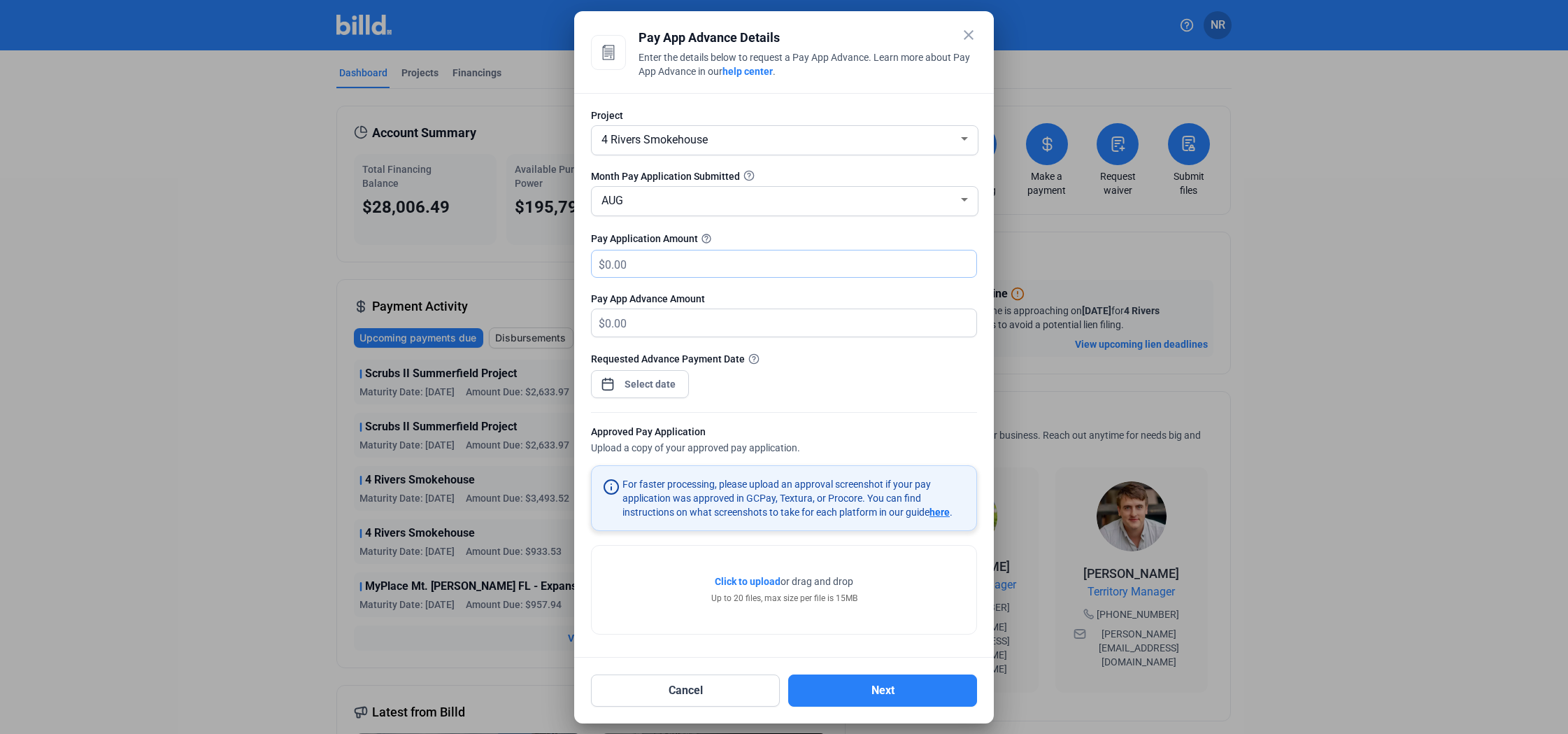
click at [637, 264] on input "text" at bounding box center [782, 264] width 355 height 27
click at [939, 513] on span "here" at bounding box center [939, 511] width 21 height 11
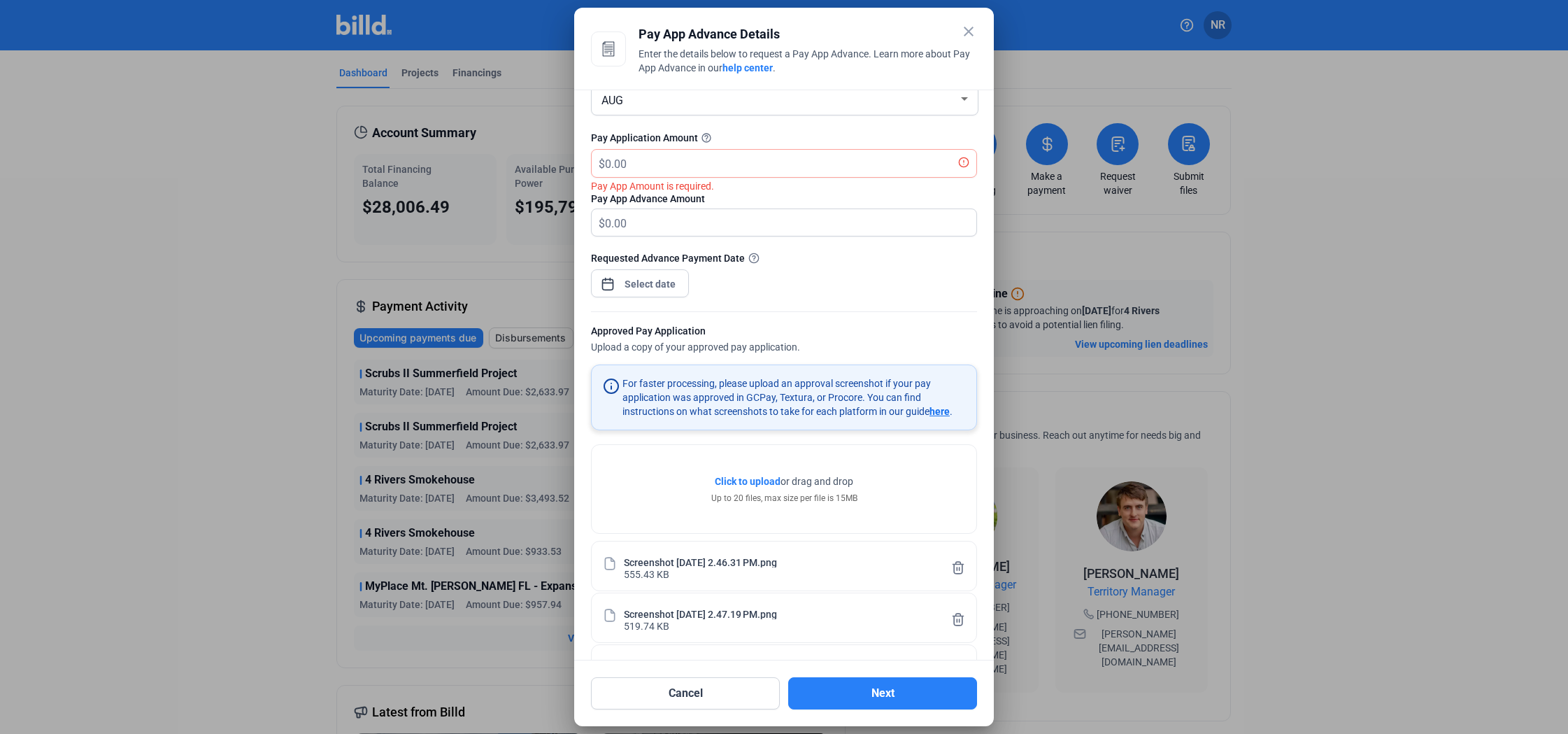
scroll to position [0, 0]
click at [772, 488] on div "Click to upload Tap to upload or drag and drop Up to 20 files, max size per fil…" at bounding box center [784, 489] width 146 height 30
click at [769, 481] on span "Click to upload" at bounding box center [748, 480] width 66 height 11
click at [646, 271] on div at bounding box center [640, 284] width 98 height 31
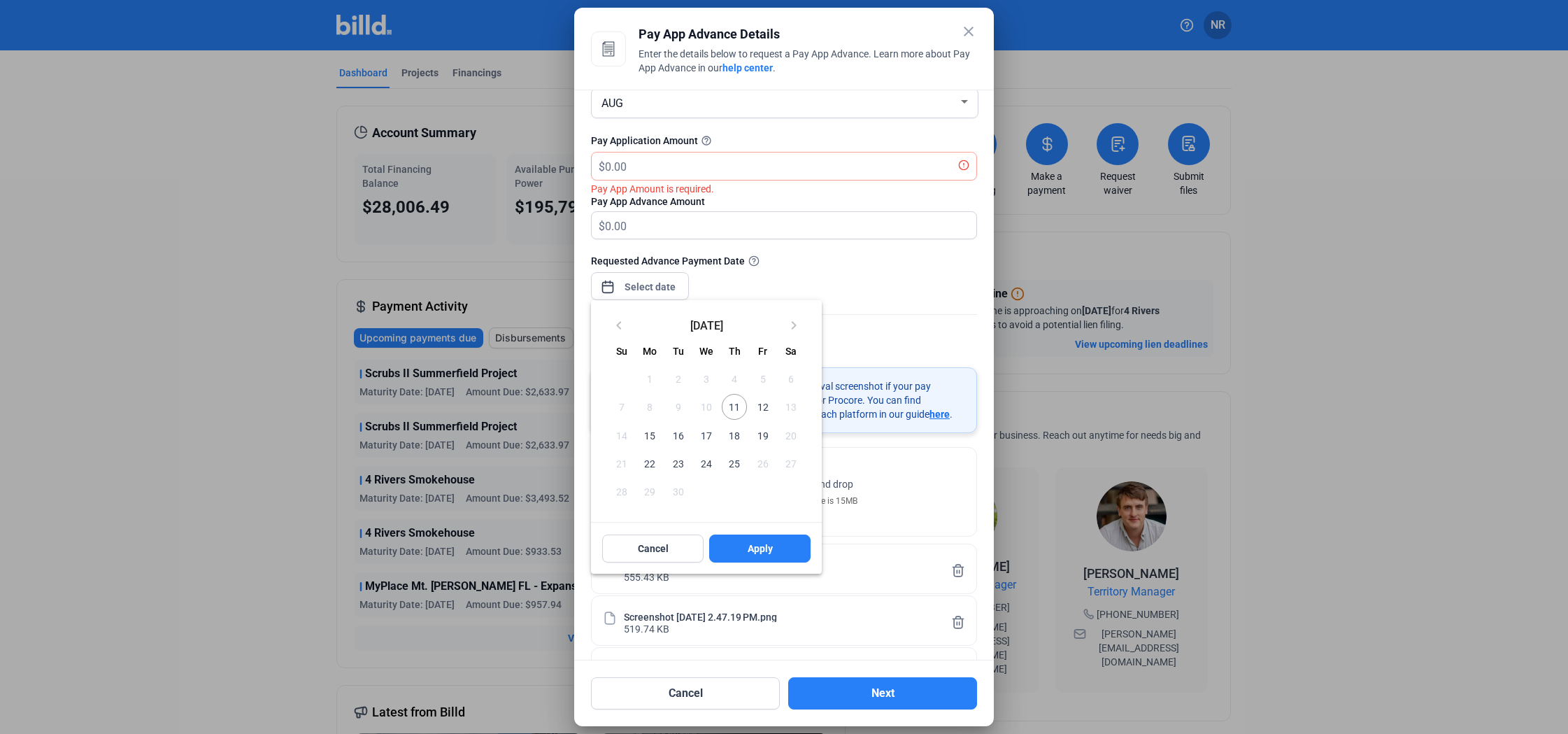
click at [647, 277] on div at bounding box center [784, 367] width 1568 height 734
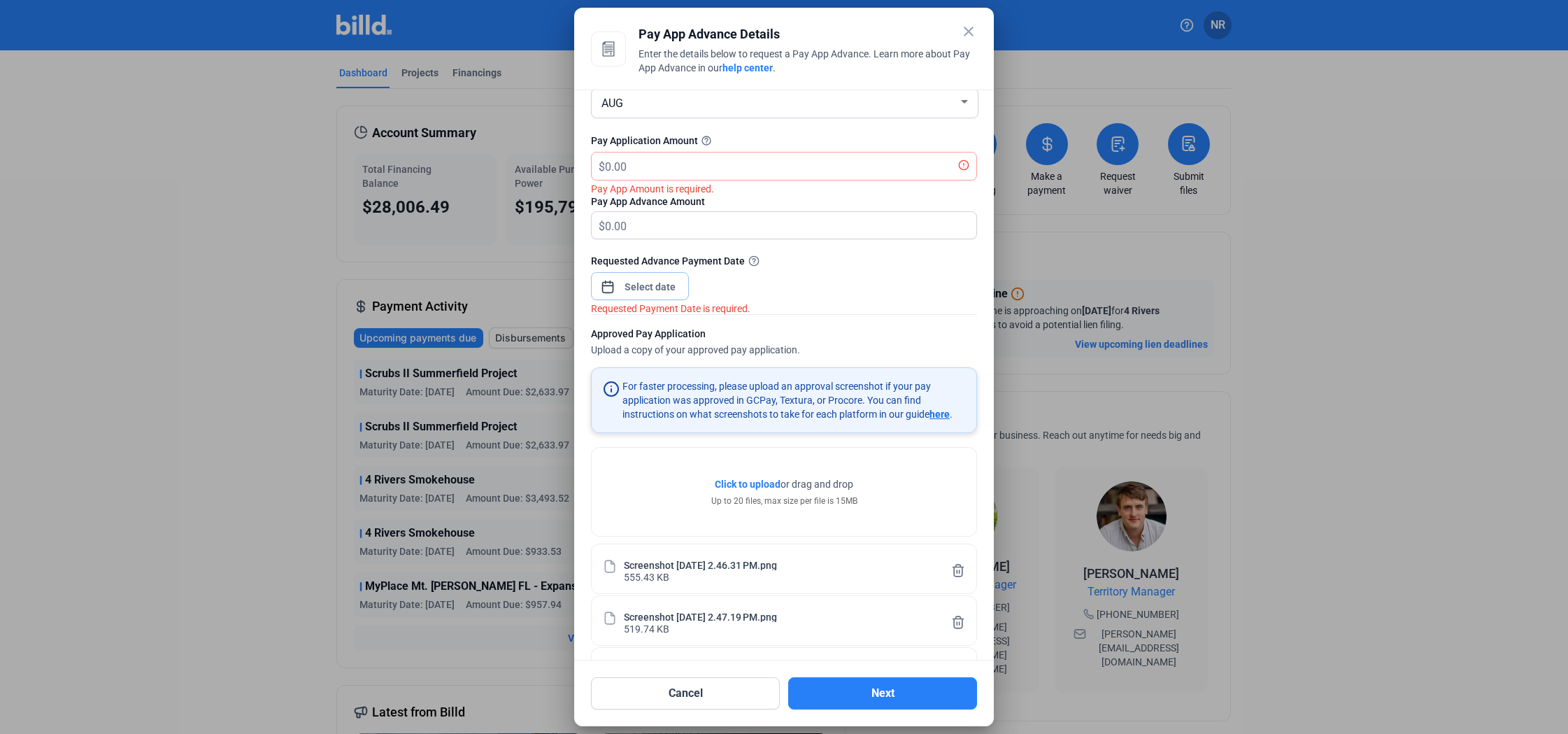
click at [647, 278] on input at bounding box center [650, 287] width 60 height 17
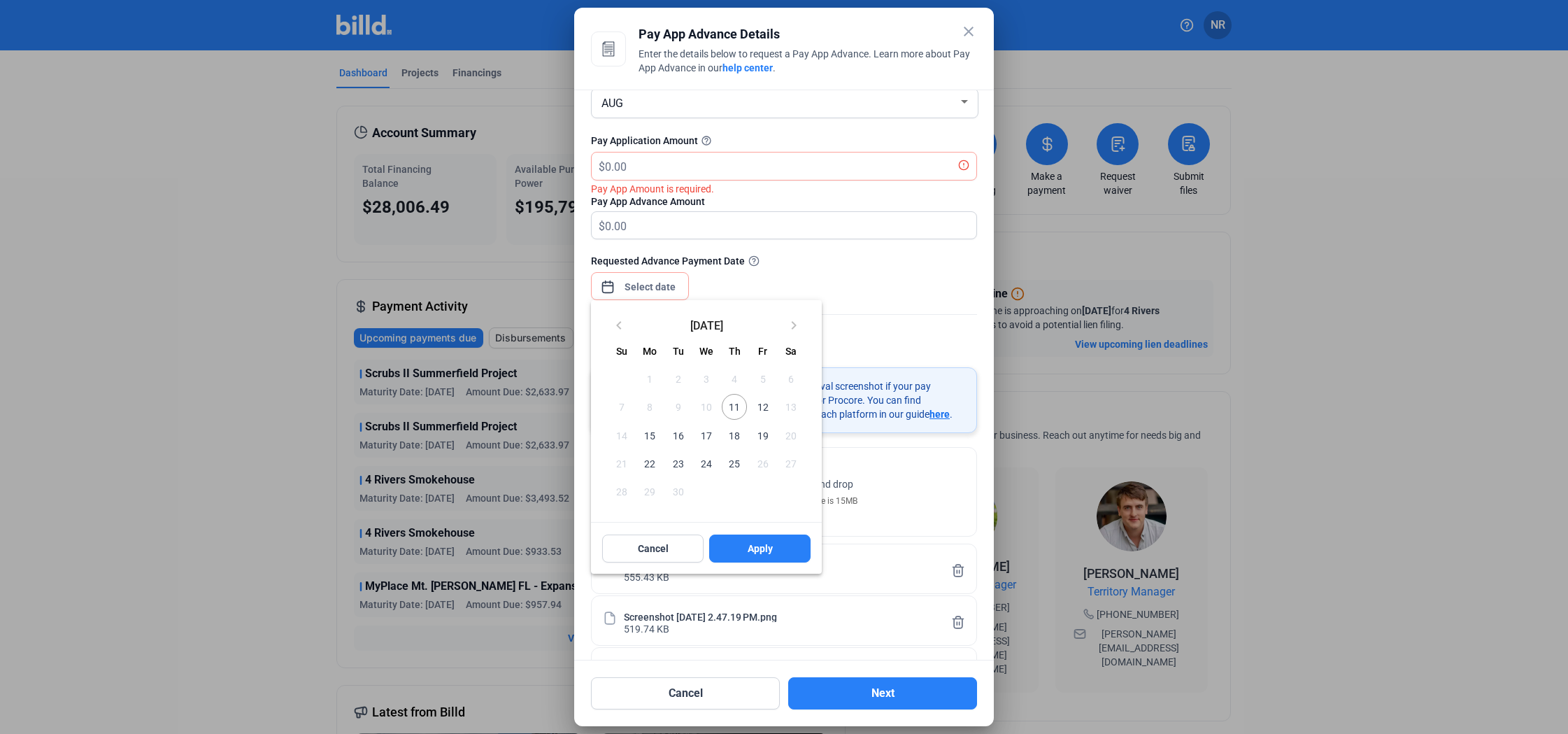
click at [730, 406] on span "11" at bounding box center [734, 406] width 25 height 25
click at [776, 555] on button "Apply" at bounding box center [760, 548] width 101 height 28
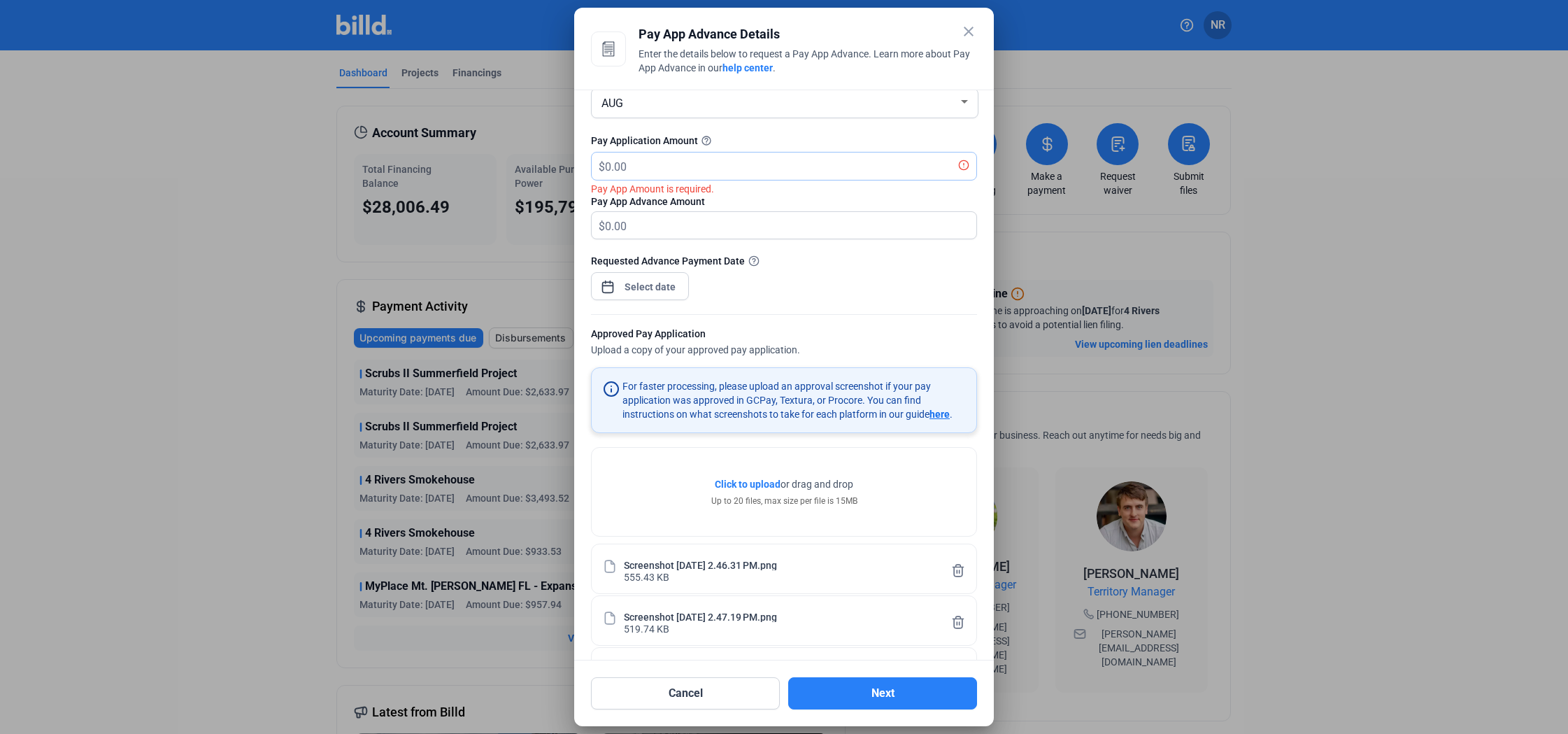
click at [647, 166] on input "text" at bounding box center [782, 166] width 355 height 27
drag, startPoint x: 663, startPoint y: 179, endPoint x: 655, endPoint y: 177, distance: 8.2
click at [655, 177] on div "$" at bounding box center [784, 165] width 386 height 28
click at [669, 168] on input "text" at bounding box center [790, 166] width 372 height 27
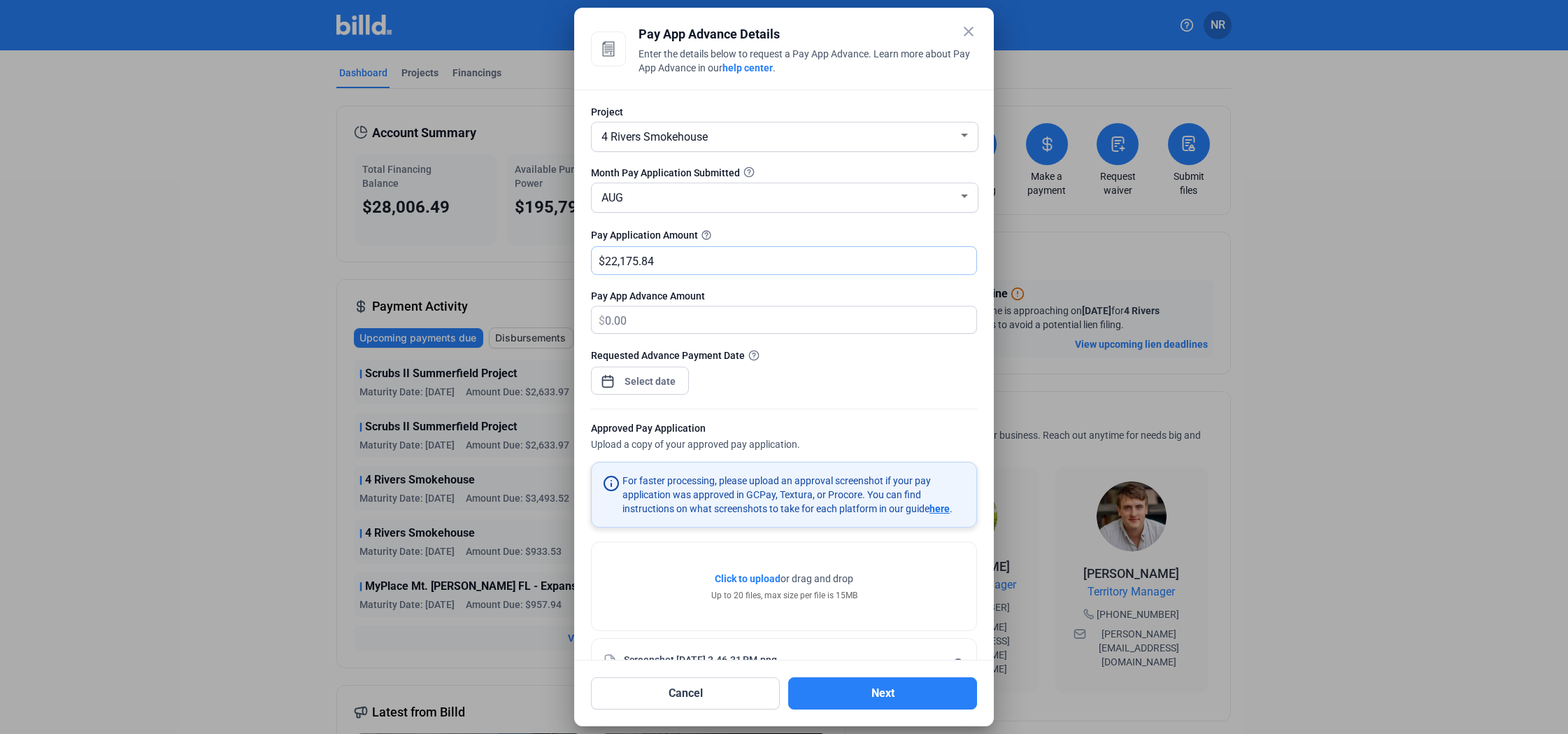
scroll to position [0, 0]
type input "22,175.84"
click at [891, 379] on div "Requested Advance Payment Date" at bounding box center [784, 378] width 386 height 61
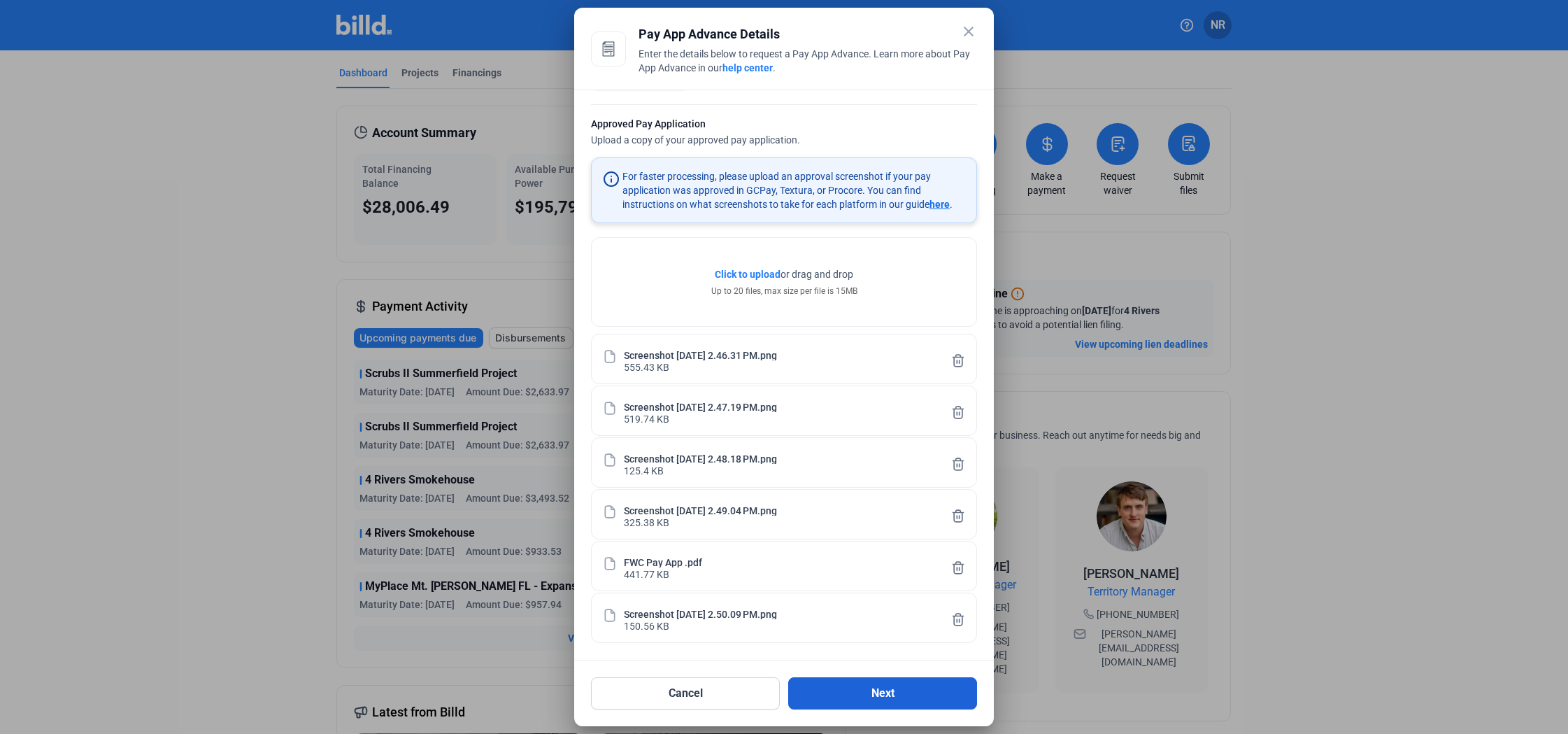
scroll to position [304, 0]
click at [877, 701] on button "Next" at bounding box center [882, 694] width 189 height 33
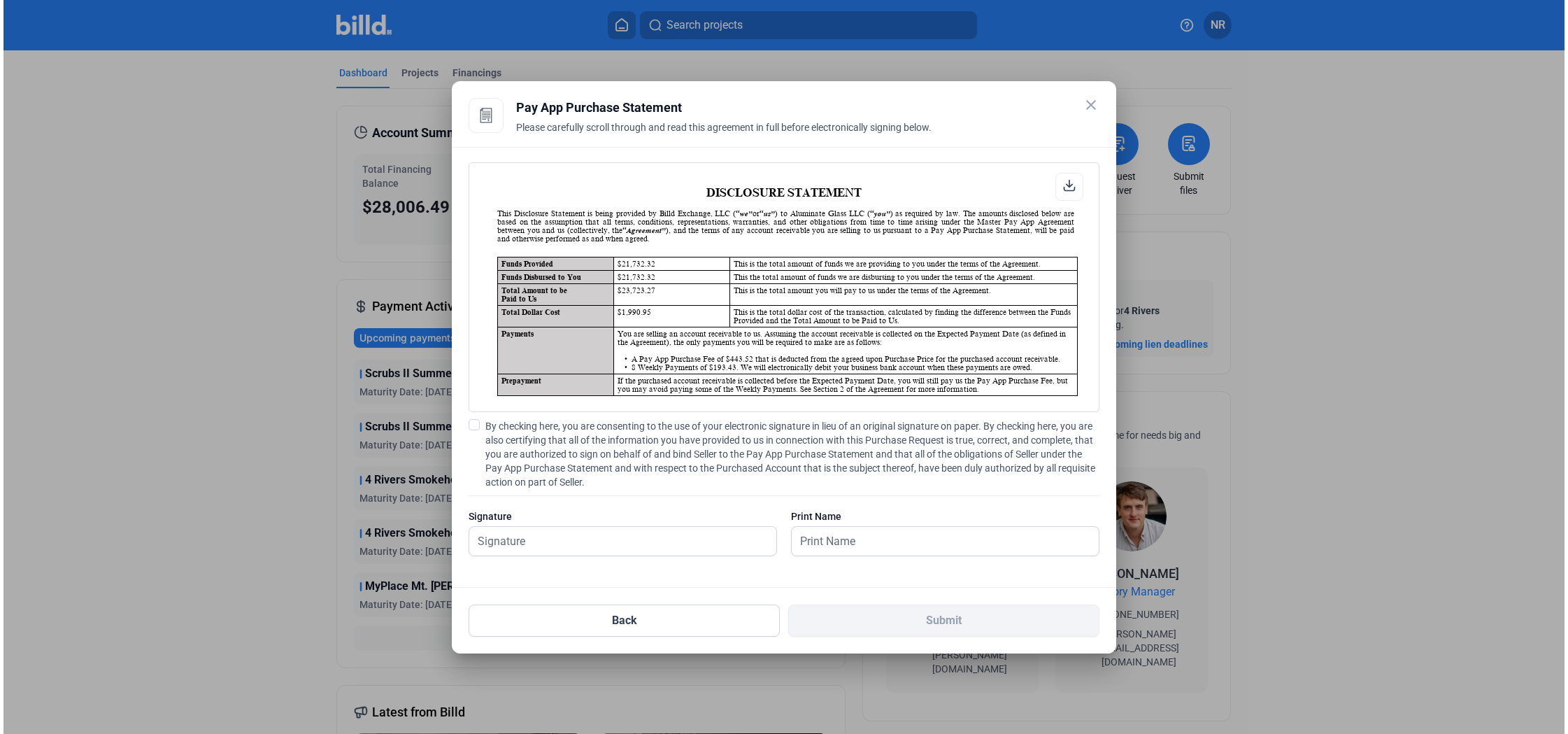
scroll to position [1, 0]
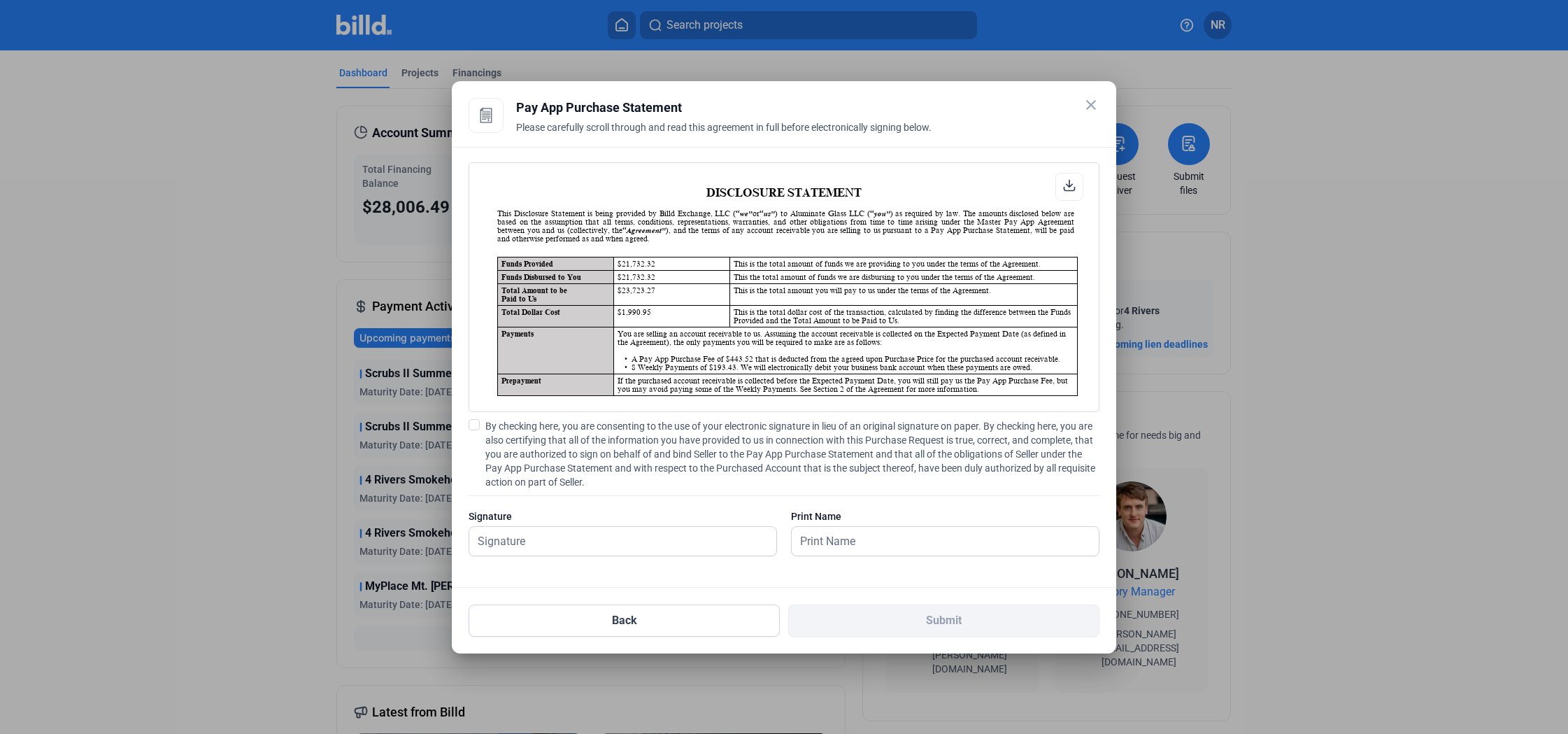
click at [479, 427] on span at bounding box center [474, 424] width 11 height 11
click at [0, 0] on input "By checking here, you are consenting to the use of your electronic signature in…" at bounding box center [0, 0] width 0 height 0
click at [526, 535] on input "text" at bounding box center [623, 540] width 307 height 28
type input "[PERSON_NAME]"
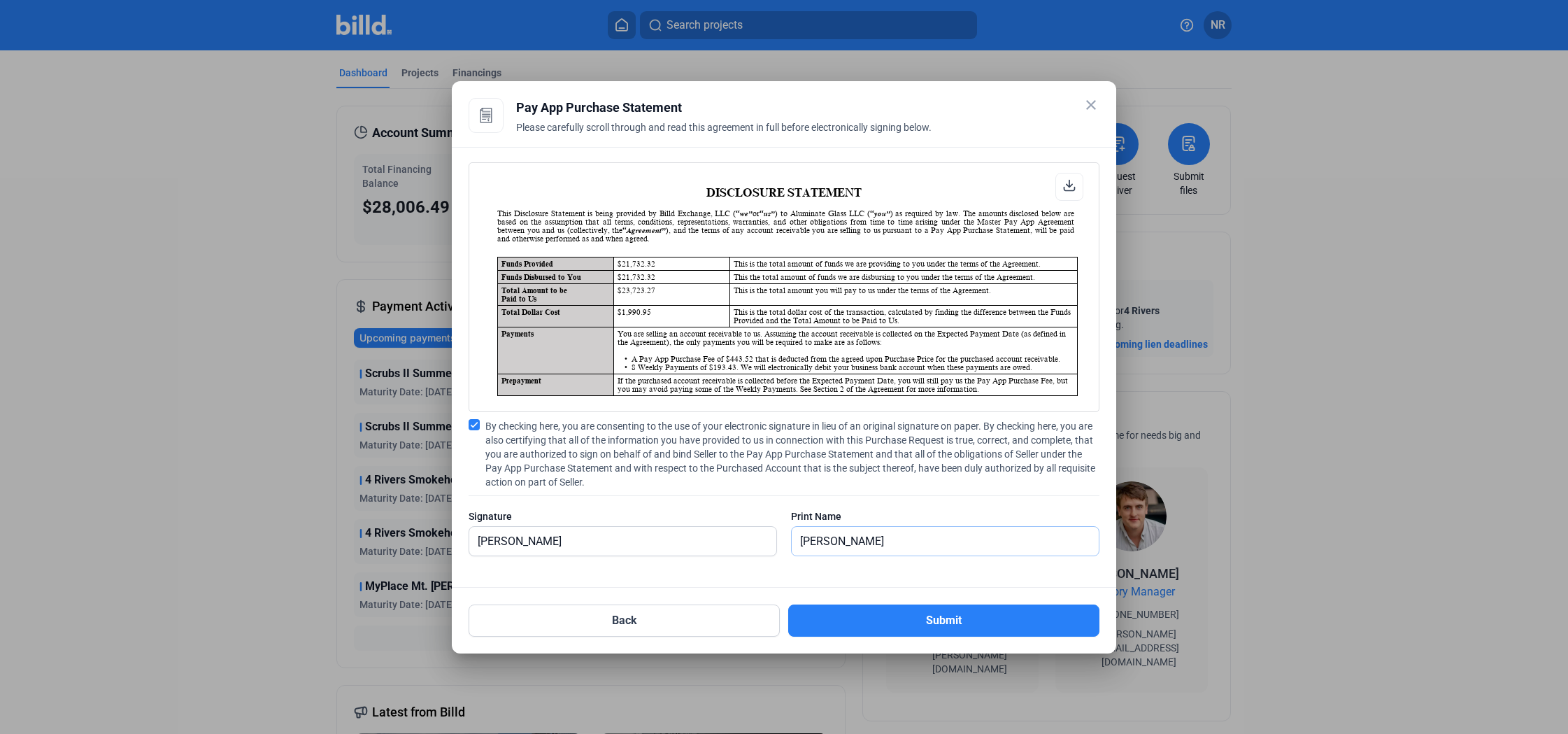
type input "[PERSON_NAME]"
click at [522, 539] on input "[PERSON_NAME]" at bounding box center [623, 540] width 307 height 28
type input "[PERSON_NAME]"
click at [859, 609] on button "Submit" at bounding box center [943, 621] width 311 height 33
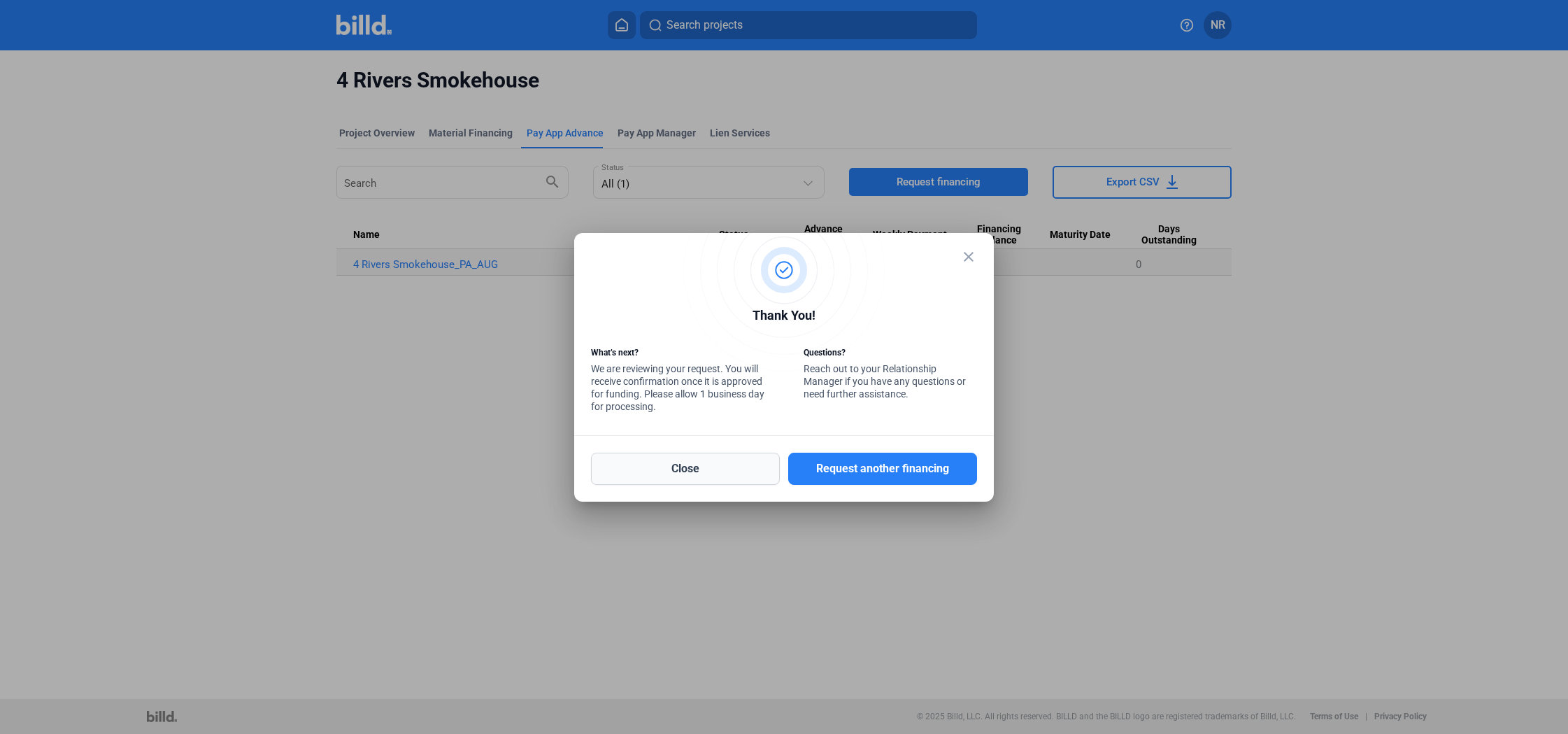
click at [717, 471] on button "Close" at bounding box center [685, 468] width 189 height 33
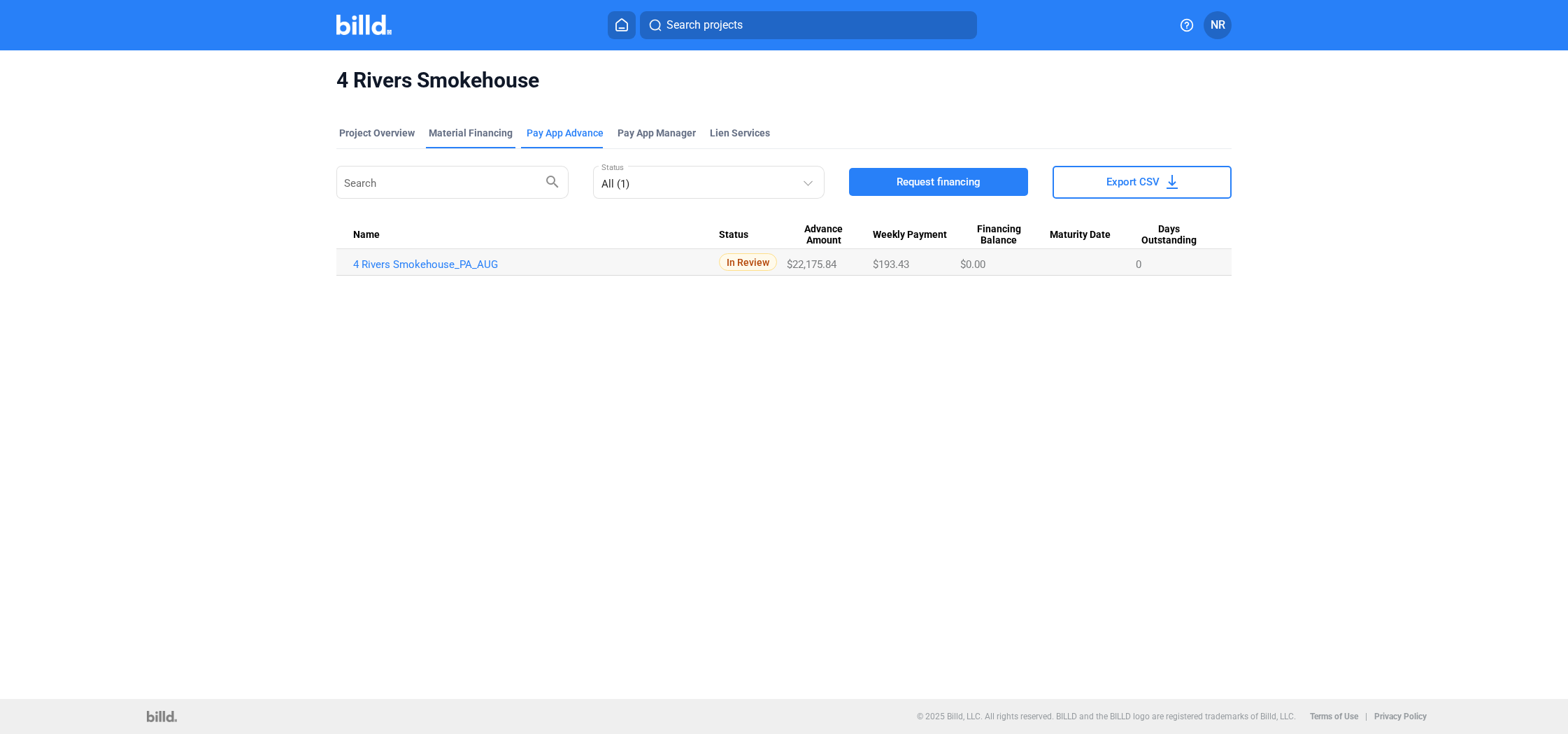
click at [457, 139] on div "Material Financing" at bounding box center [471, 133] width 84 height 14
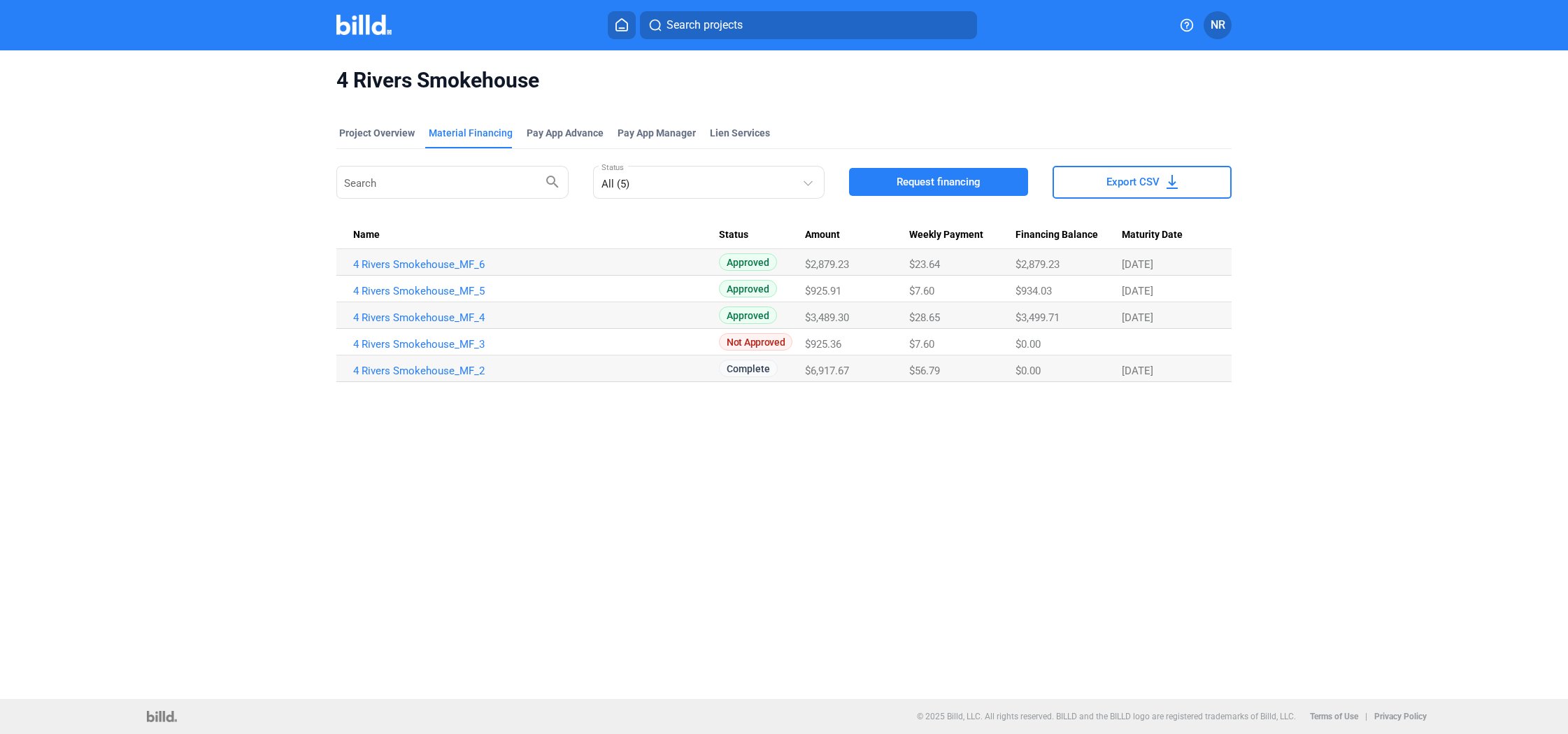
scroll to position [1, 2]
click at [383, 129] on div "Project Overview" at bounding box center [377, 133] width 75 height 14
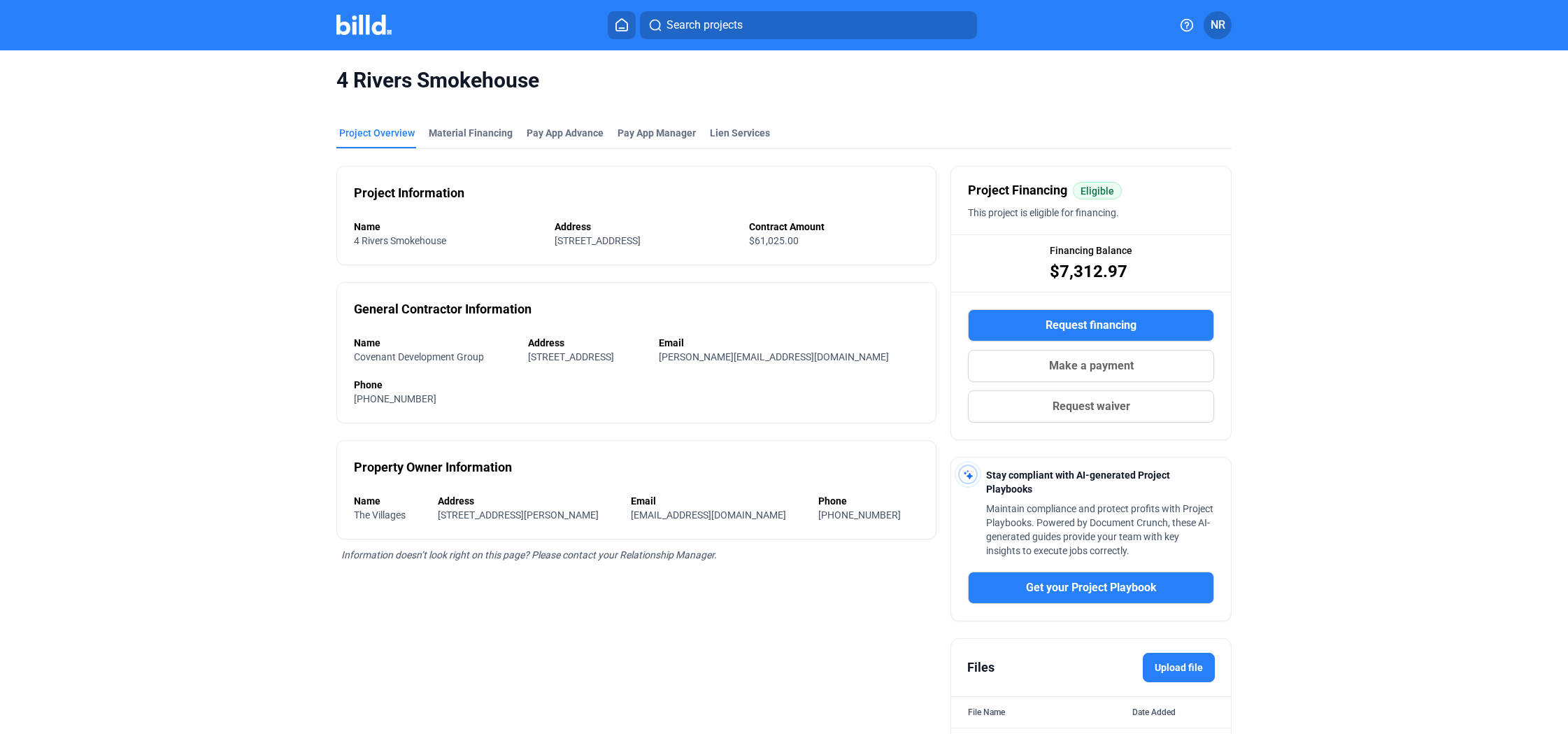
click at [1058, 118] on mat-tab-group "Project Overview Material Financing Pay App Advance Pay App Manager Lien Servic…" at bounding box center [784, 445] width 895 height 669
click at [912, 82] on span "4 Rivers Smokehouse" at bounding box center [784, 80] width 895 height 27
